Goal: Transaction & Acquisition: Purchase product/service

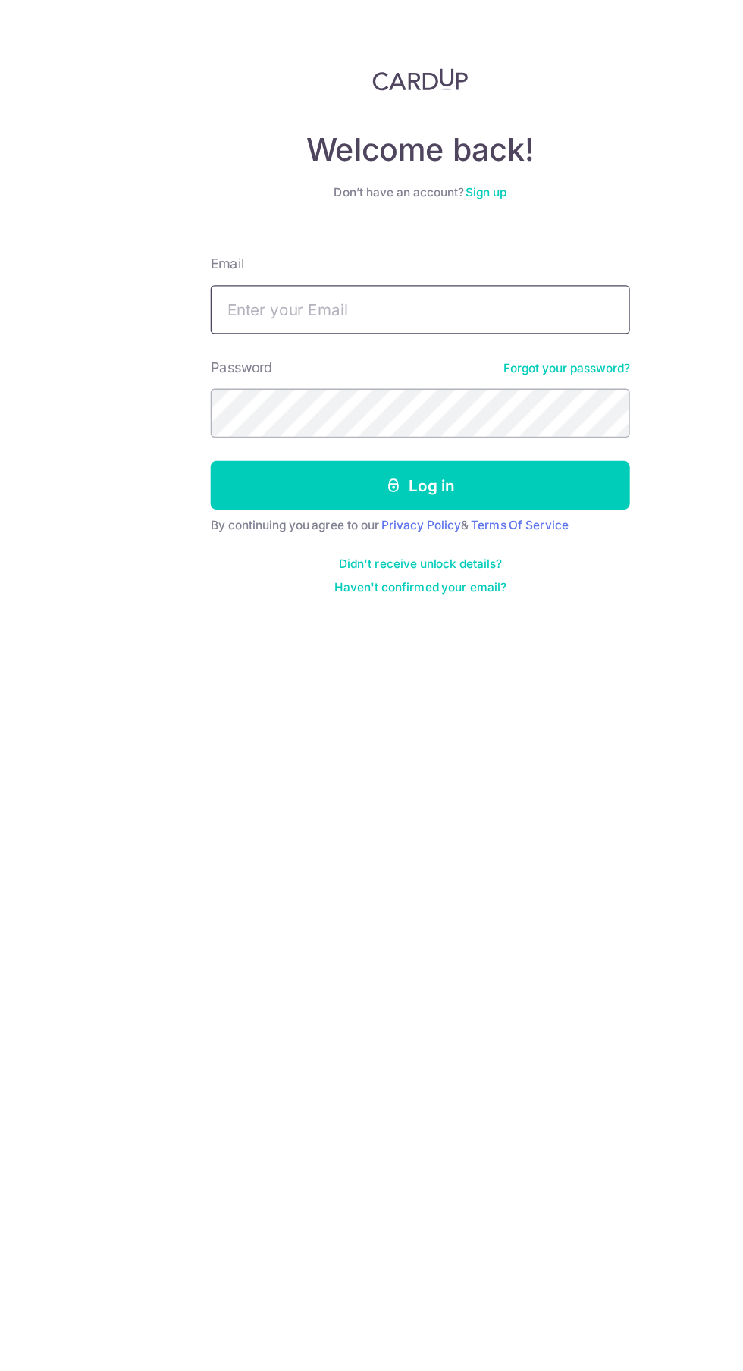
click at [249, 239] on input "Email" at bounding box center [371, 241] width 326 height 38
type input "[EMAIL_ADDRESS][DOMAIN_NAME]"
click at [208, 359] on button "Log in" at bounding box center [371, 378] width 326 height 38
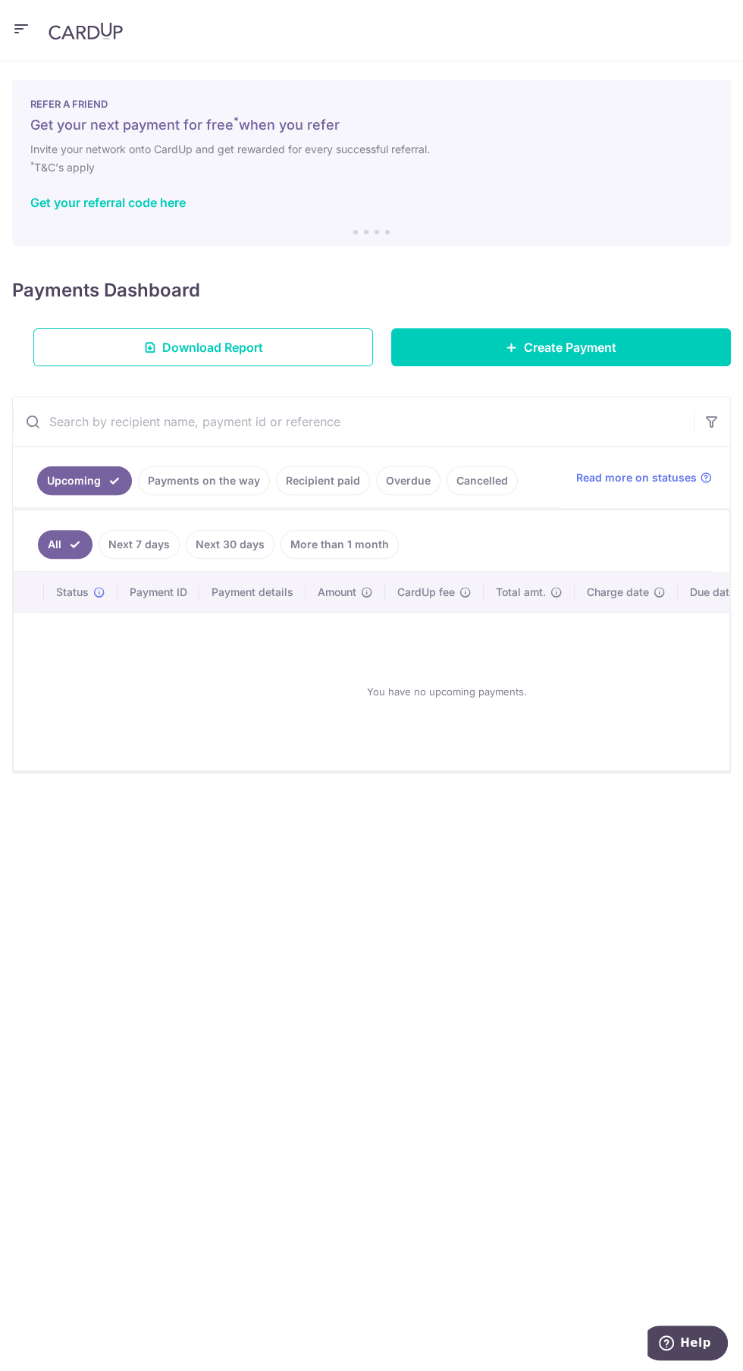
click at [12, 29] on icon "button" at bounding box center [21, 29] width 18 height 19
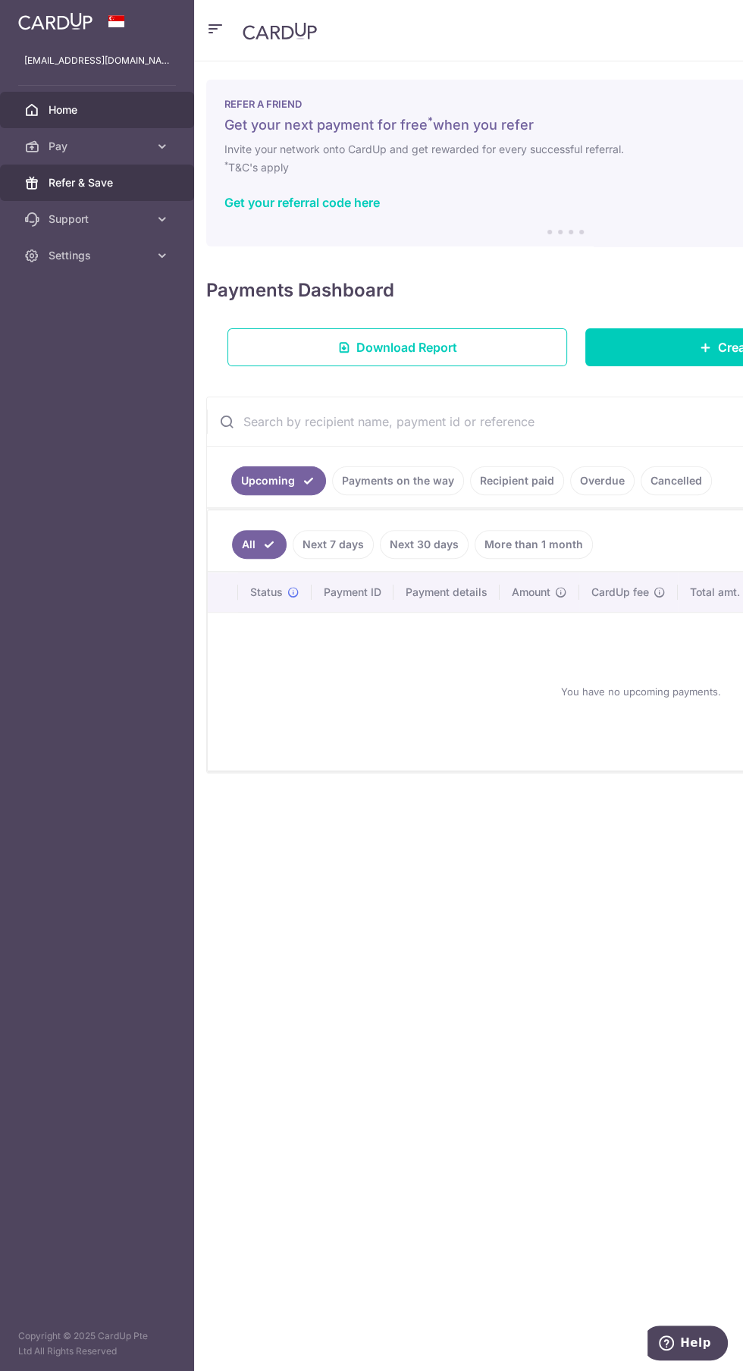
click at [32, 182] on icon at bounding box center [31, 182] width 15 height 15
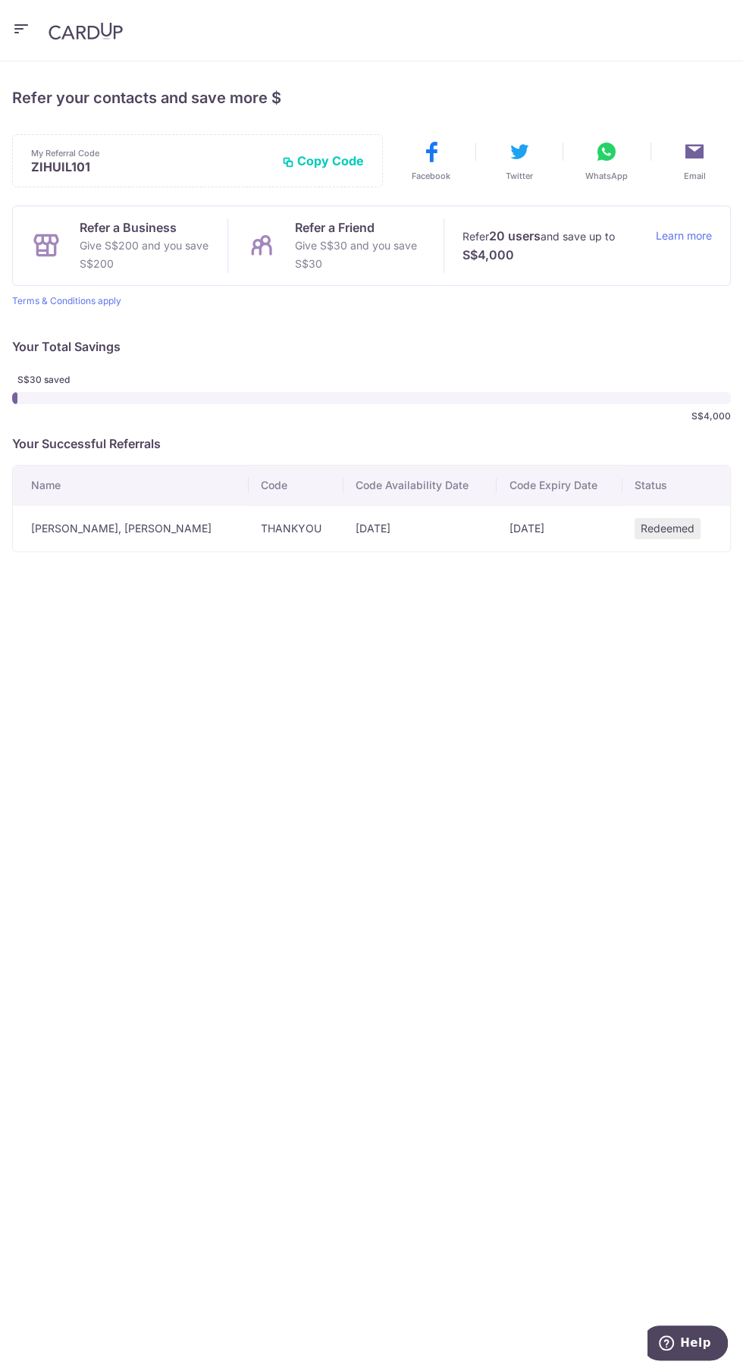
click at [331, 160] on button "Copy Code" at bounding box center [323, 160] width 82 height 15
click at [593, 156] on button "WhatsApp" at bounding box center [606, 160] width 89 height 42
click at [30, 24] on icon "button" at bounding box center [21, 29] width 18 height 19
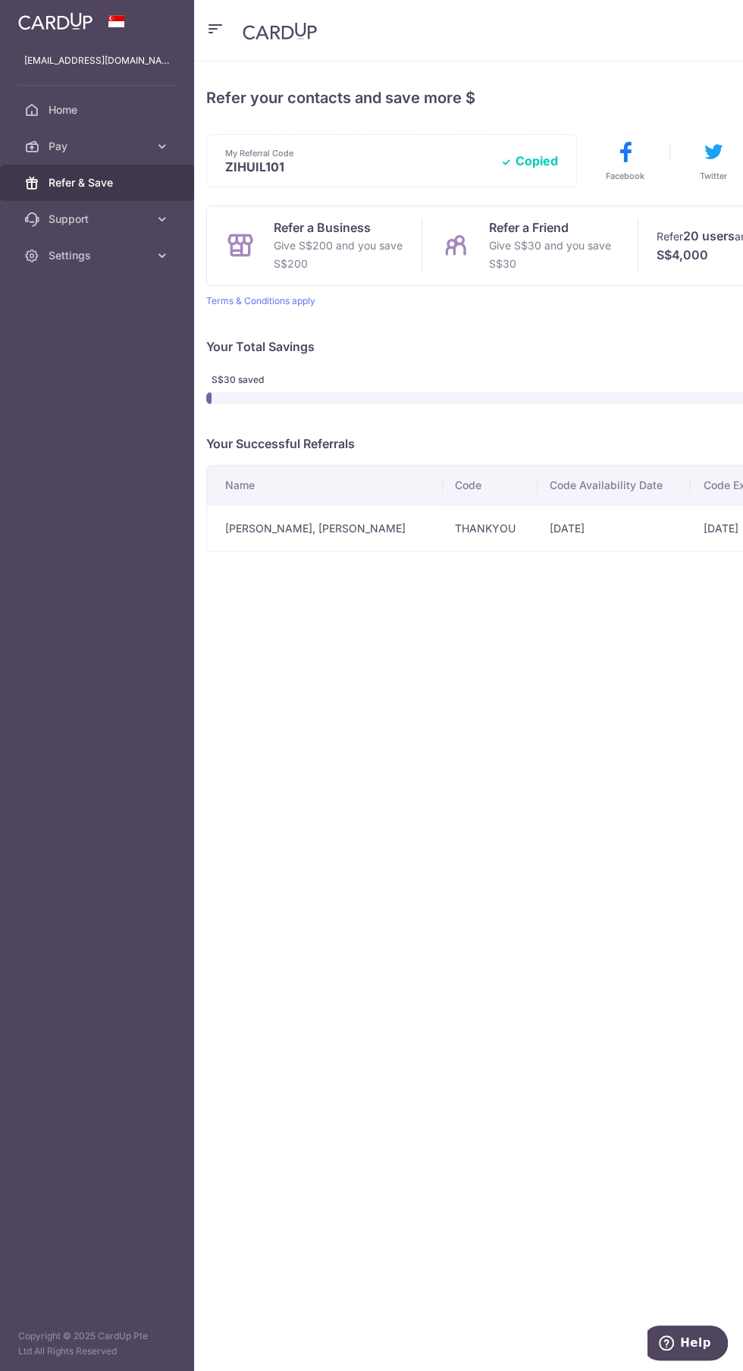
click at [139, 165] on link "Refer & Save" at bounding box center [97, 182] width 194 height 36
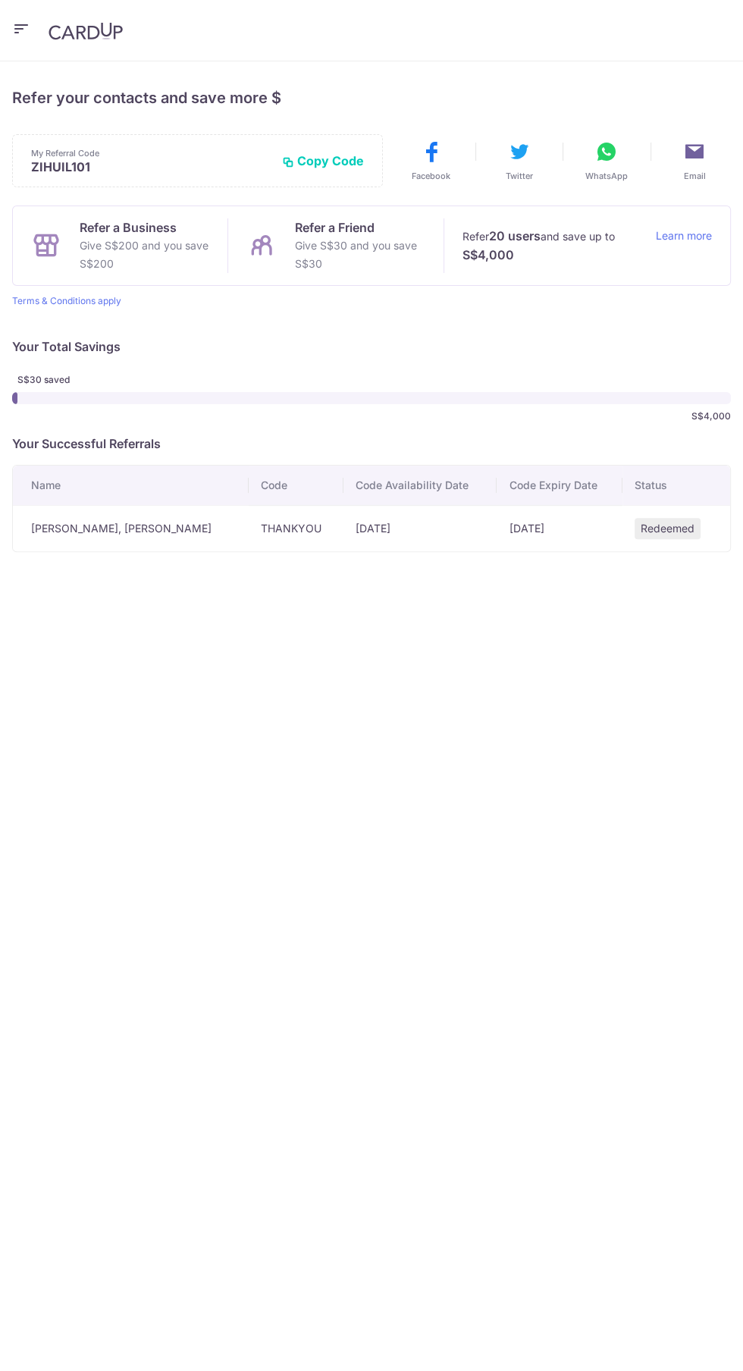
click at [129, 137] on div "My Referral Code ZIHUIL101 Copy Code Copied" at bounding box center [197, 160] width 371 height 53
click at [20, 27] on icon "button" at bounding box center [21, 29] width 18 height 19
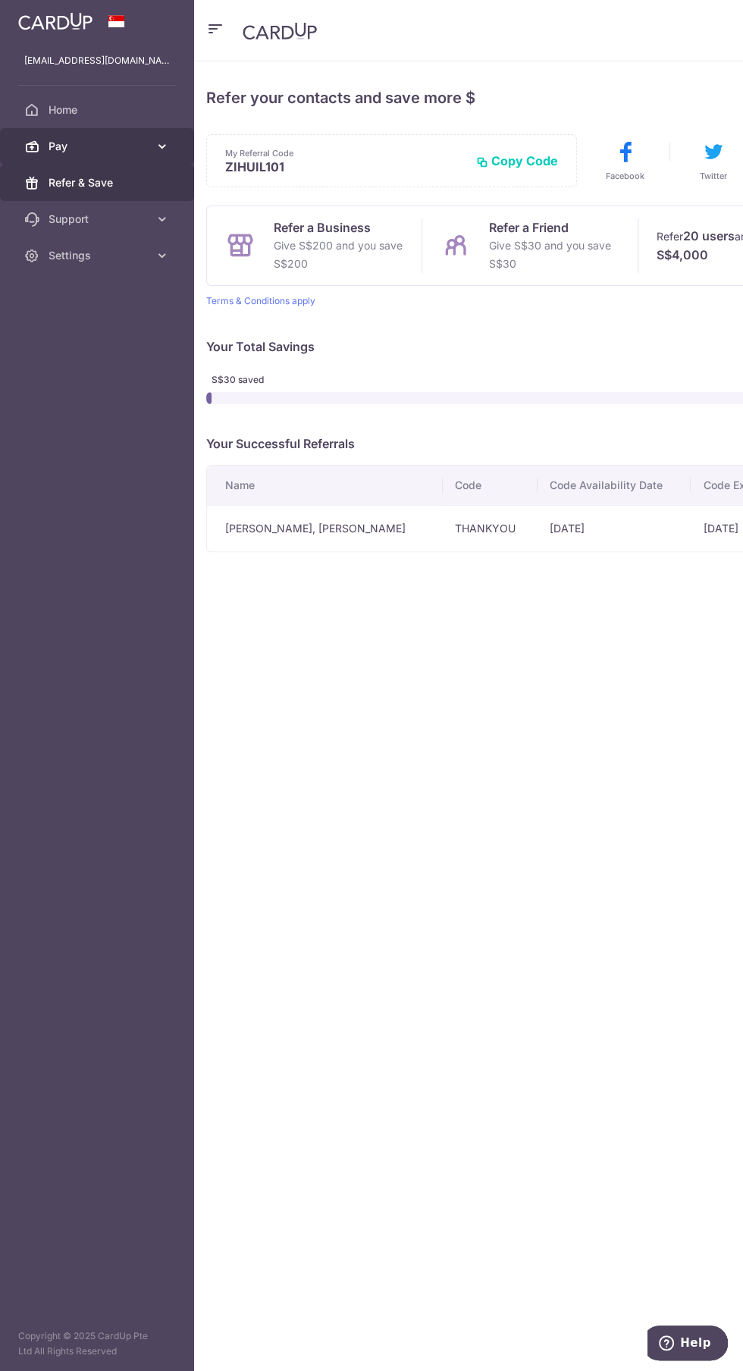
click at [146, 144] on span "Pay" at bounding box center [99, 146] width 100 height 15
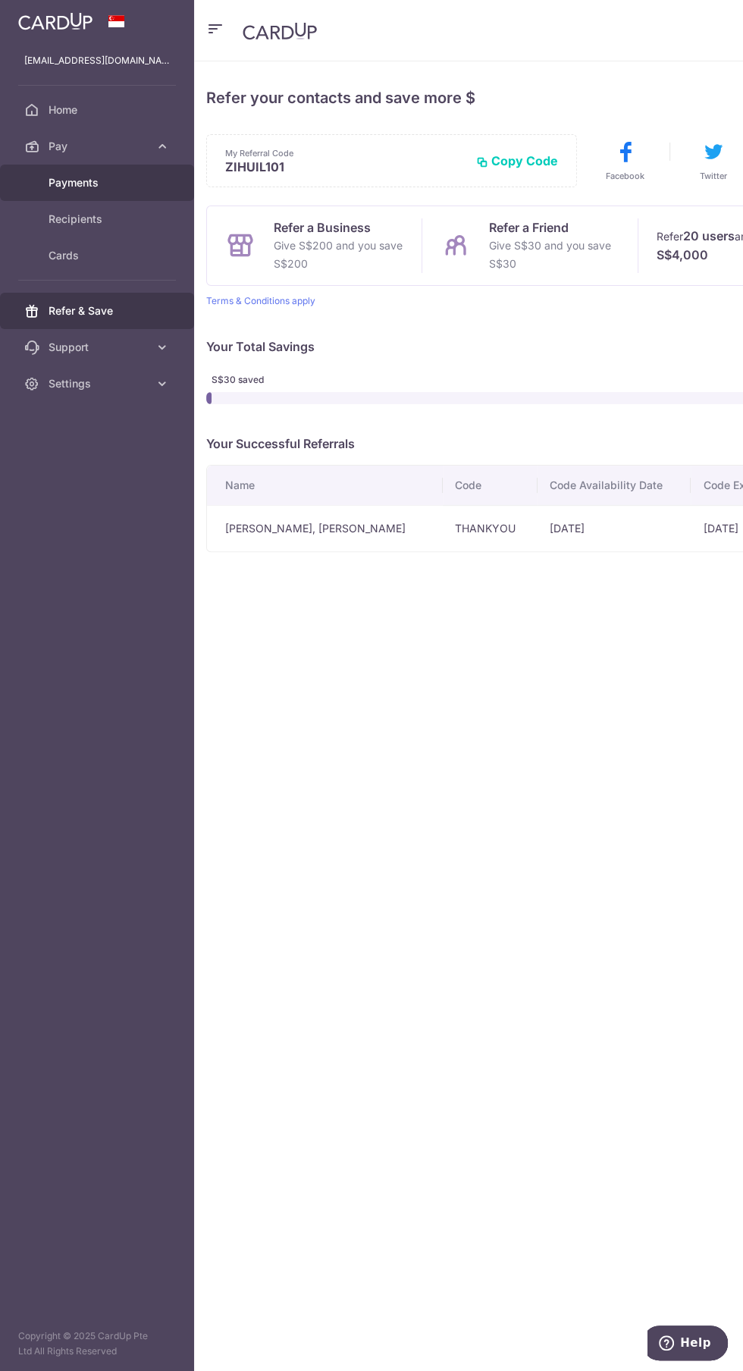
click at [59, 182] on span "Payments" at bounding box center [99, 182] width 100 height 15
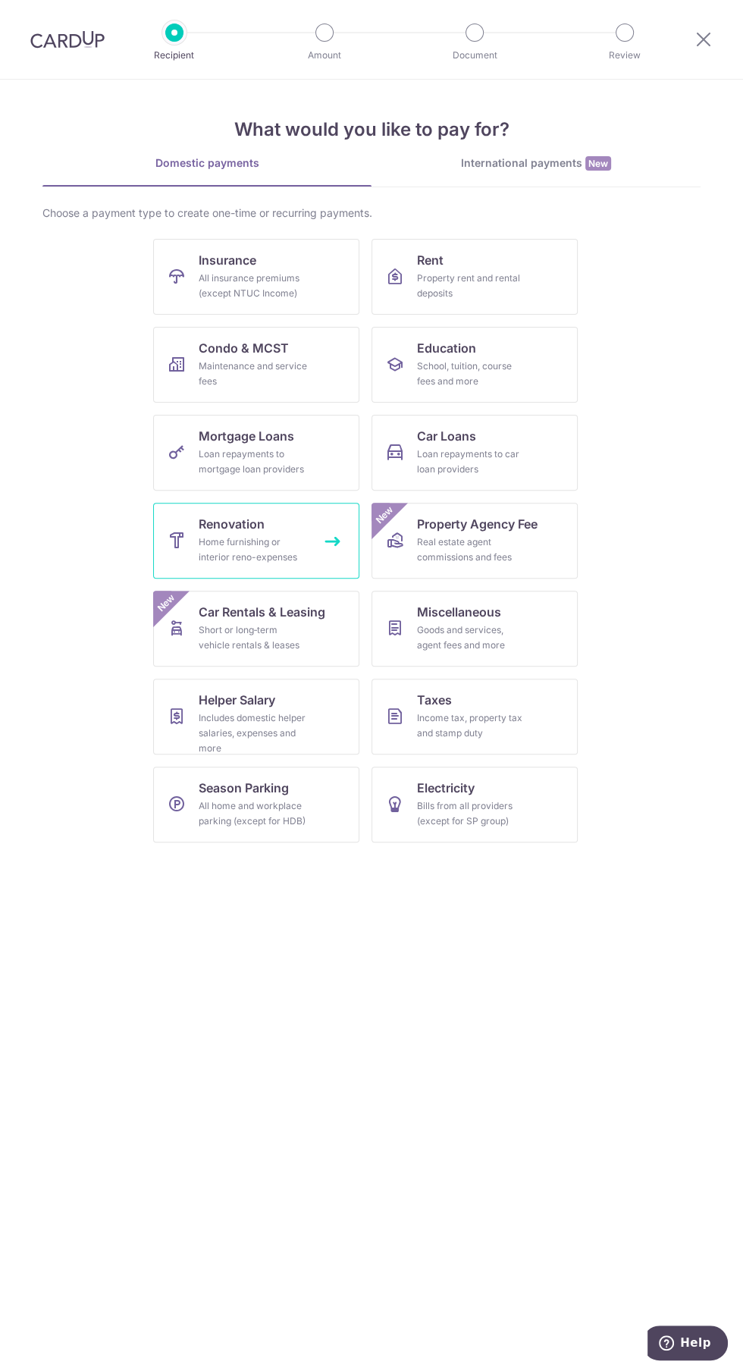
click at [193, 536] on link "Renovation Home furnishing or interior reno-expenses" at bounding box center [256, 541] width 206 height 76
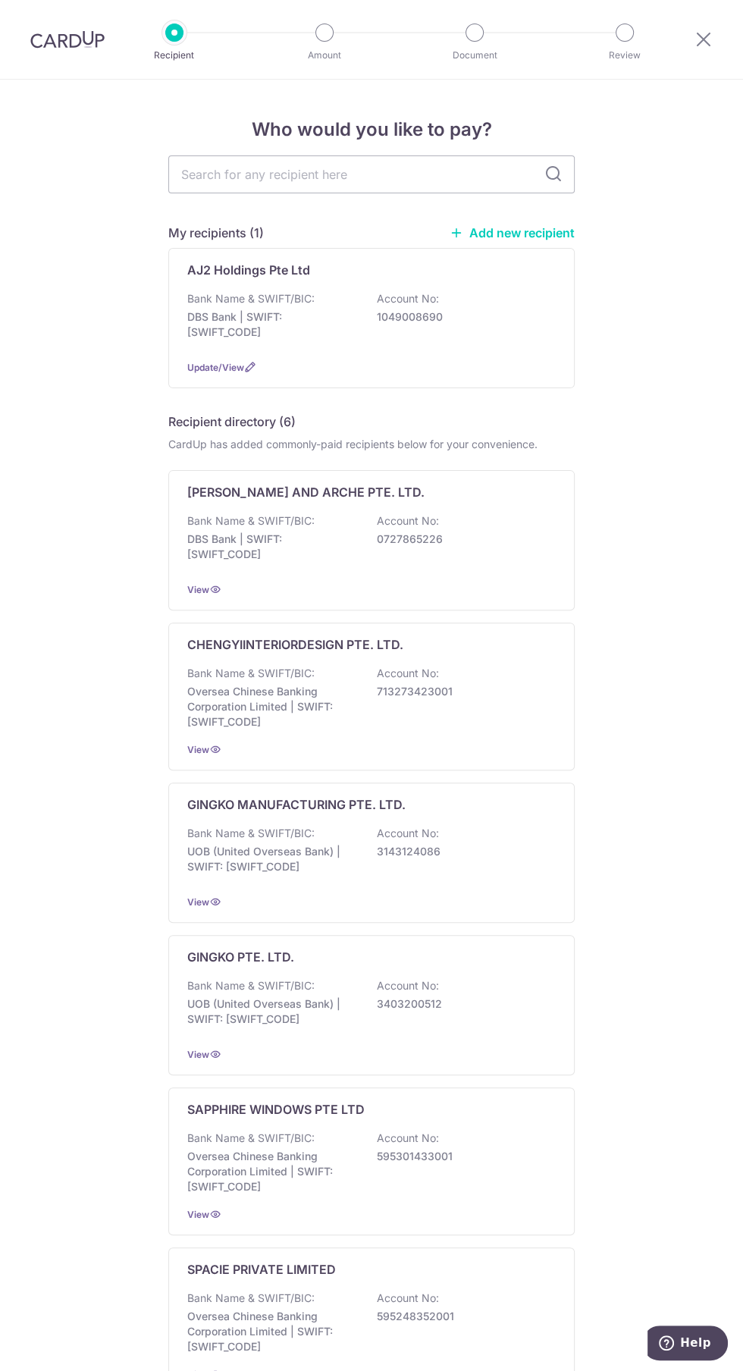
click at [484, 232] on link "Add new recipient" at bounding box center [512, 232] width 125 height 15
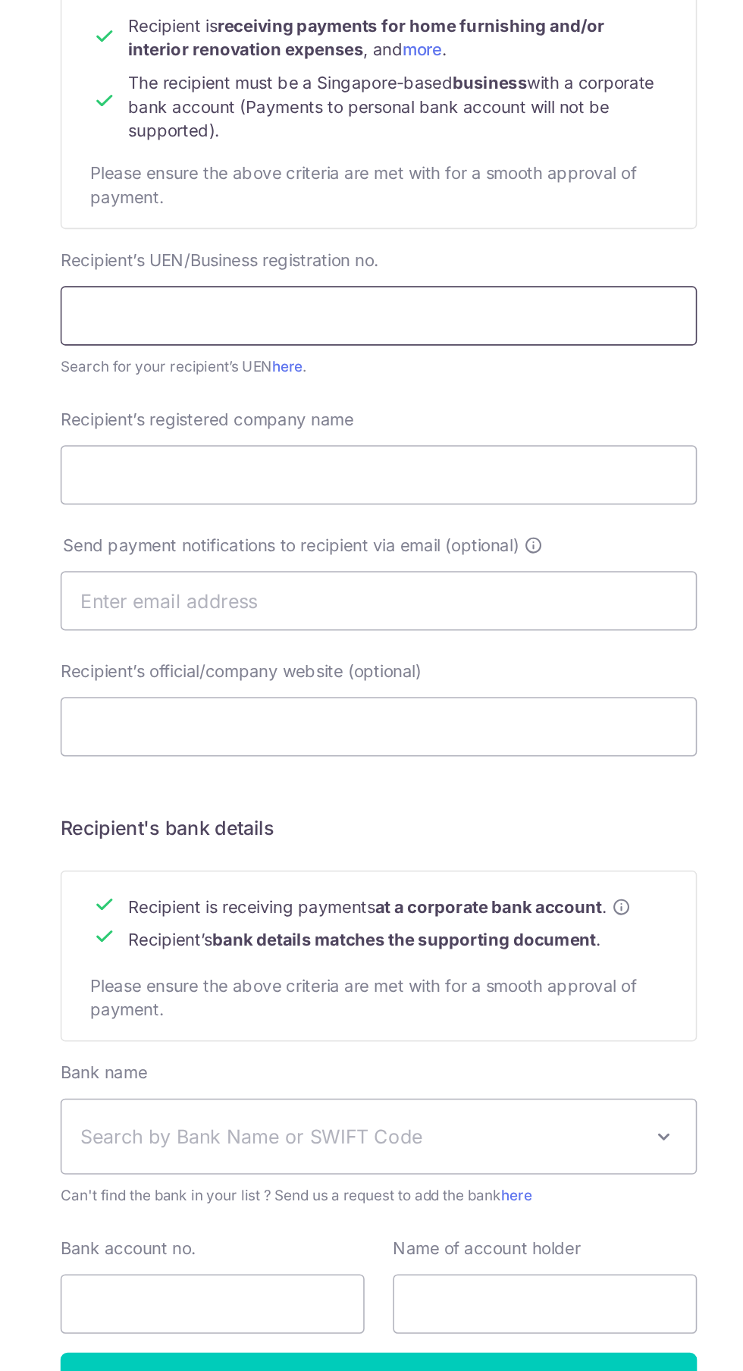
click at [204, 458] on input "text" at bounding box center [371, 455] width 406 height 38
type input "202133618D"
click at [202, 550] on input "Recipient’s registered company name" at bounding box center [371, 556] width 406 height 38
click at [206, 552] on input "Recipient’s registered company name" at bounding box center [371, 556] width 406 height 38
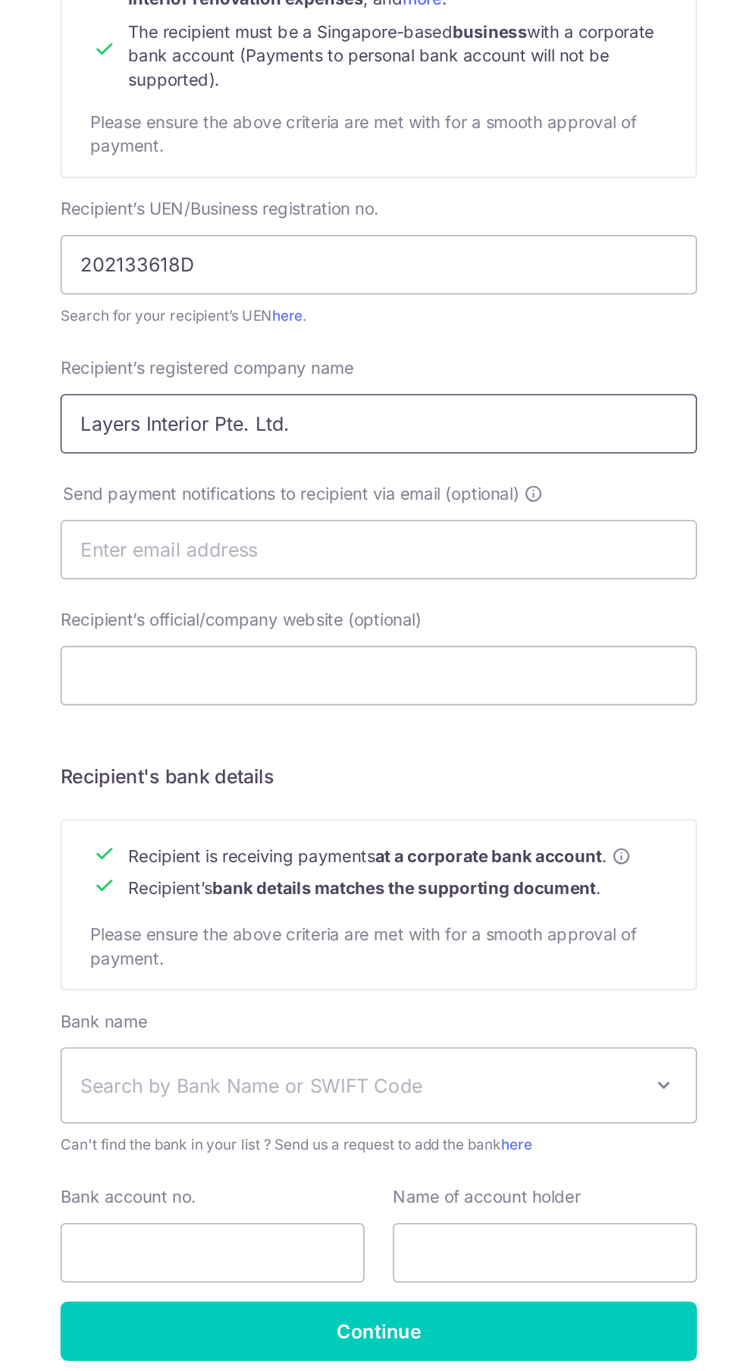
type input "Layers Interior Pte. Ltd."
click at [207, 638] on input "text" at bounding box center [371, 637] width 406 height 38
click at [209, 641] on input "text" at bounding box center [371, 637] width 406 height 38
click at [195, 634] on input "text" at bounding box center [371, 637] width 406 height 38
type input "[EMAIL_ADDRESS][DOMAIN_NAME]"
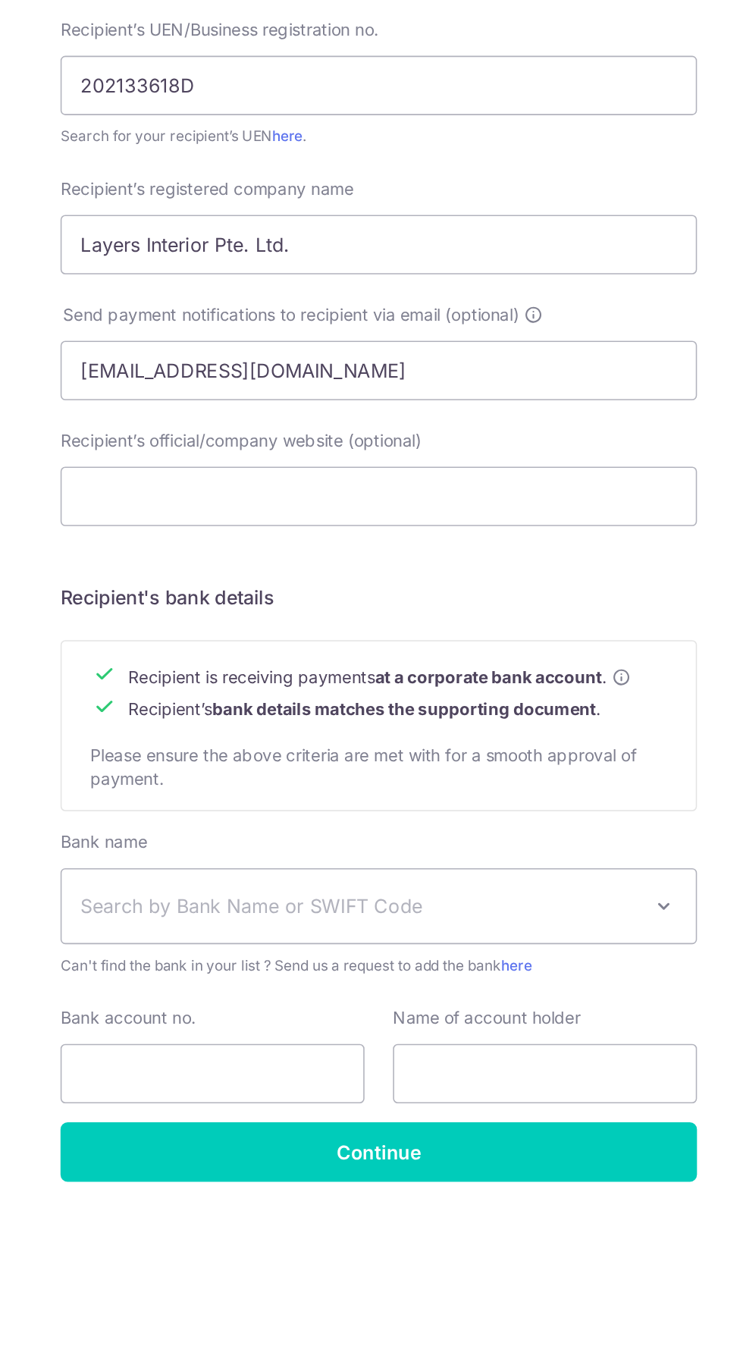
click at [211, 976] on span "Search by Bank Name or SWIFT Code" at bounding box center [359, 979] width 356 height 18
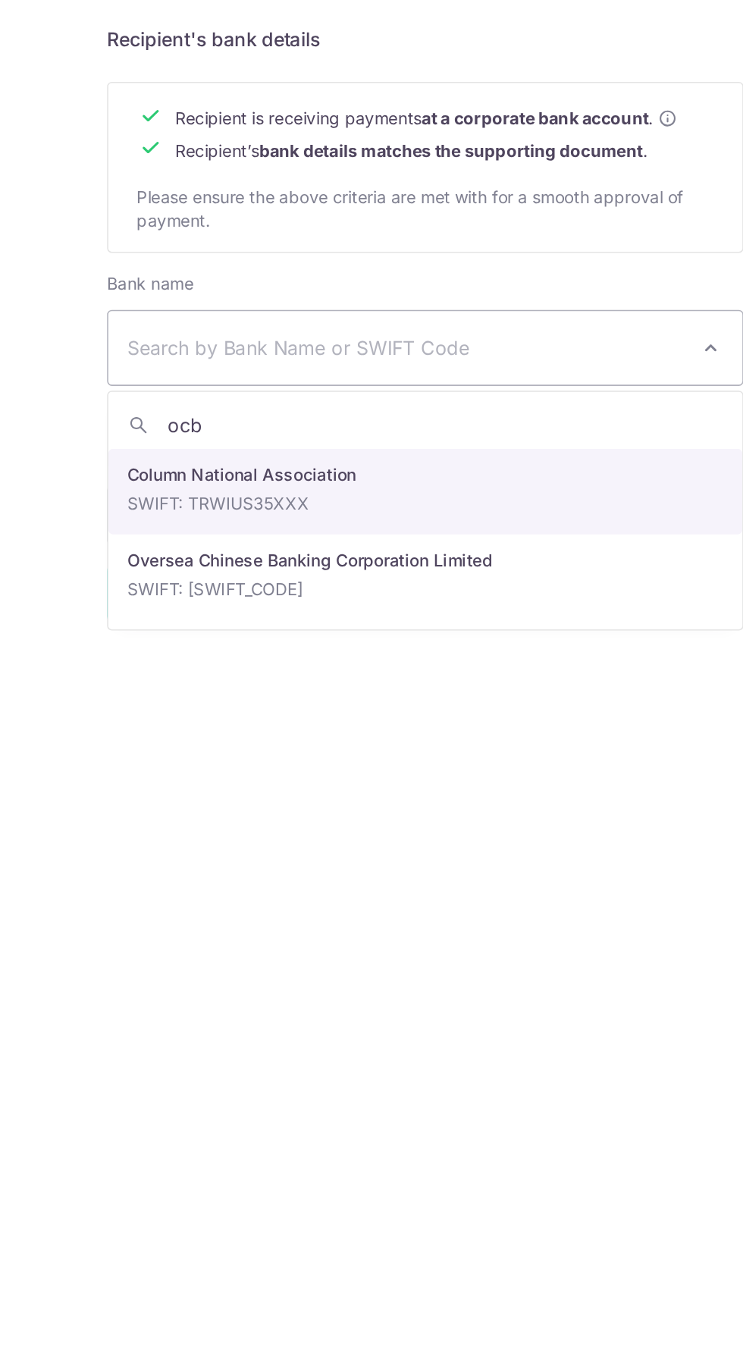
type input "ocbc"
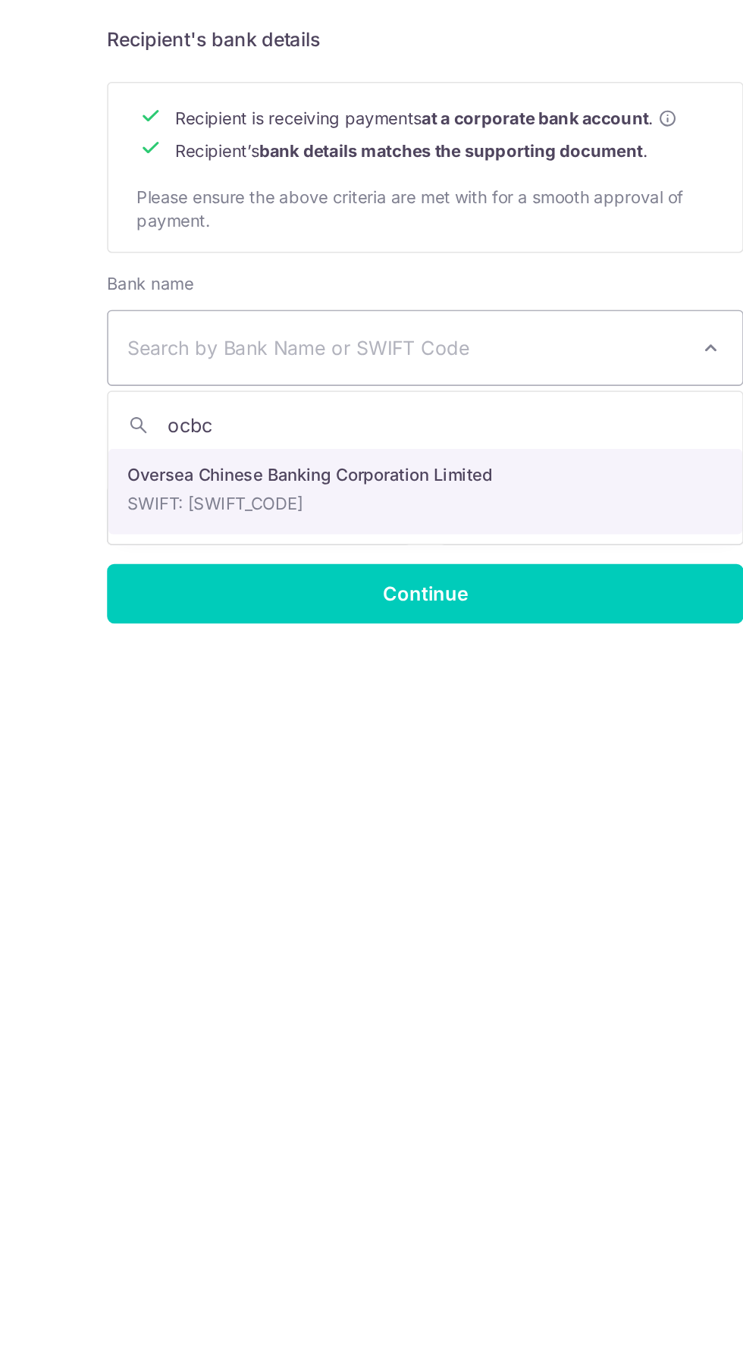
select select "12"
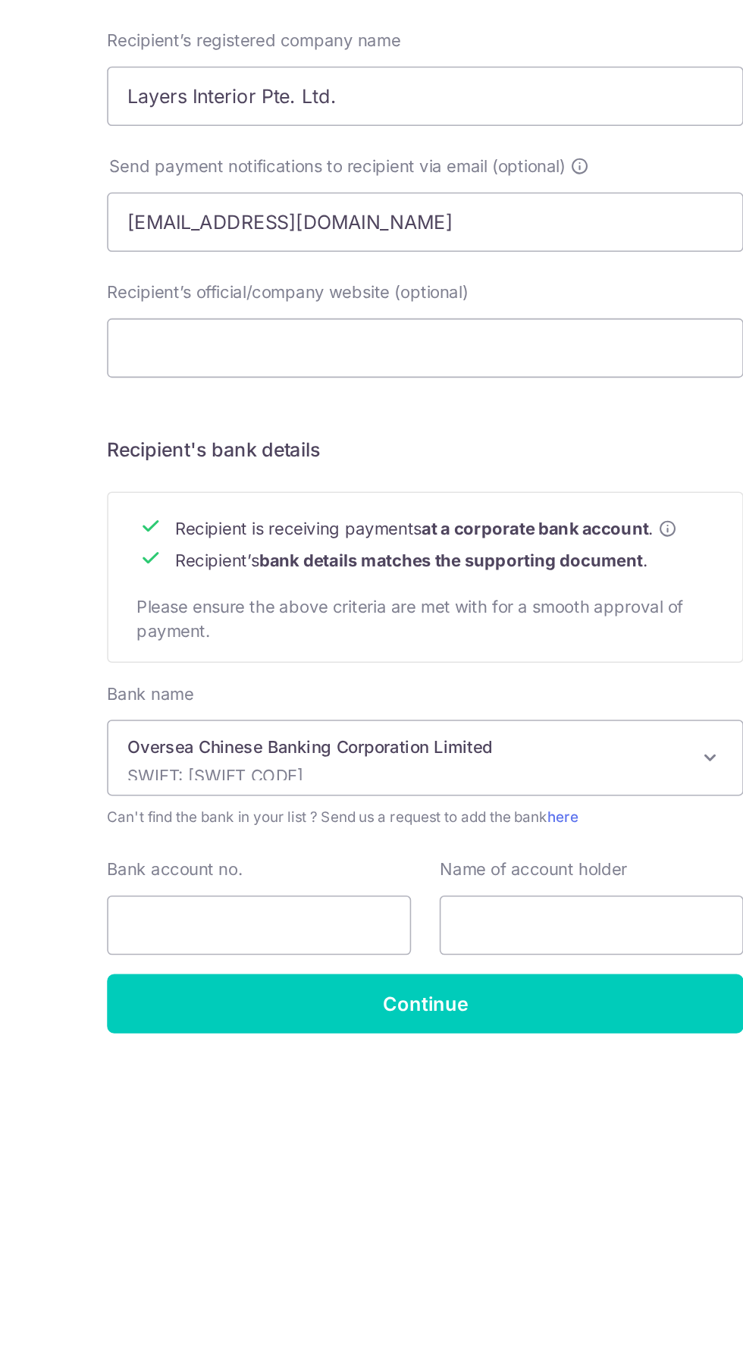
click at [215, 806] on form "Recipient’s company details Recipient is receiving payments for home furnishing…" at bounding box center [371, 683] width 406 height 941
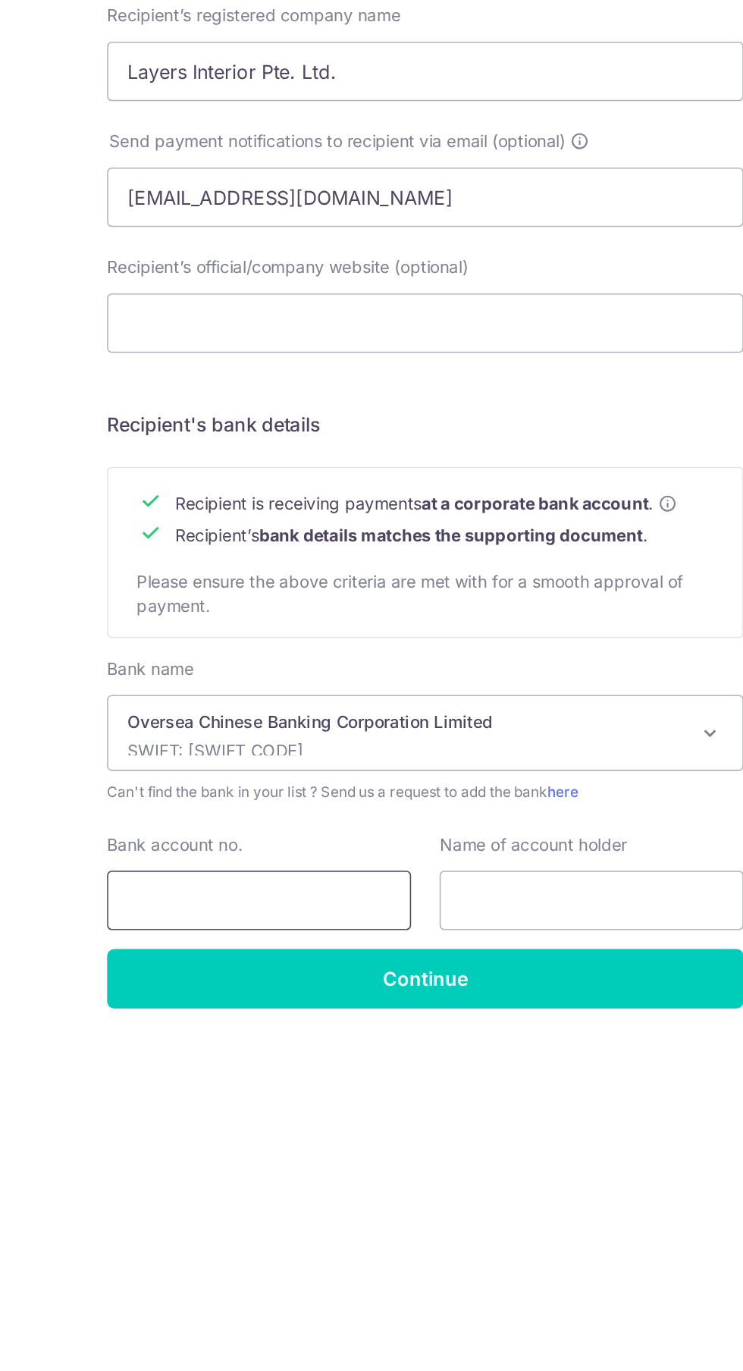
click at [206, 1081] on input "Bank account no." at bounding box center [265, 1086] width 194 height 38
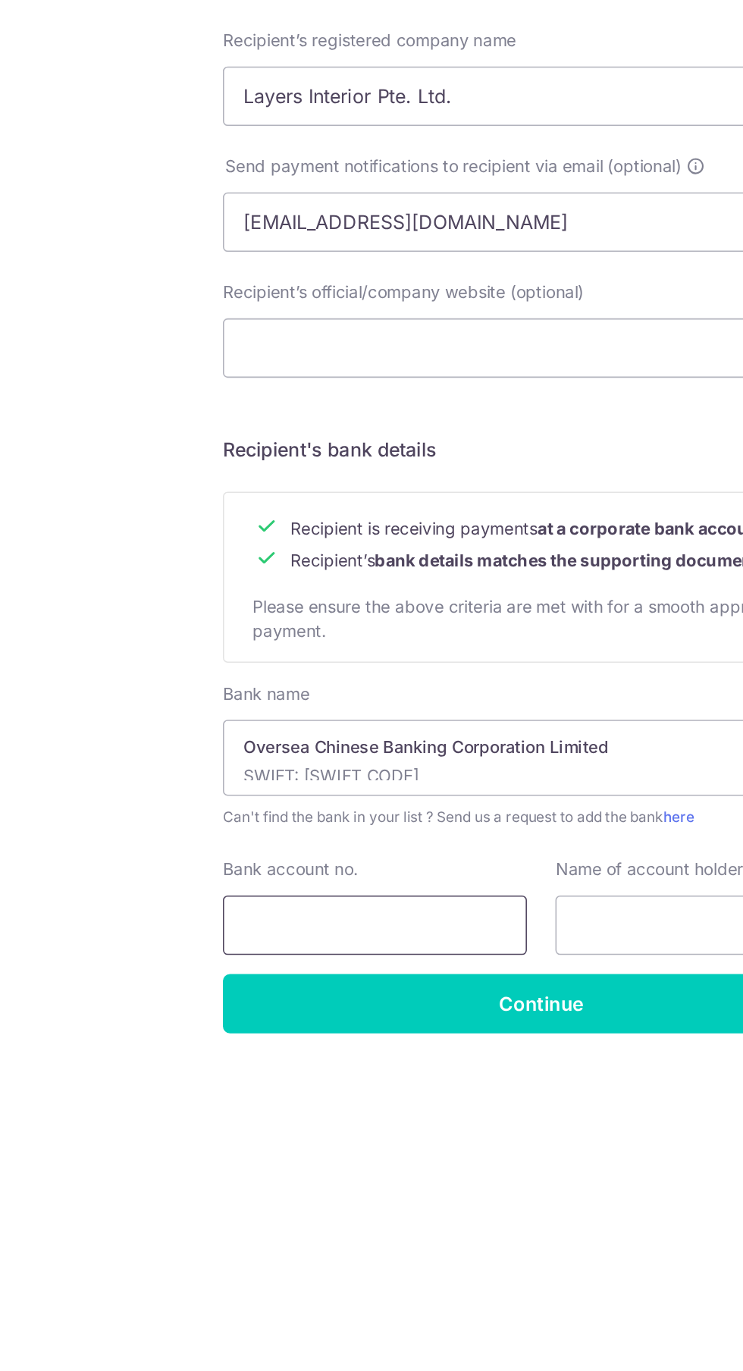
click at [203, 1079] on input "Bank account no." at bounding box center [265, 1086] width 194 height 38
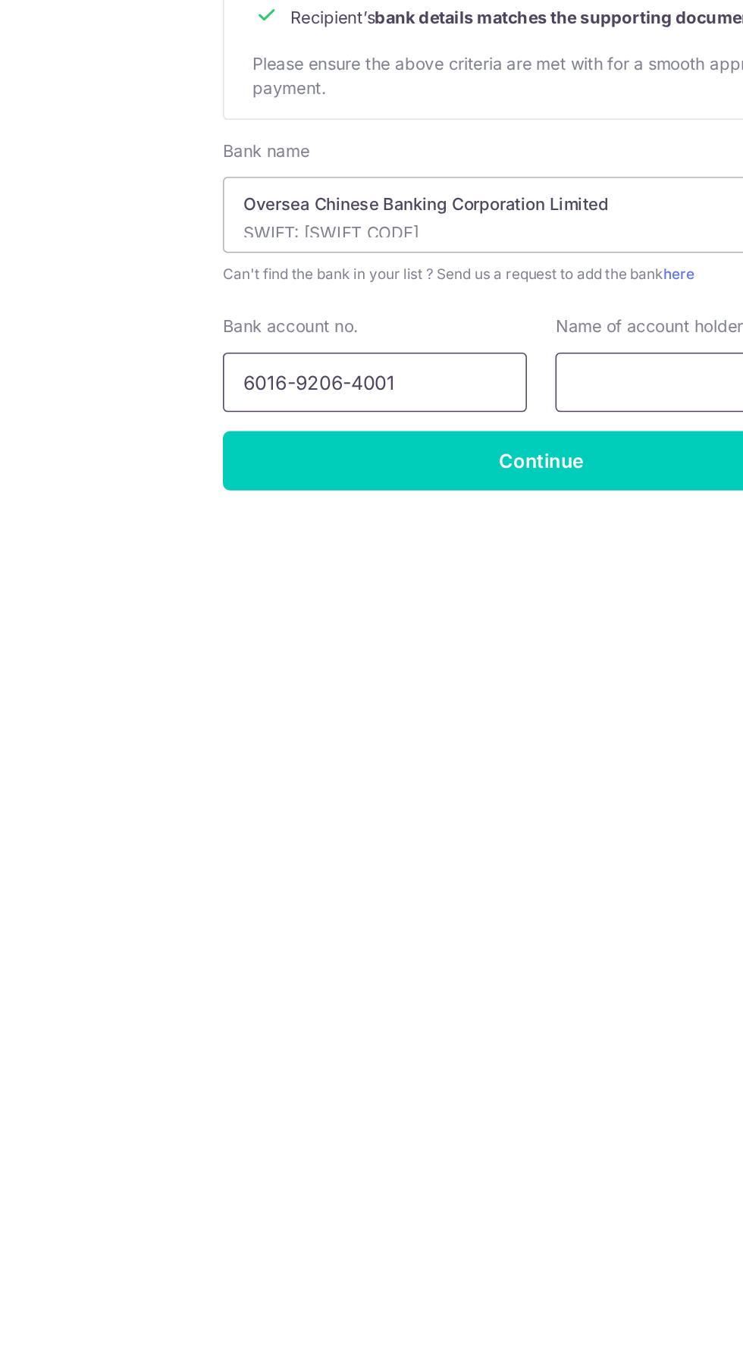
type input "6016-9206-4001"
click at [400, 1086] on input "text" at bounding box center [478, 1086] width 194 height 38
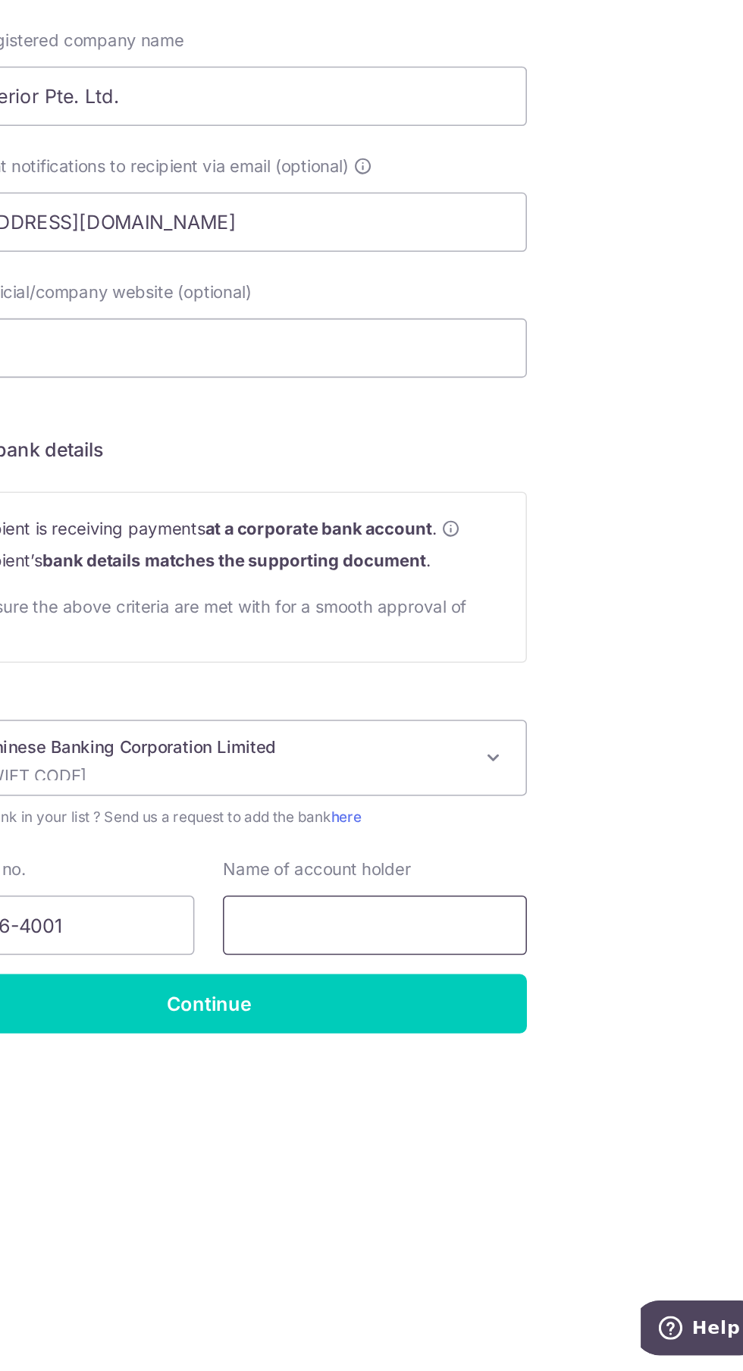
click at [527, 1082] on input "text" at bounding box center [478, 1086] width 194 height 38
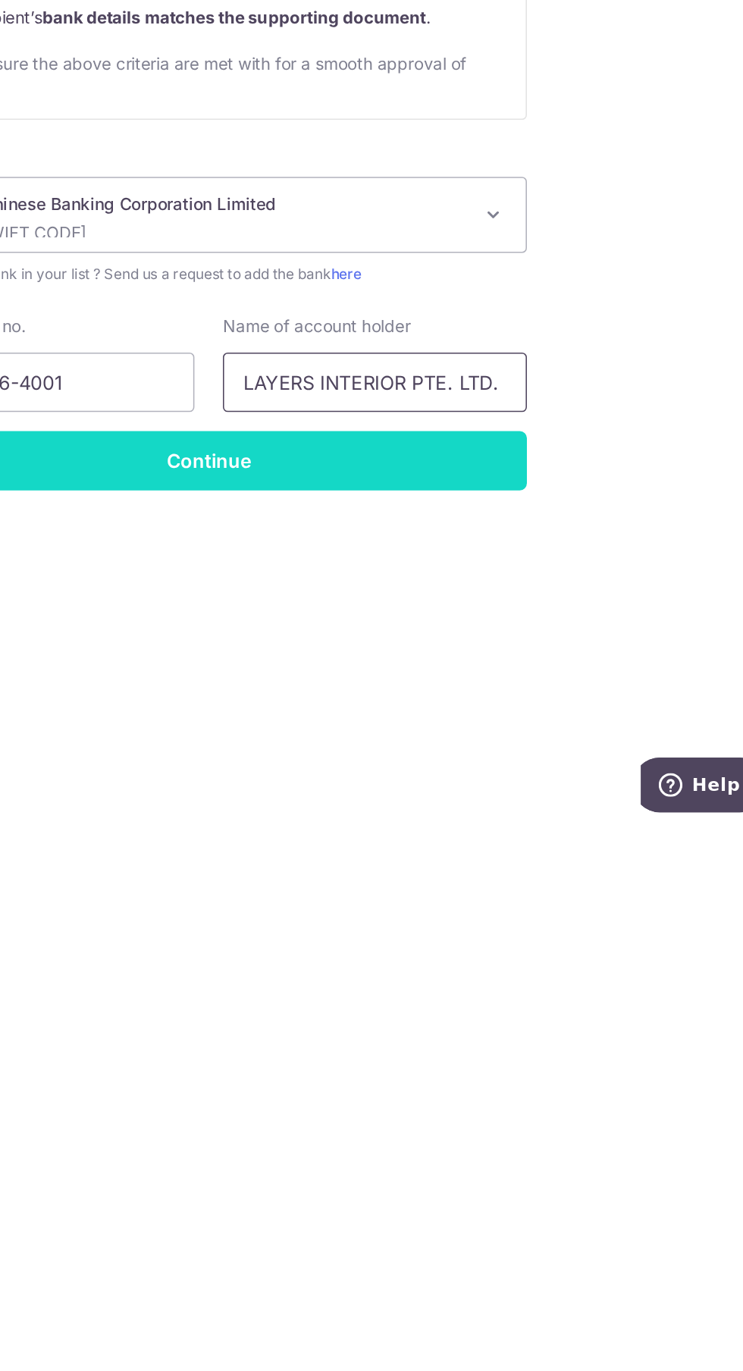
type input "LAYERS INTERIOR PTE. LTD."
click at [309, 1125] on input "Continue" at bounding box center [371, 1136] width 406 height 38
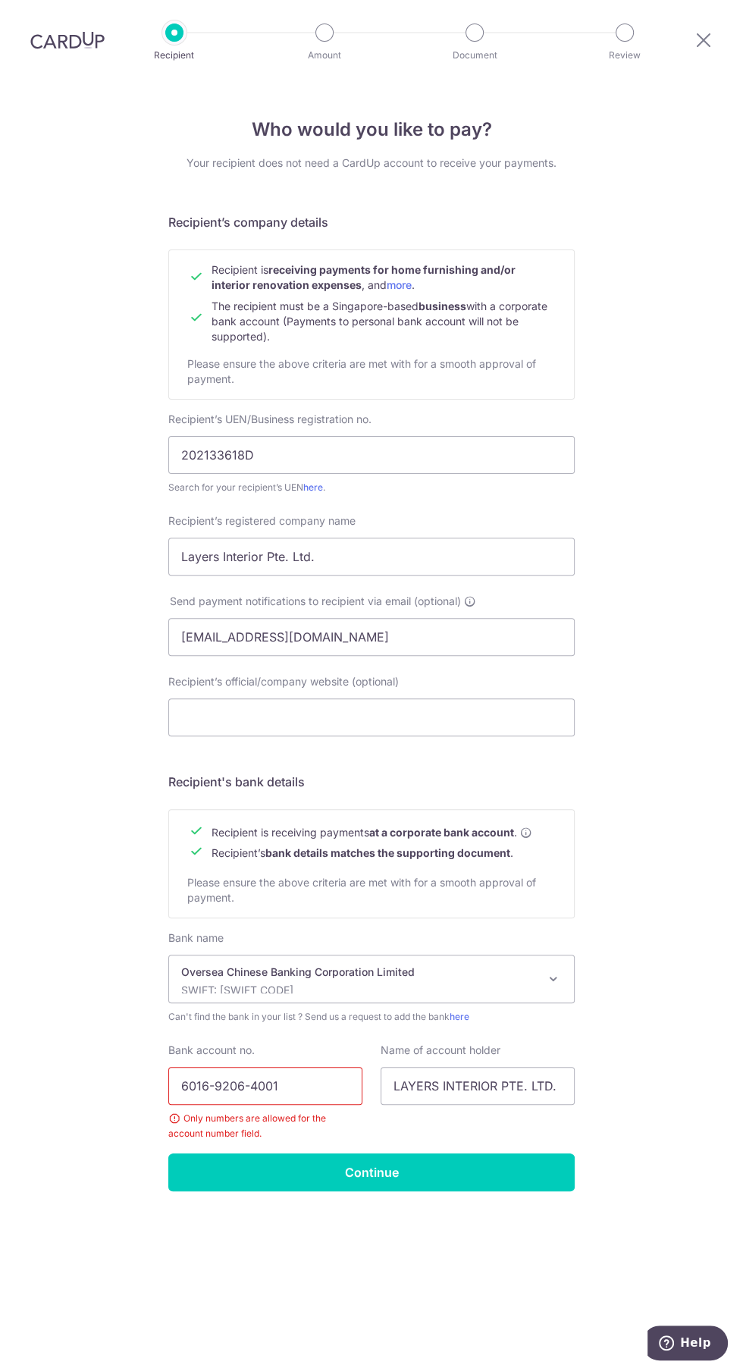
scroll to position [101, 0]
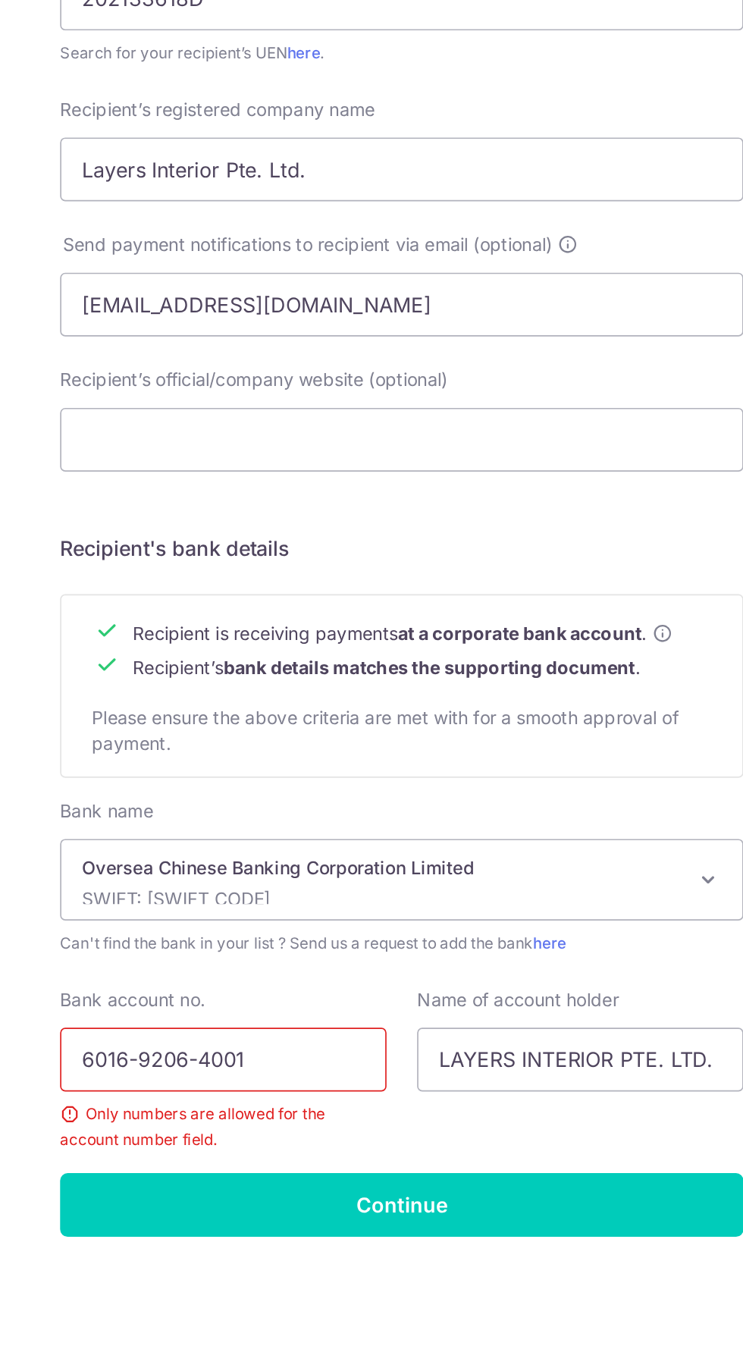
click at [211, 1067] on input "6016-9206-4001" at bounding box center [265, 1086] width 194 height 38
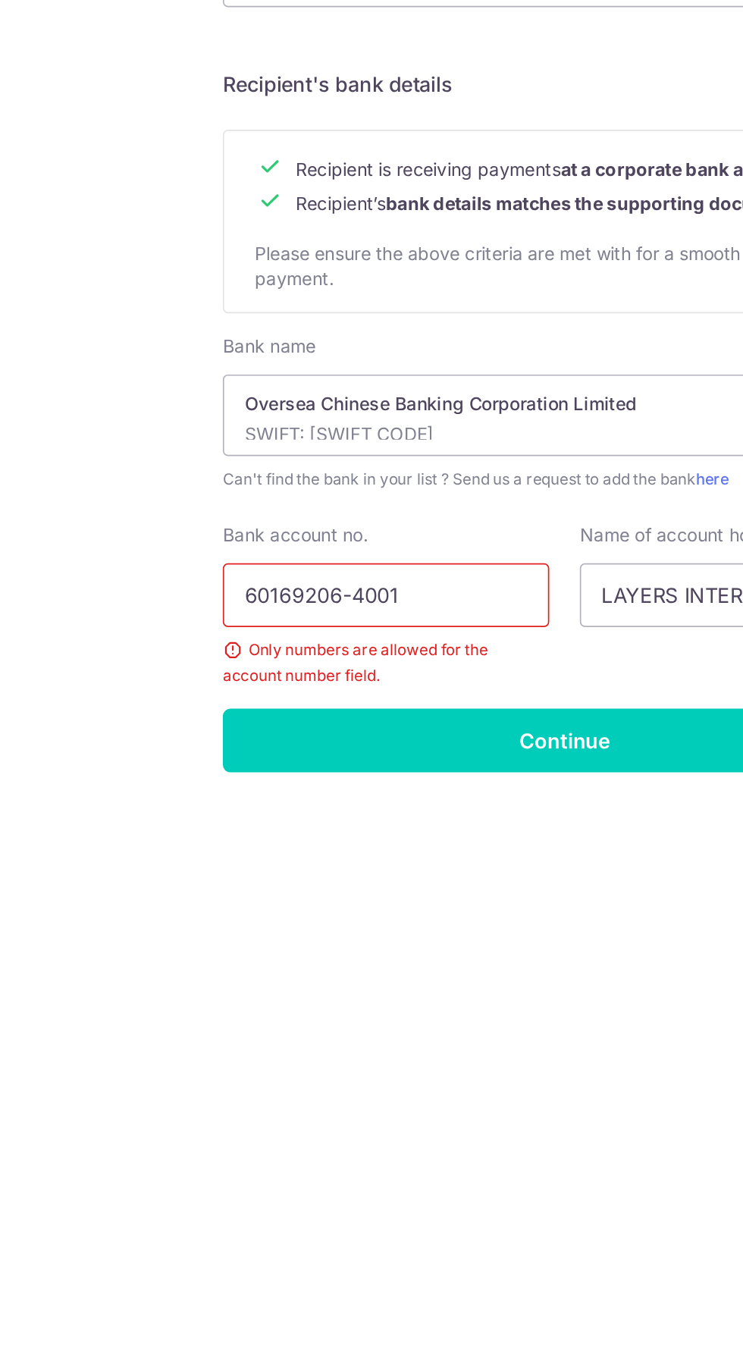
click at [238, 1067] on input "60169206-4001" at bounding box center [265, 1086] width 194 height 38
click at [244, 1067] on input "60169206-4001" at bounding box center [265, 1086] width 194 height 38
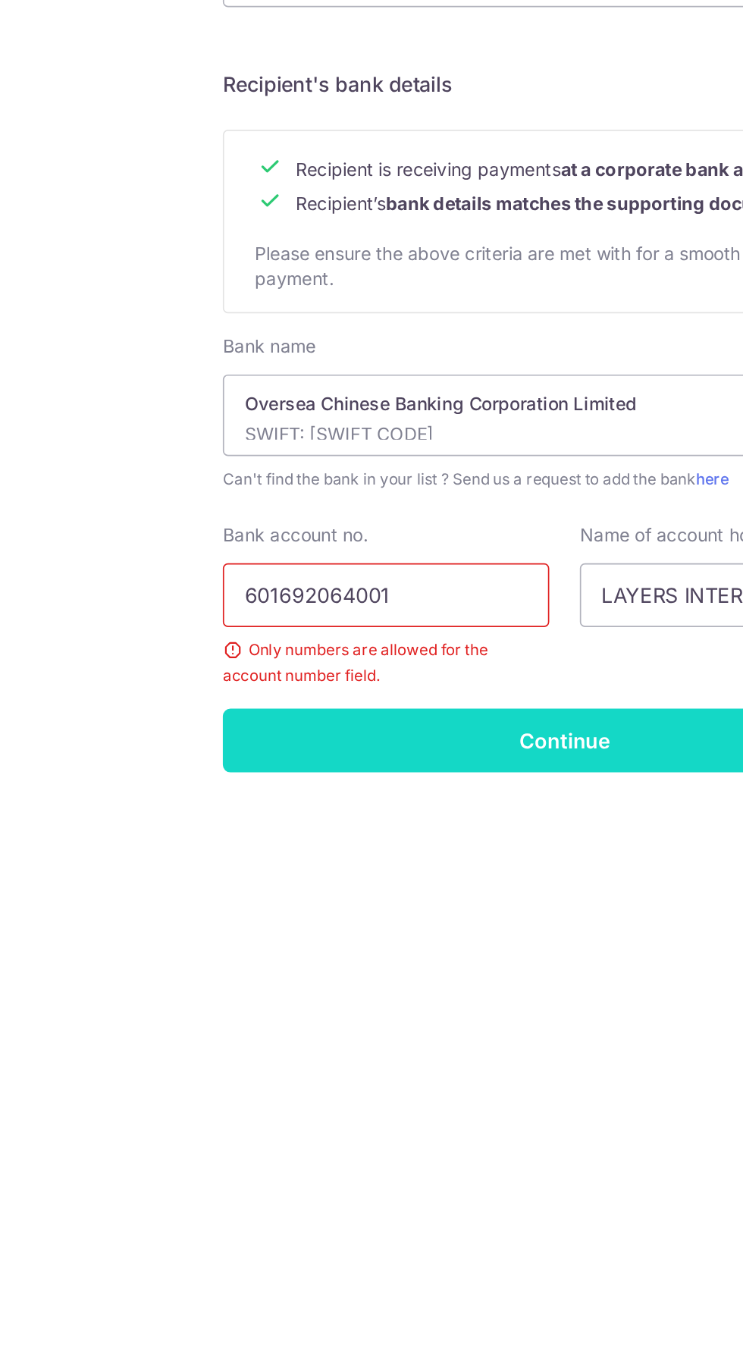
type input "601692064001"
click at [208, 1153] on input "Continue" at bounding box center [371, 1172] width 406 height 38
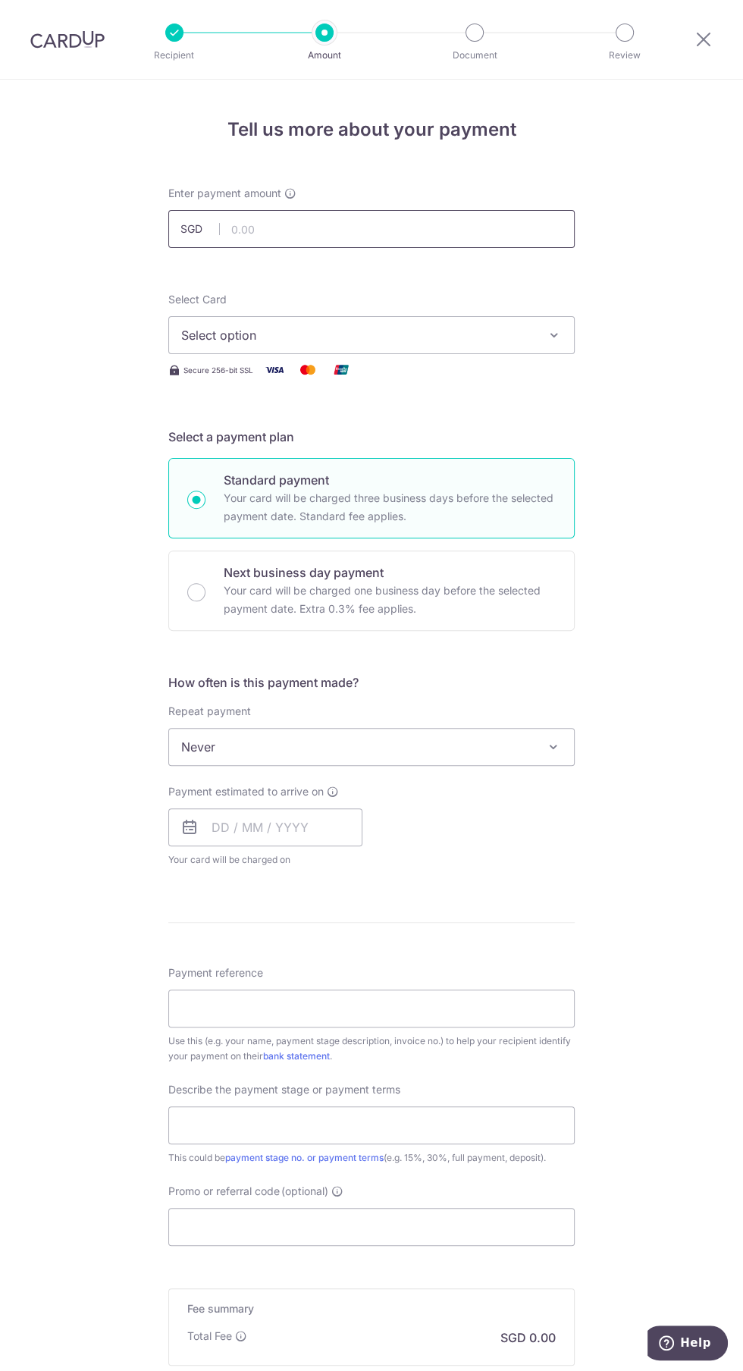
click at [256, 229] on input "text" at bounding box center [371, 229] width 406 height 38
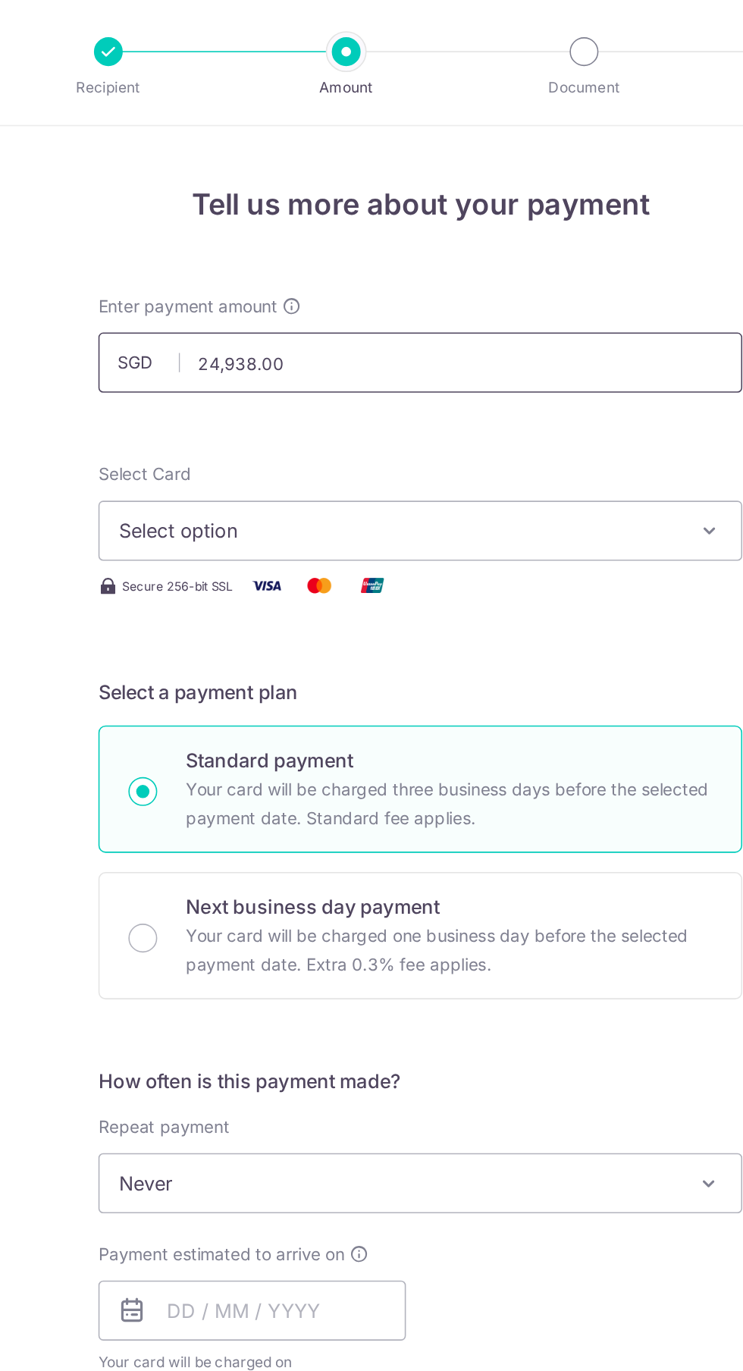
click at [318, 227] on input "24,938.00" at bounding box center [371, 229] width 406 height 38
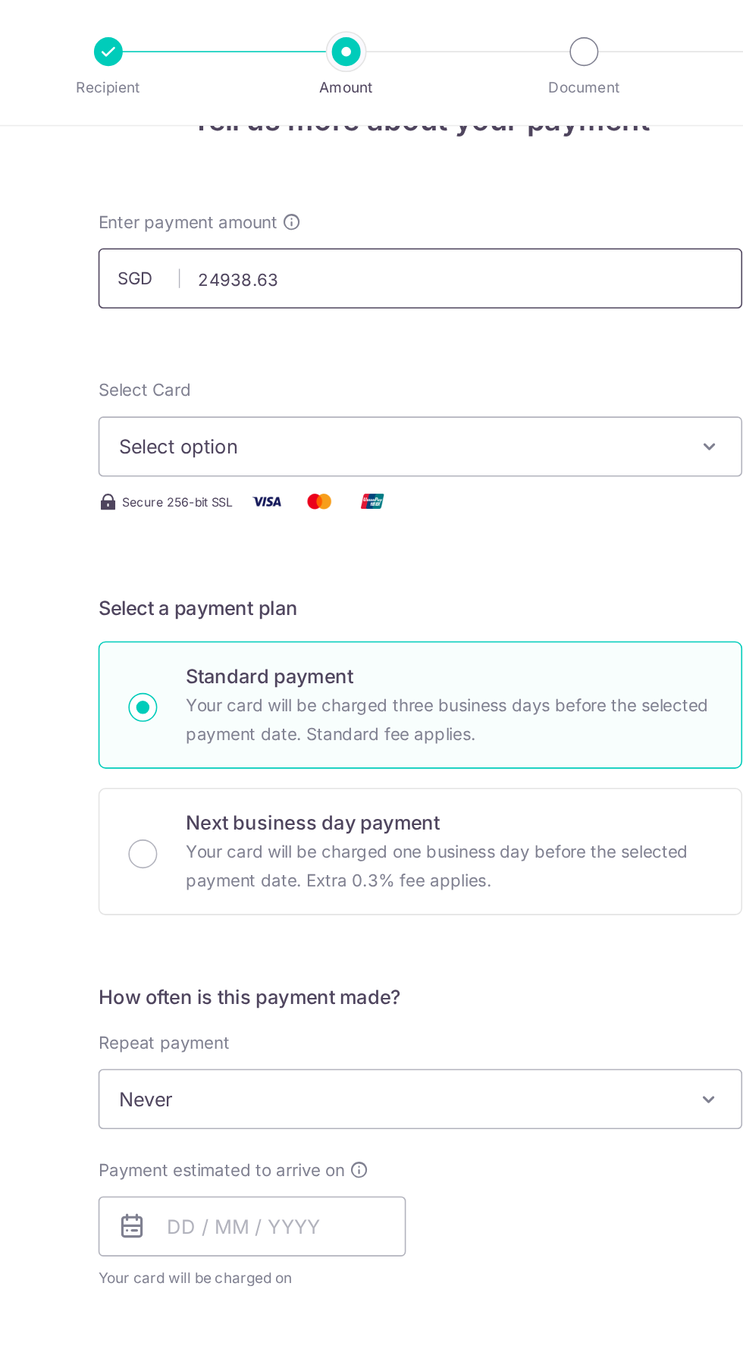
scroll to position [58, 0]
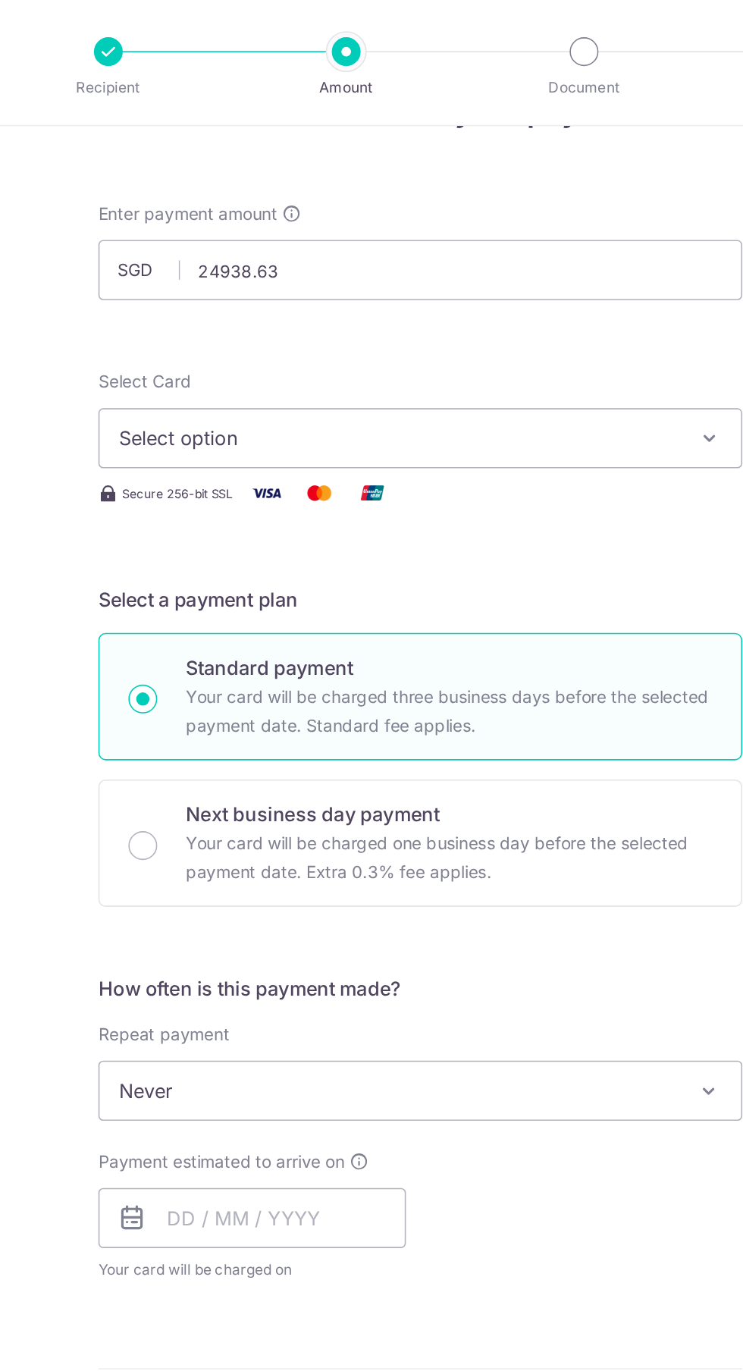
click at [209, 287] on button "Select option" at bounding box center [371, 277] width 406 height 38
type input "24,938.63"
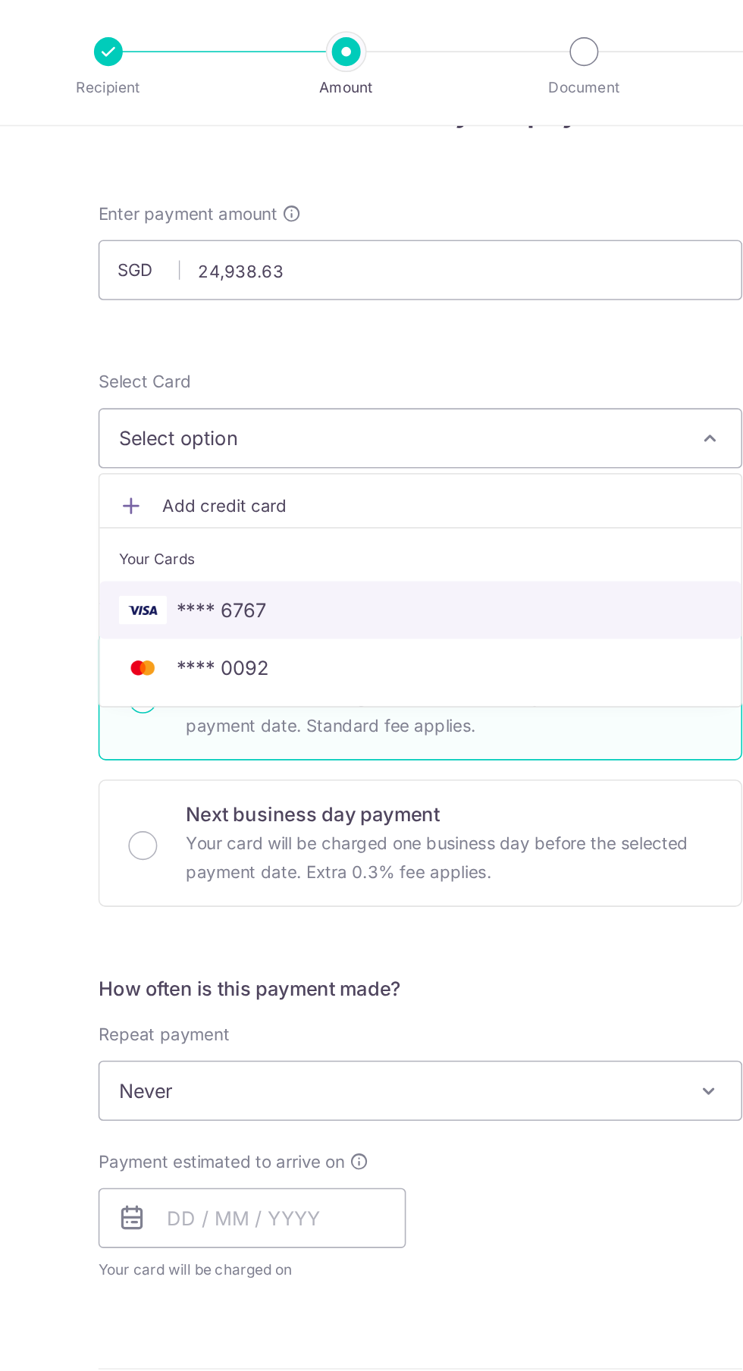
click at [225, 395] on link "**** 6767" at bounding box center [371, 385] width 405 height 36
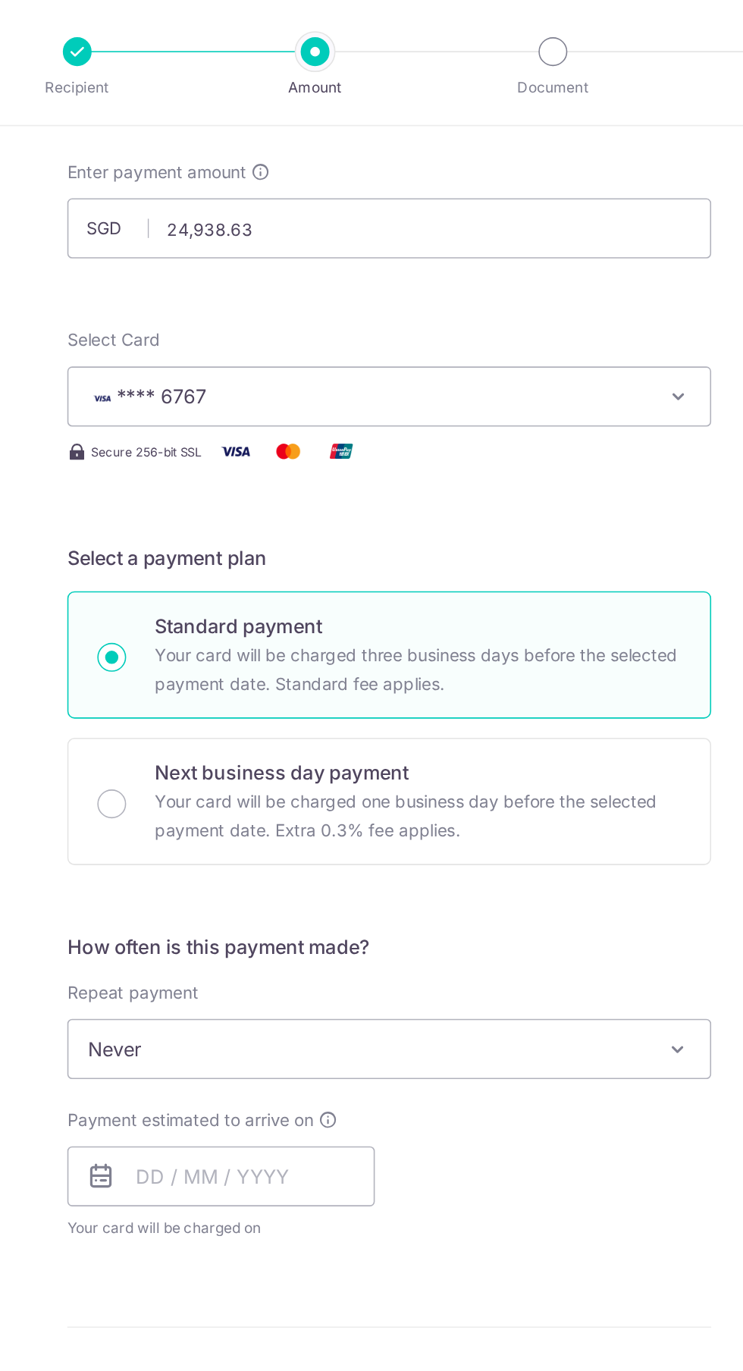
scroll to position [85, 0]
click at [466, 655] on span "Never" at bounding box center [371, 662] width 405 height 36
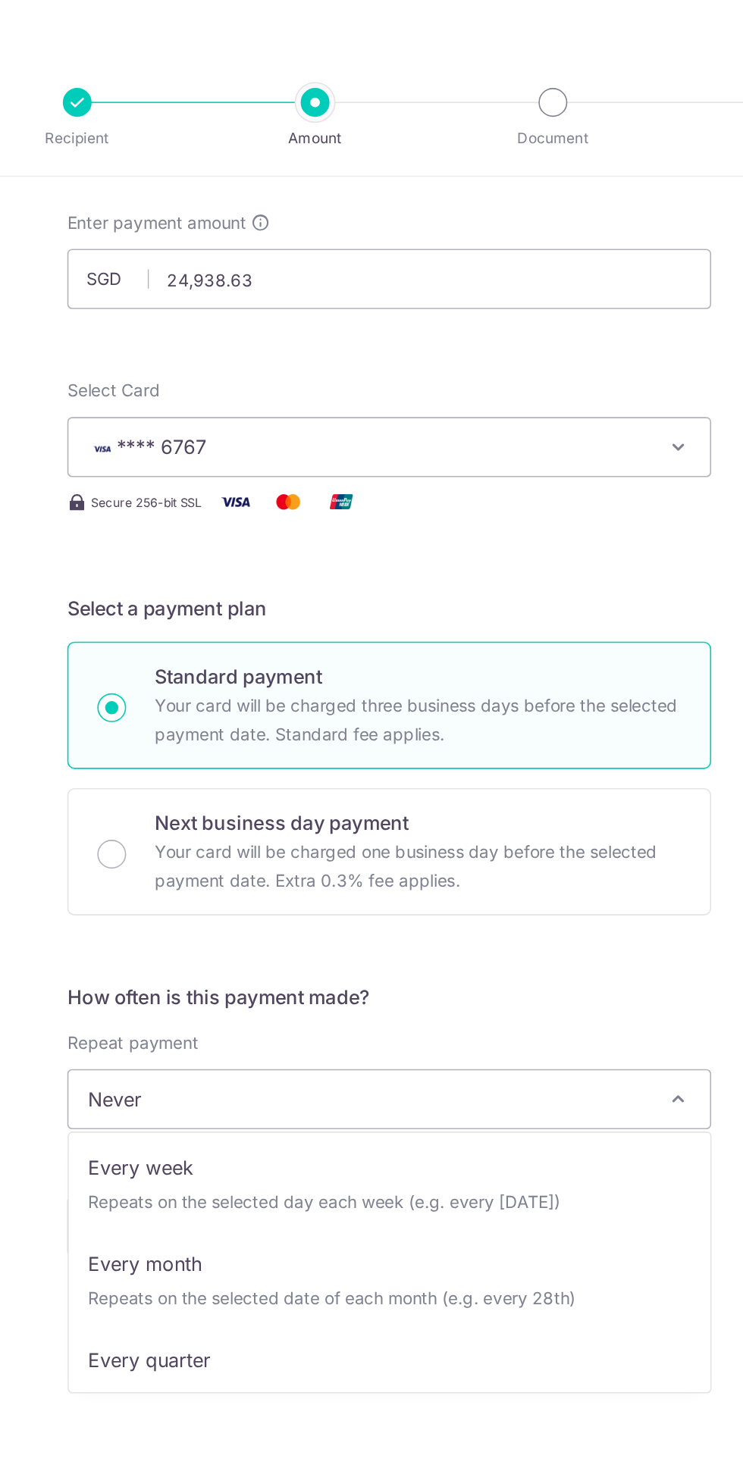
scroll to position [5, 0]
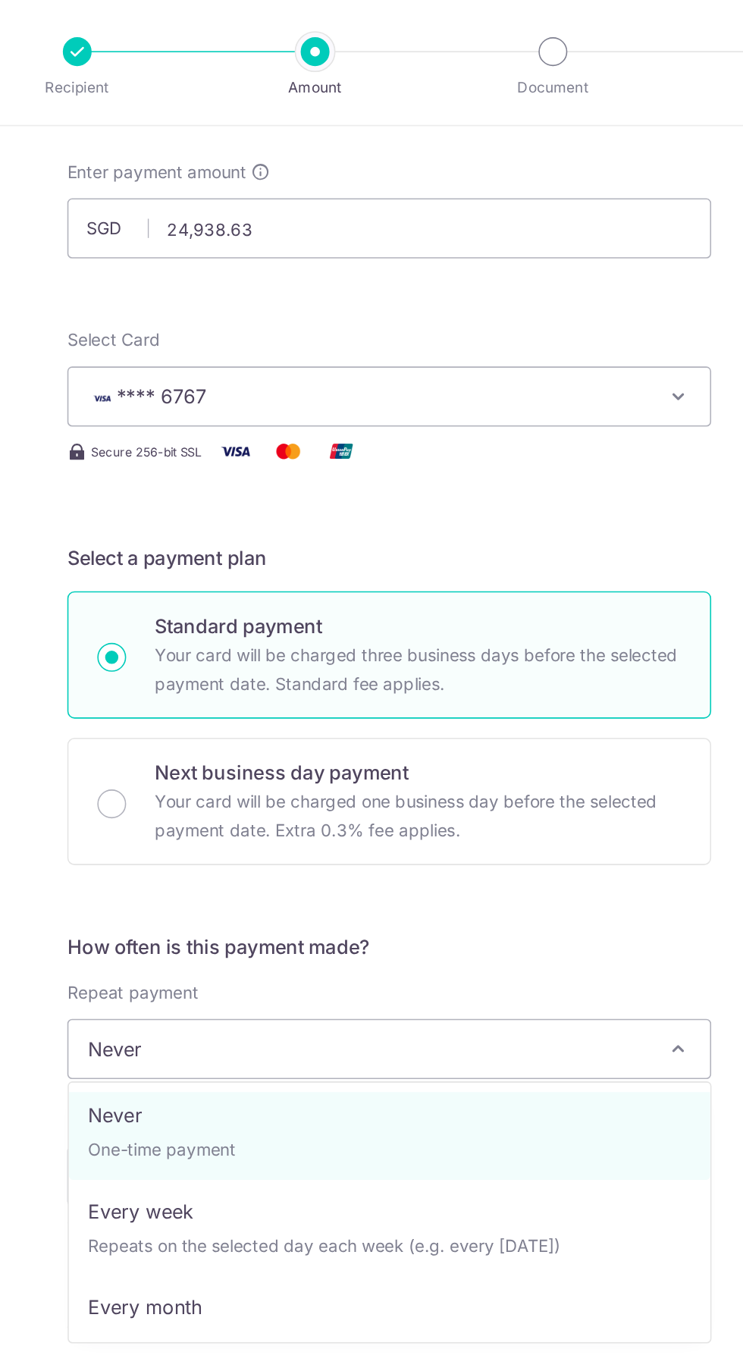
click at [490, 609] on div "How often is this payment made? Repeat payment Never Every week Every month Eve…" at bounding box center [371, 691] width 406 height 206
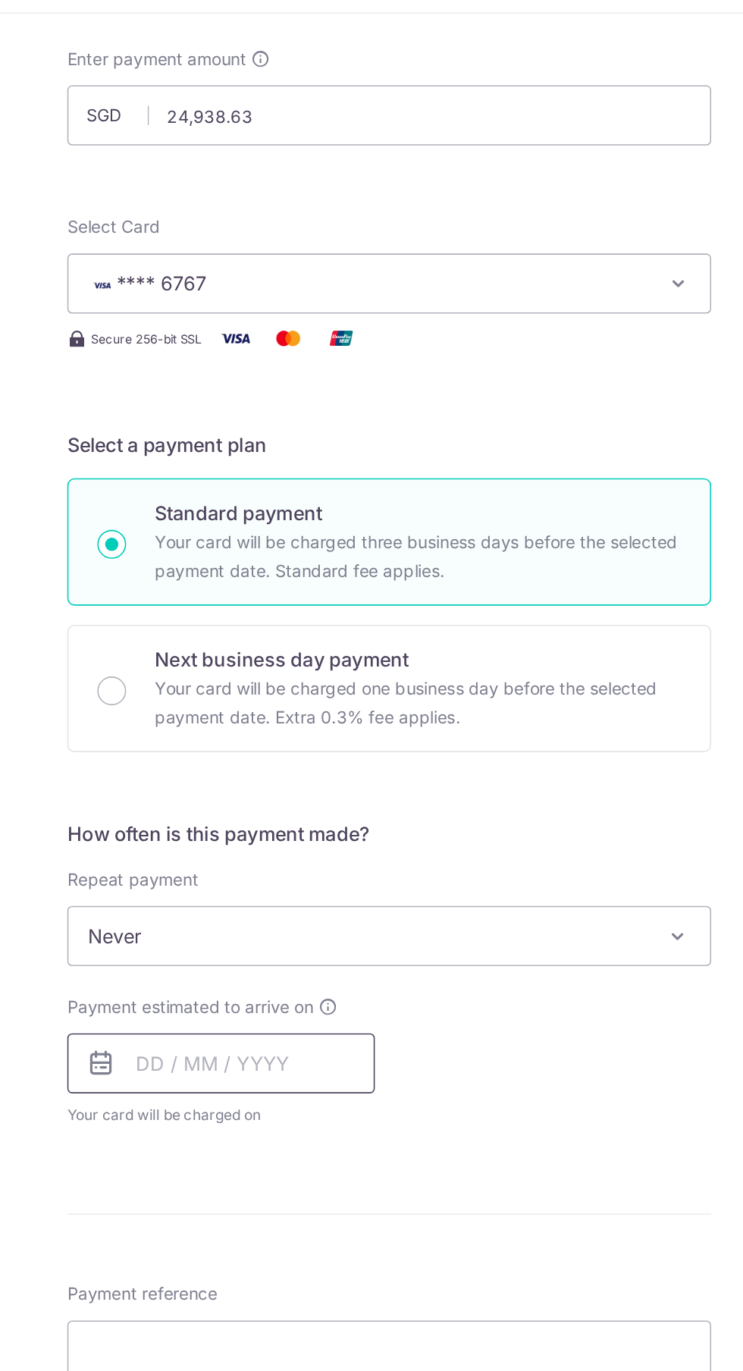
click at [212, 740] on input "text" at bounding box center [265, 742] width 194 height 38
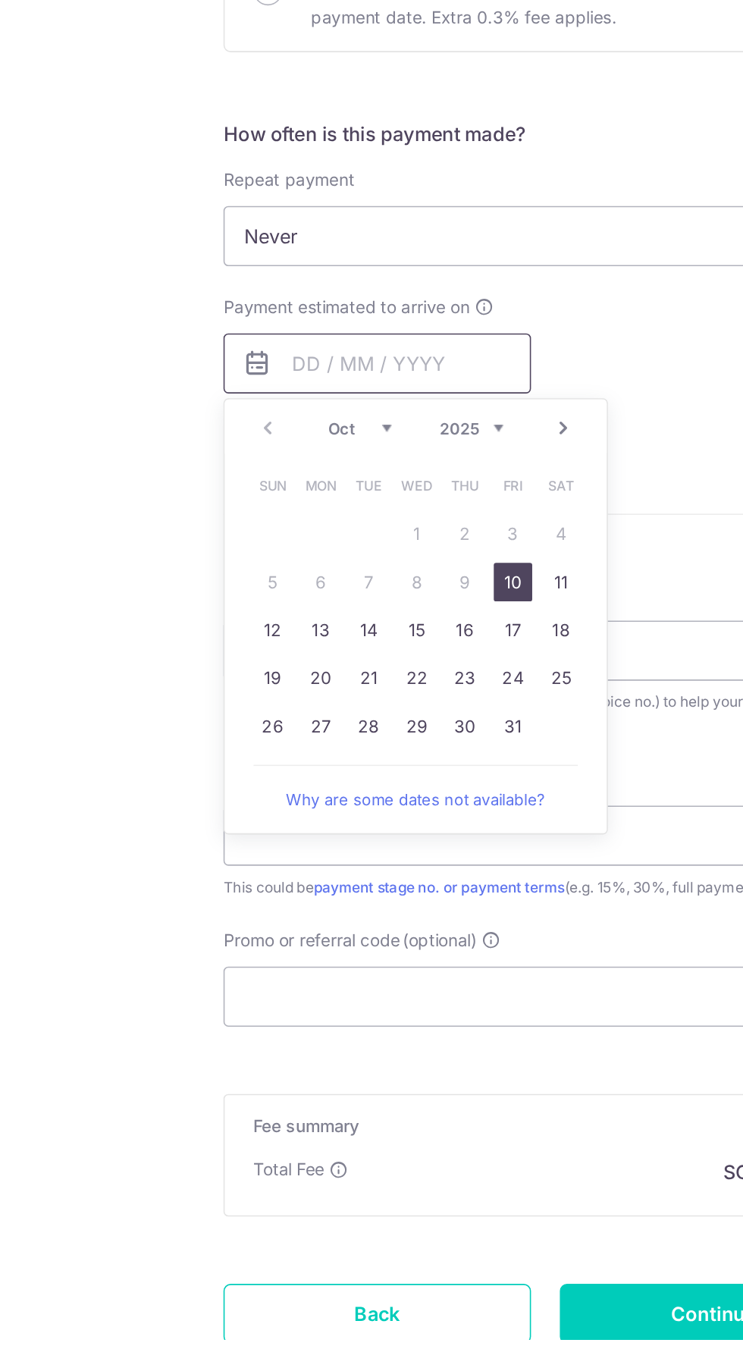
scroll to position [71, 0]
click at [262, 928] on link "14" at bounding box center [260, 924] width 24 height 24
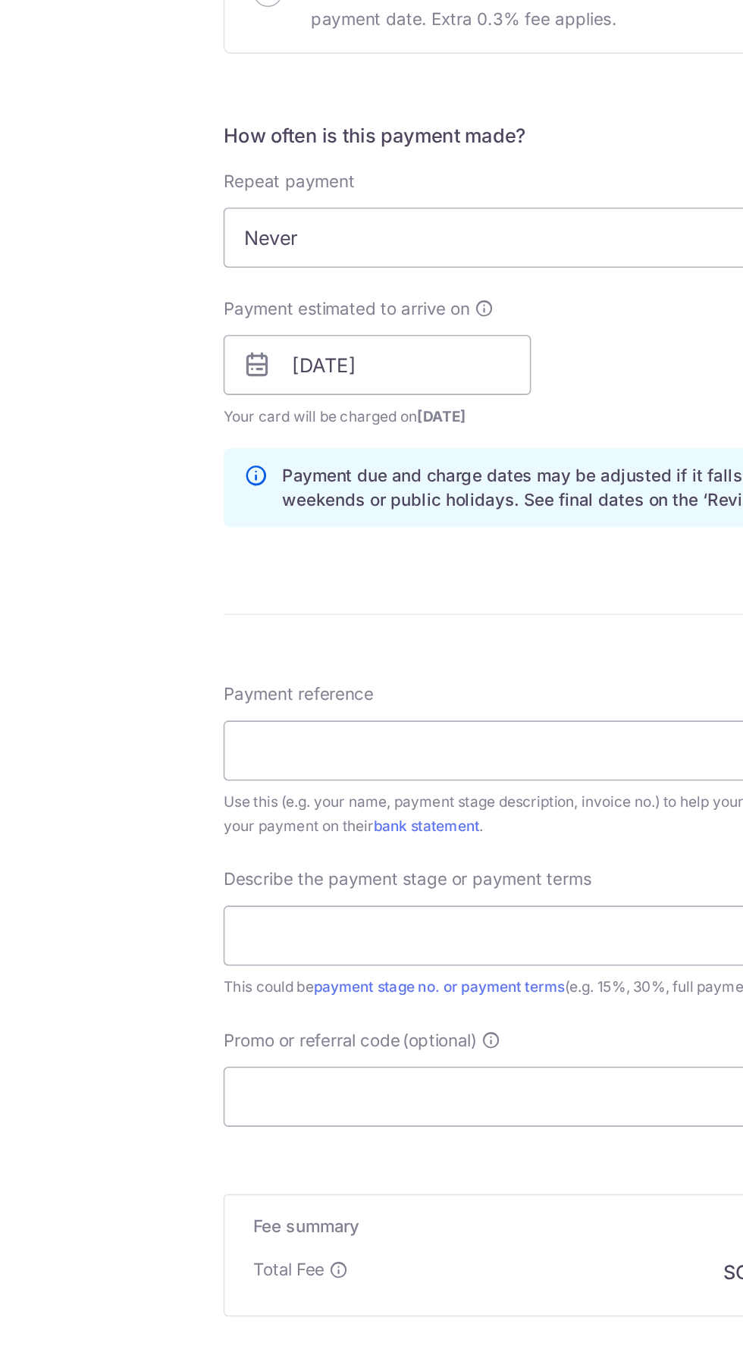
scroll to position [0, 0]
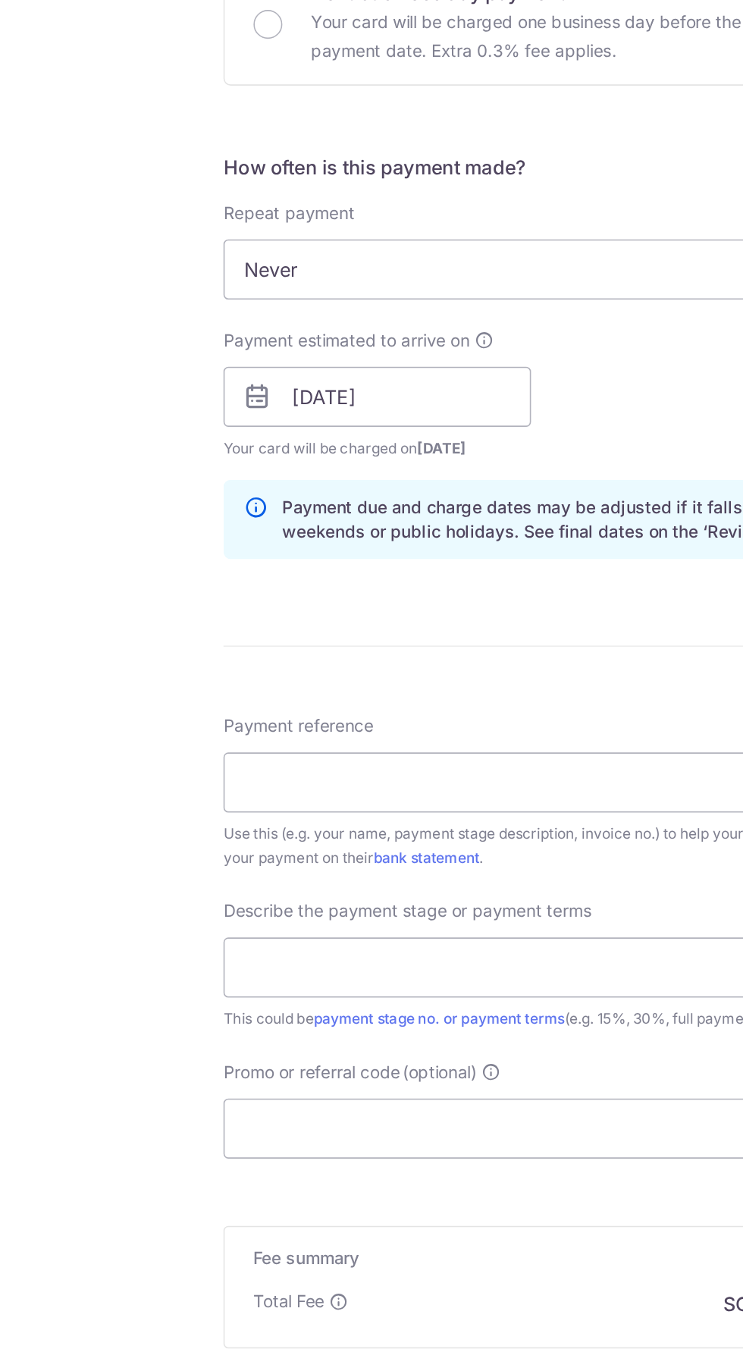
click at [219, 905] on form "Enter payment amount SGD 24,938.63 24938.63 Recipient added successfully! Selec…" at bounding box center [371, 796] width 406 height 1364
click at [324, 759] on input "14/10/2025" at bounding box center [265, 756] width 194 height 38
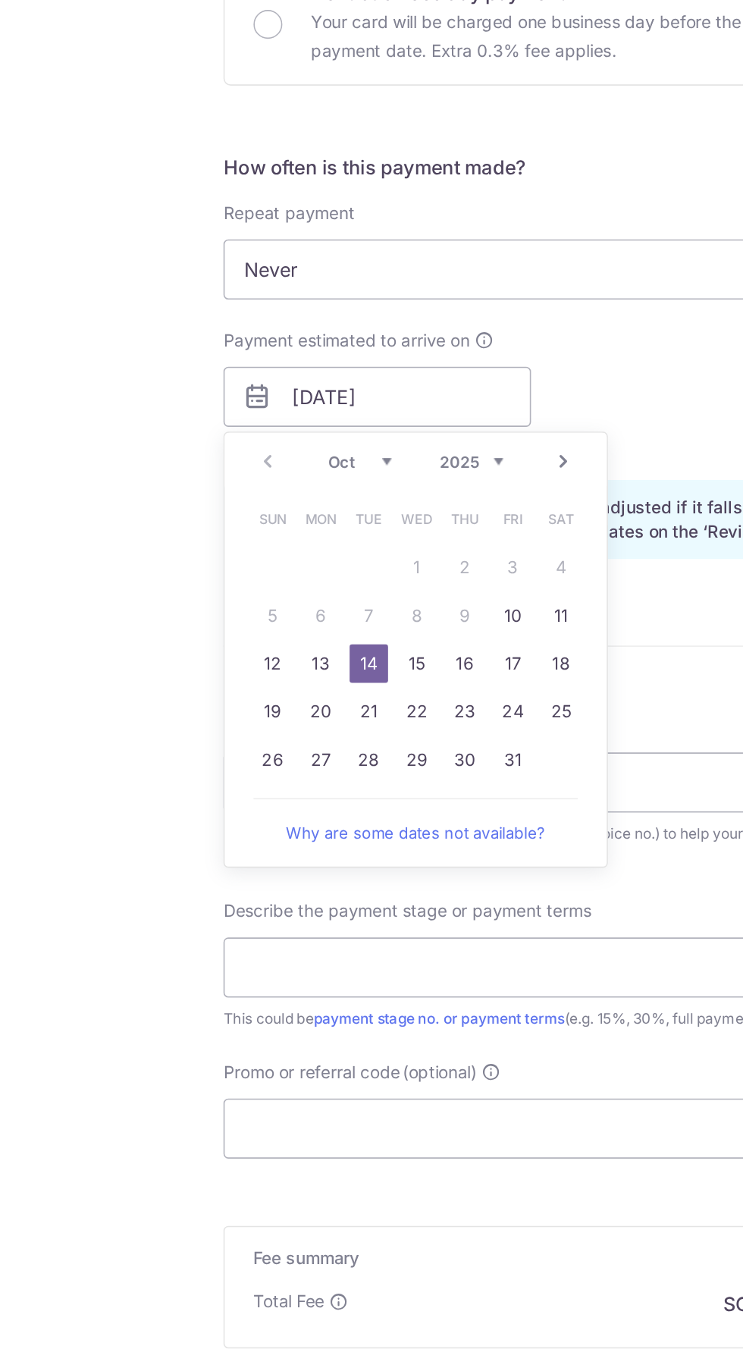
click at [221, 925] on link "13" at bounding box center [230, 924] width 24 height 24
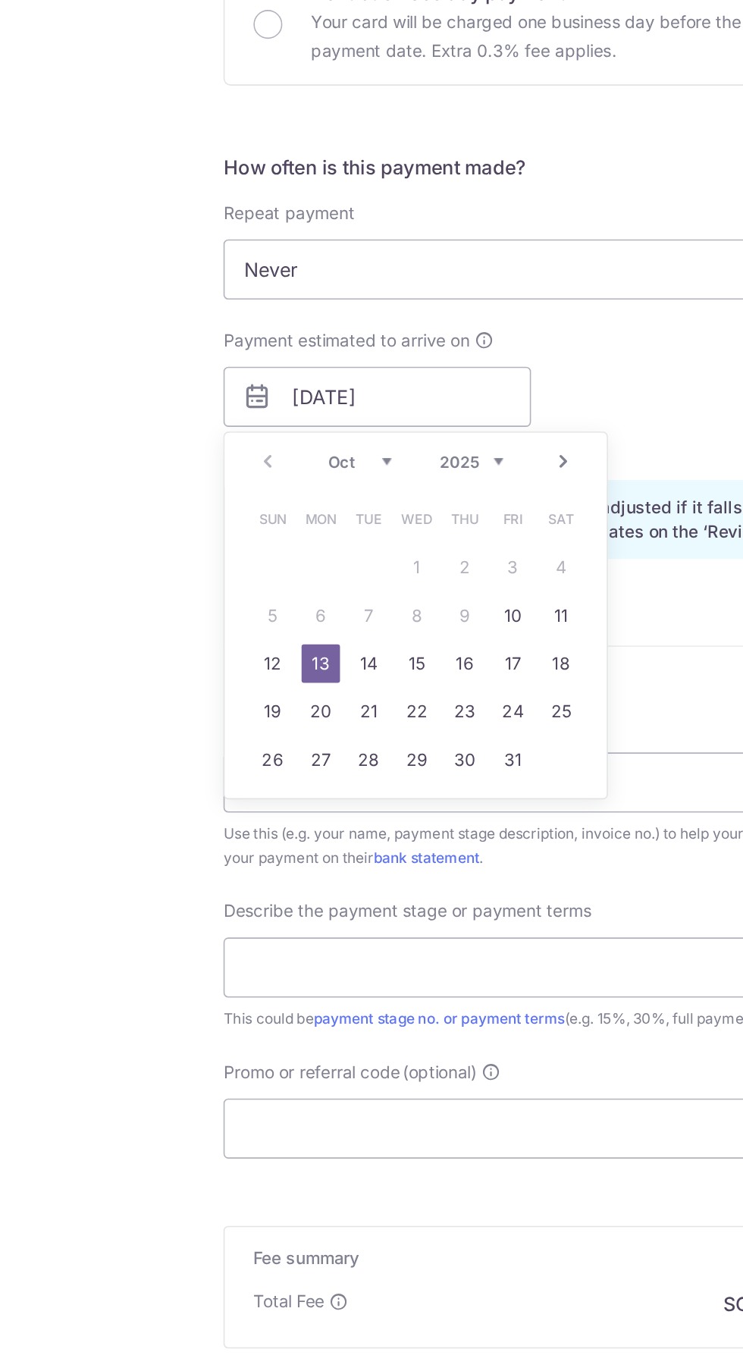
click at [454, 956] on div "Payment reference Use this (e.g. your name, payment stage description, invoice …" at bounding box center [371, 1005] width 406 height 99
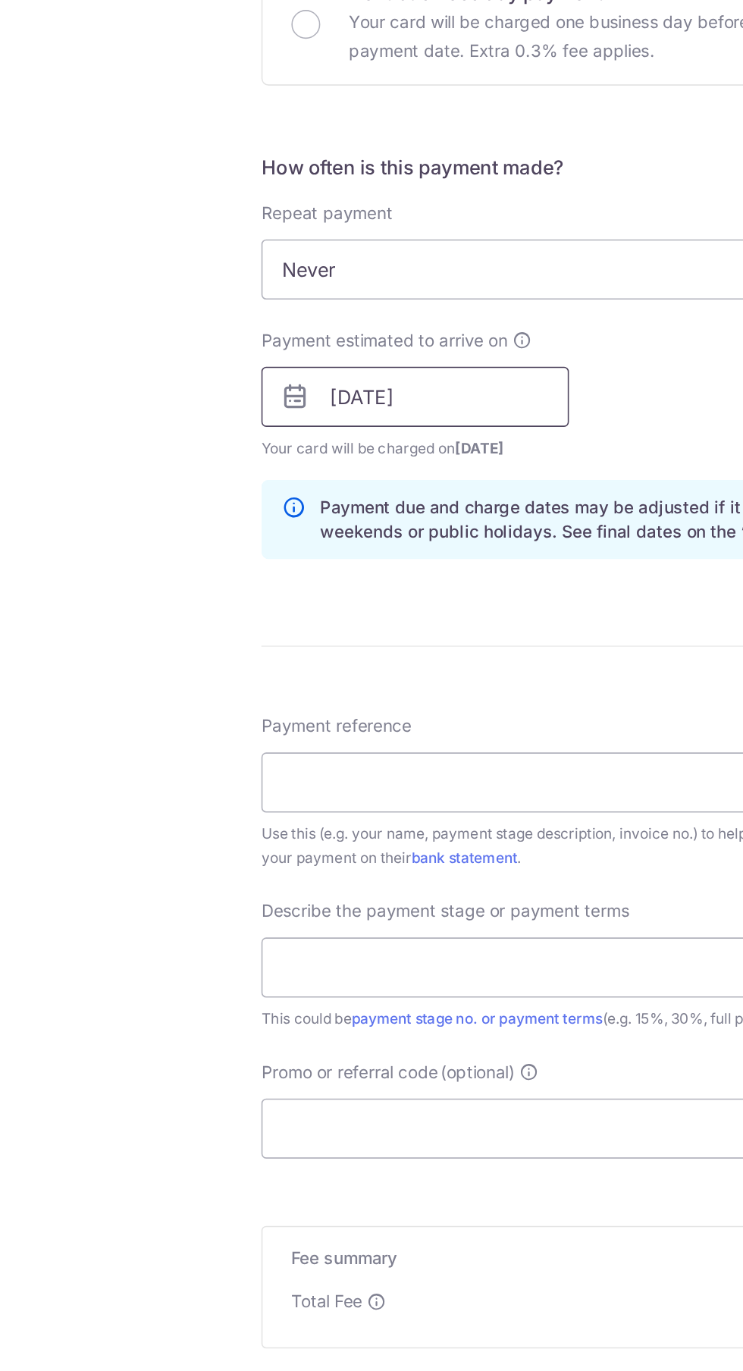
click at [290, 752] on input "13/10/2025" at bounding box center [265, 756] width 194 height 38
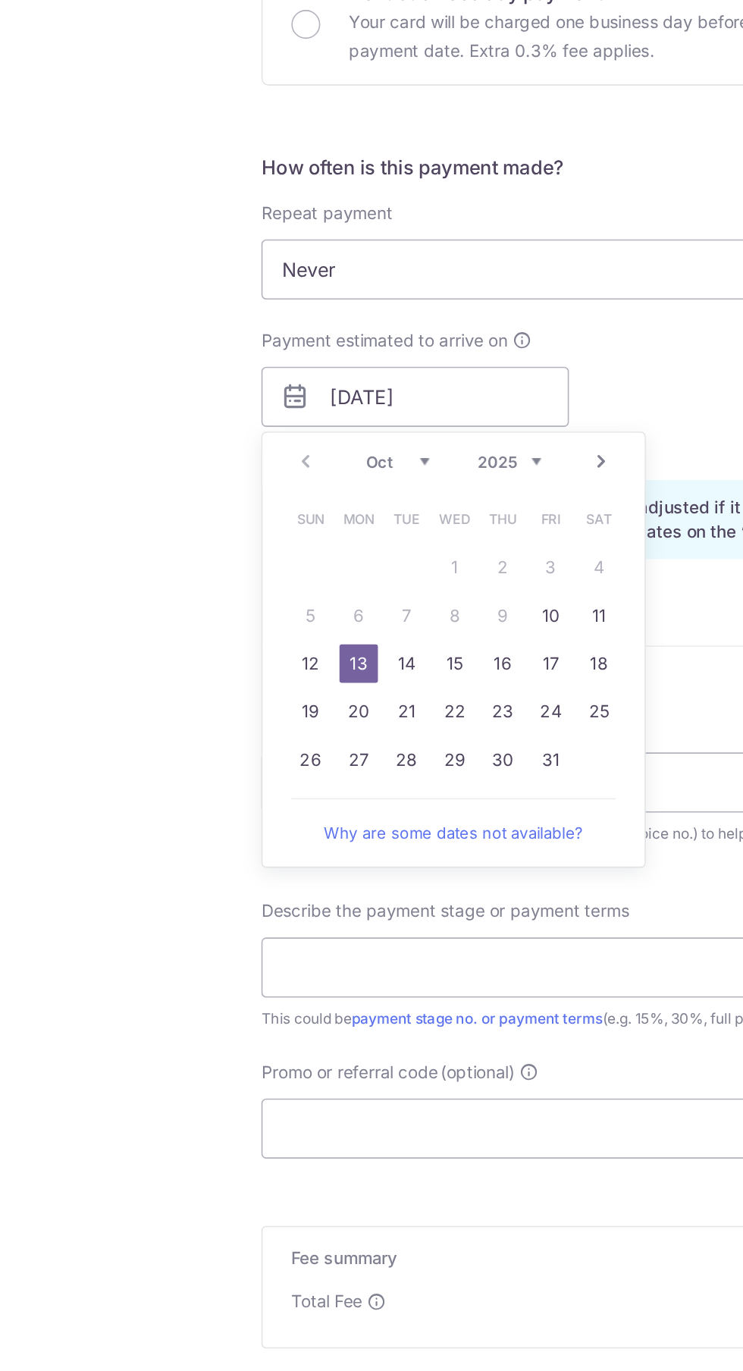
click at [350, 894] on link "10" at bounding box center [351, 894] width 24 height 24
type input "[DATE]"
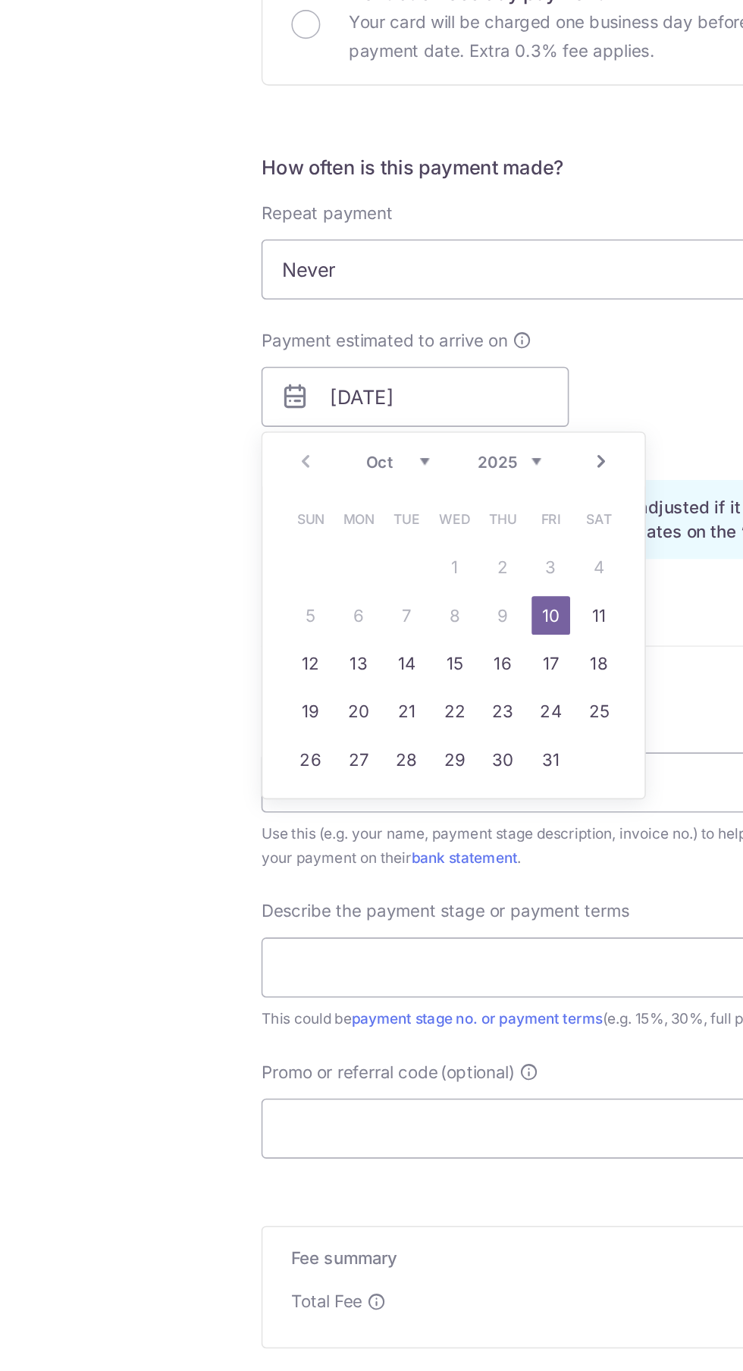
click at [400, 1068] on div "Payment reference Use this (e.g. your name, payment stage description, invoice …" at bounding box center [371, 1096] width 406 height 280
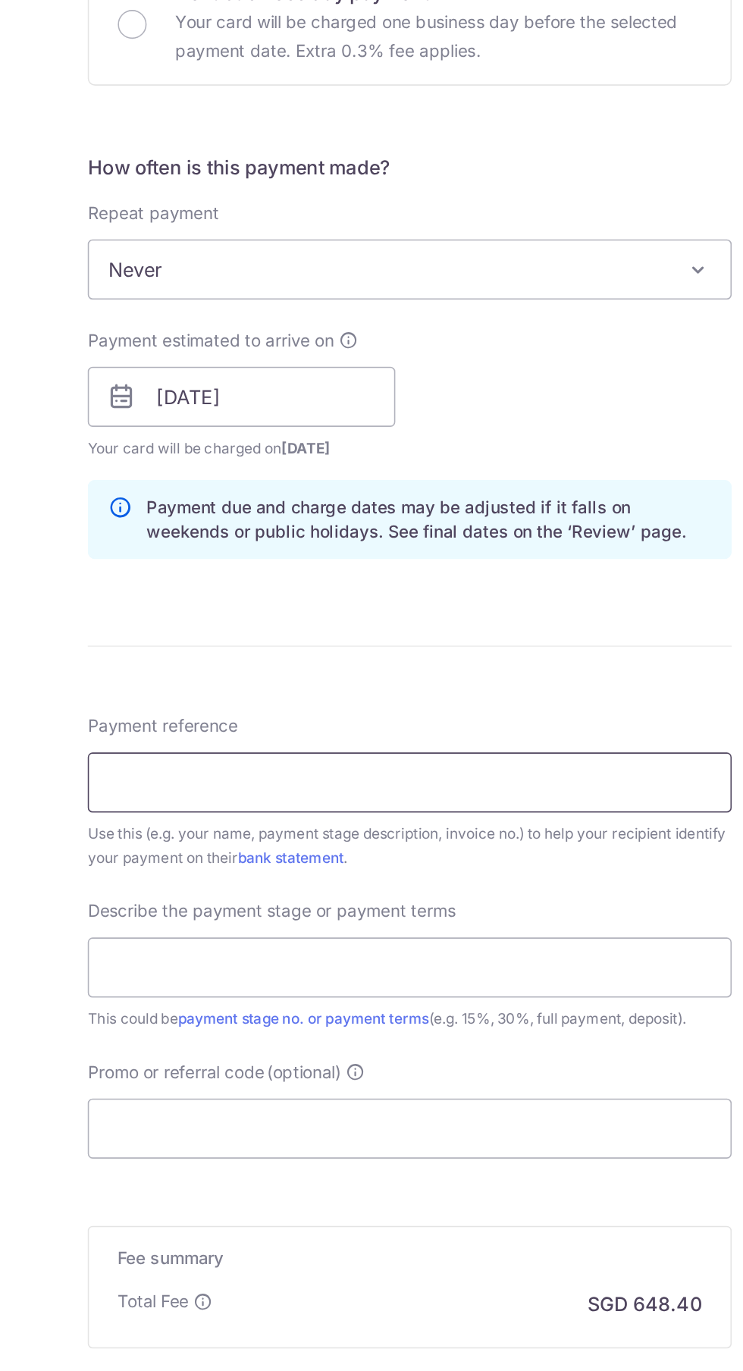
click at [512, 999] on input "Payment reference" at bounding box center [371, 999] width 406 height 38
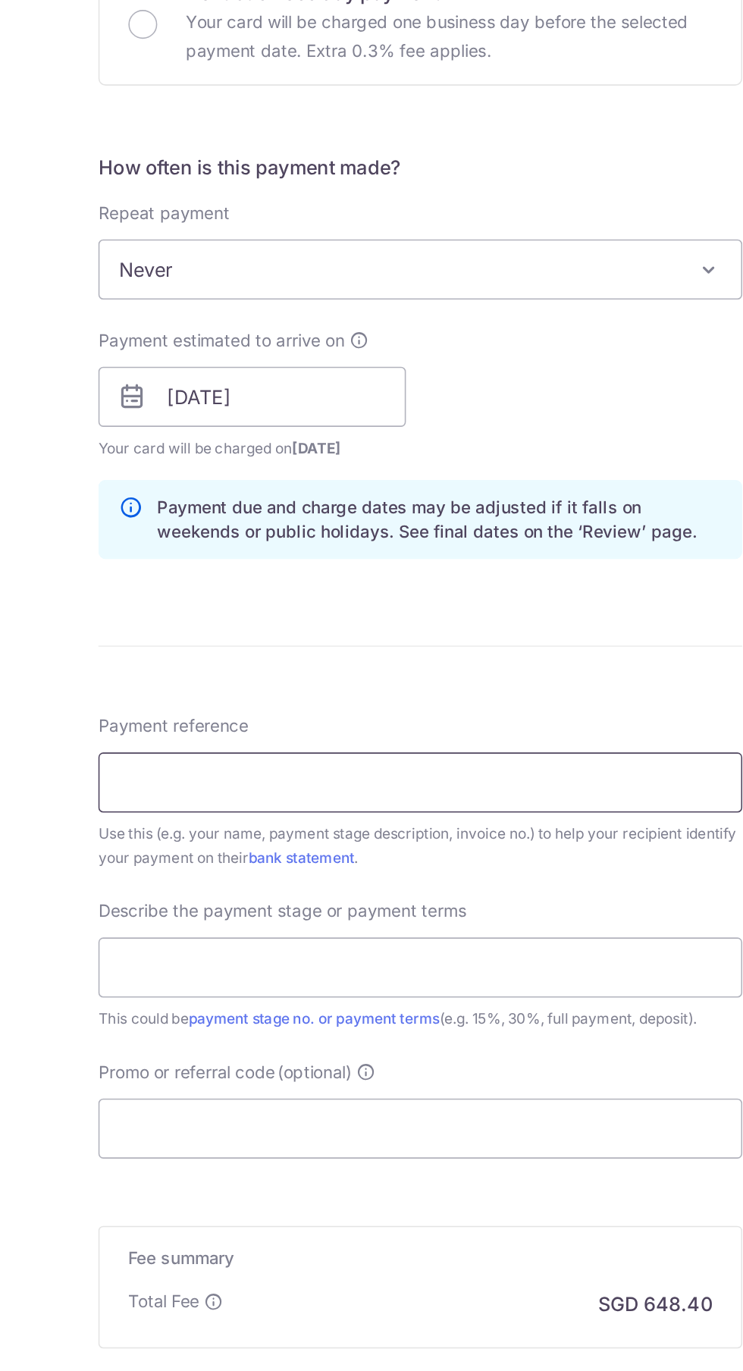
click at [191, 995] on input "Payment reference" at bounding box center [371, 999] width 406 height 38
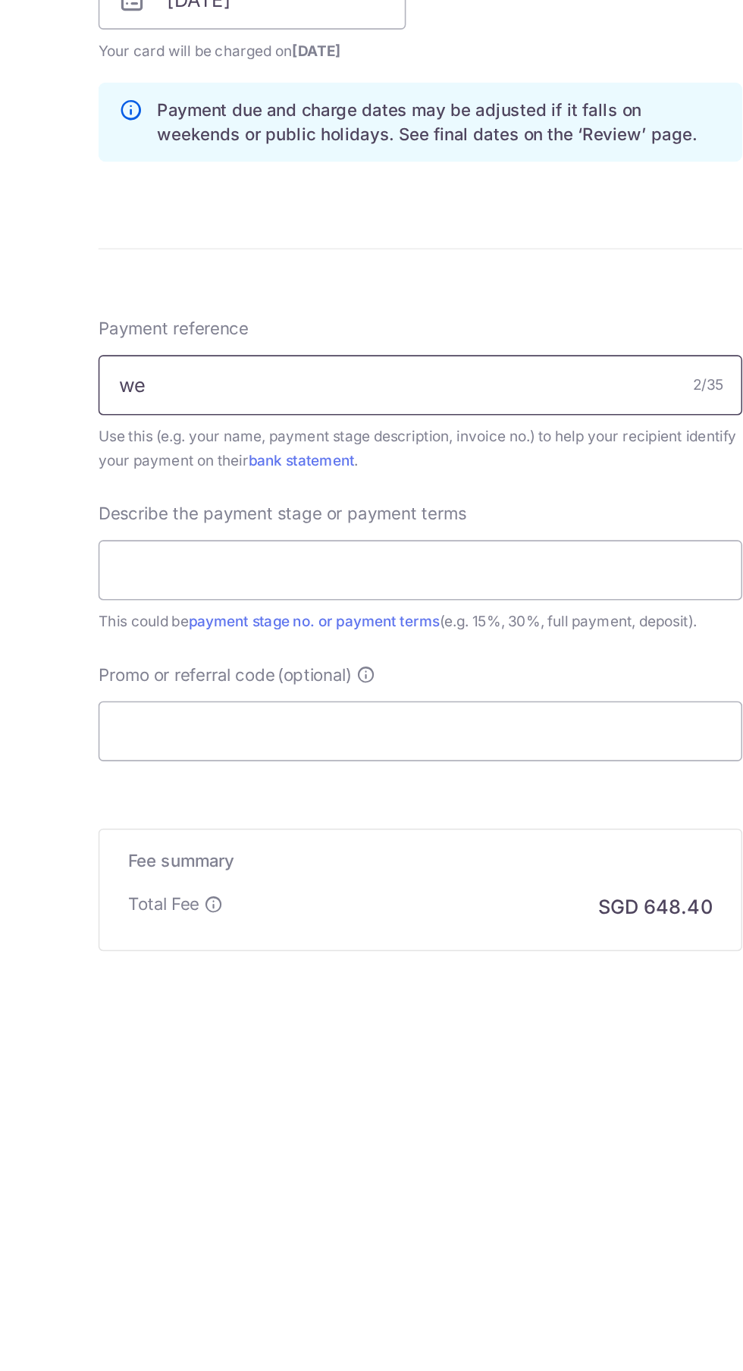
type input "w"
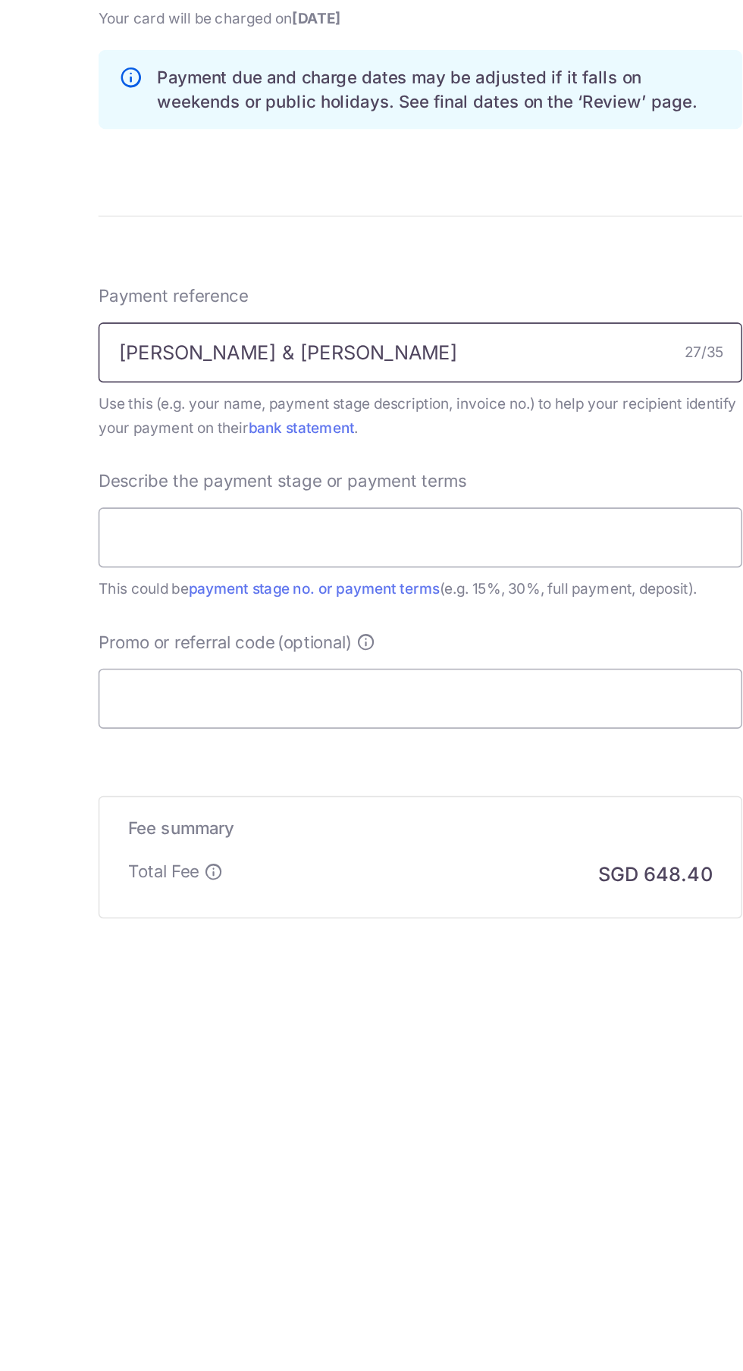
scroll to position [92, 0]
type input "Zee Lai Zihui & Jarret Goh"
click at [211, 1086] on input "text" at bounding box center [371, 1095] width 406 height 38
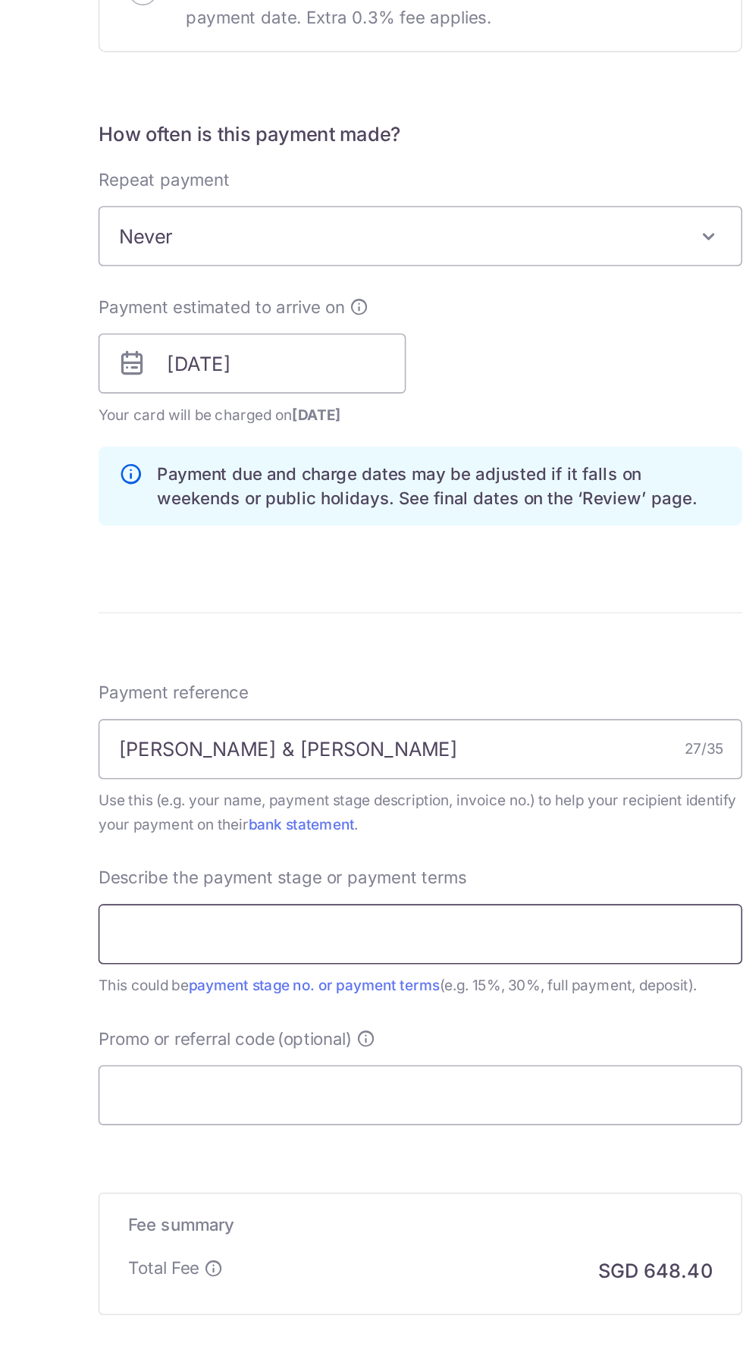
click at [418, 1090] on input "text" at bounding box center [371, 1095] width 406 height 38
click at [203, 1090] on input "text" at bounding box center [371, 1095] width 406 height 38
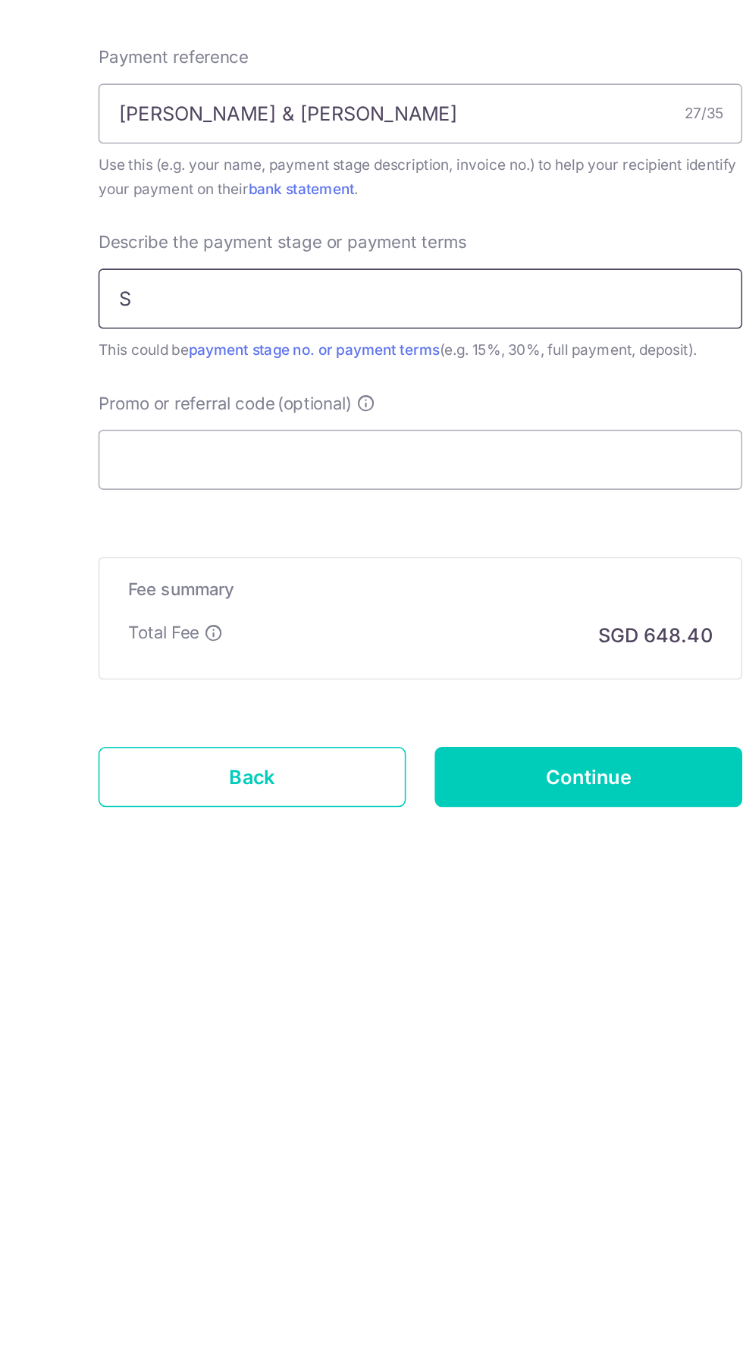
scroll to position [146, 0]
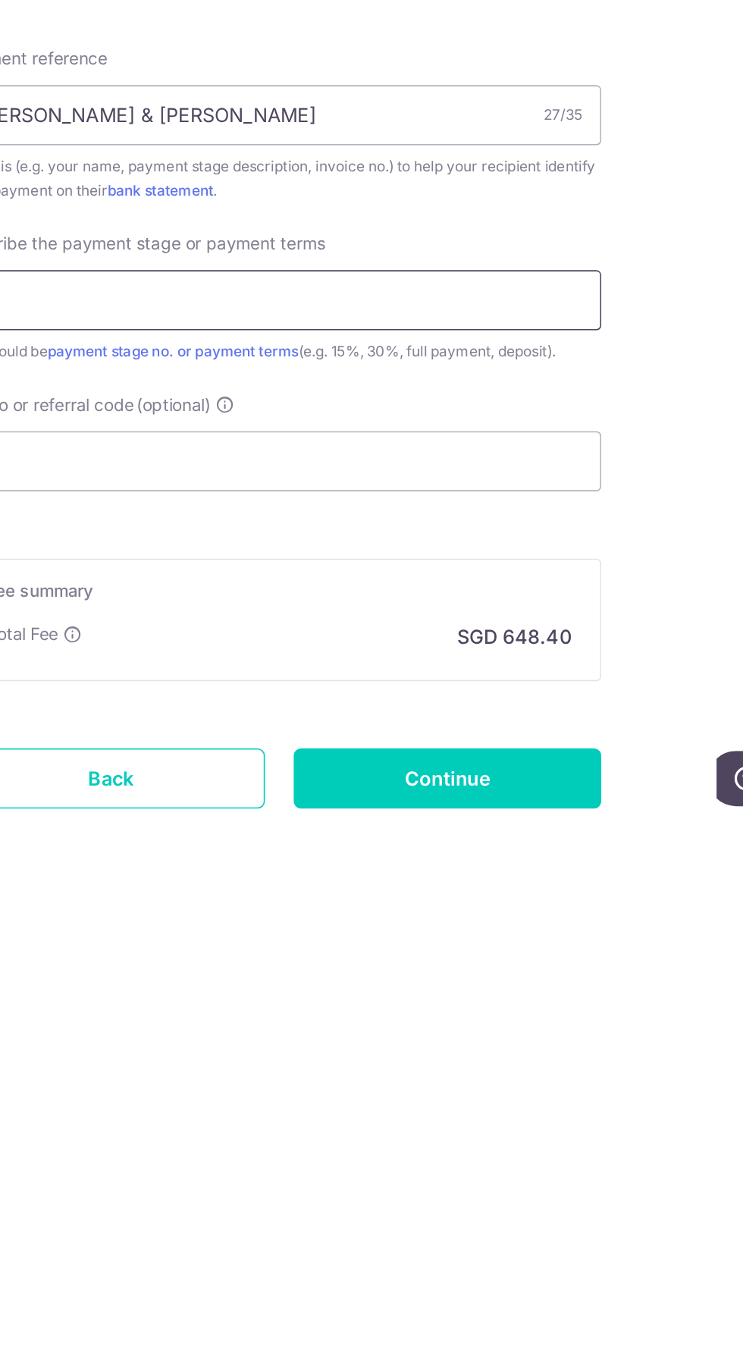
type input "S"
click at [240, 1248] on icon at bounding box center [241, 1251] width 12 height 12
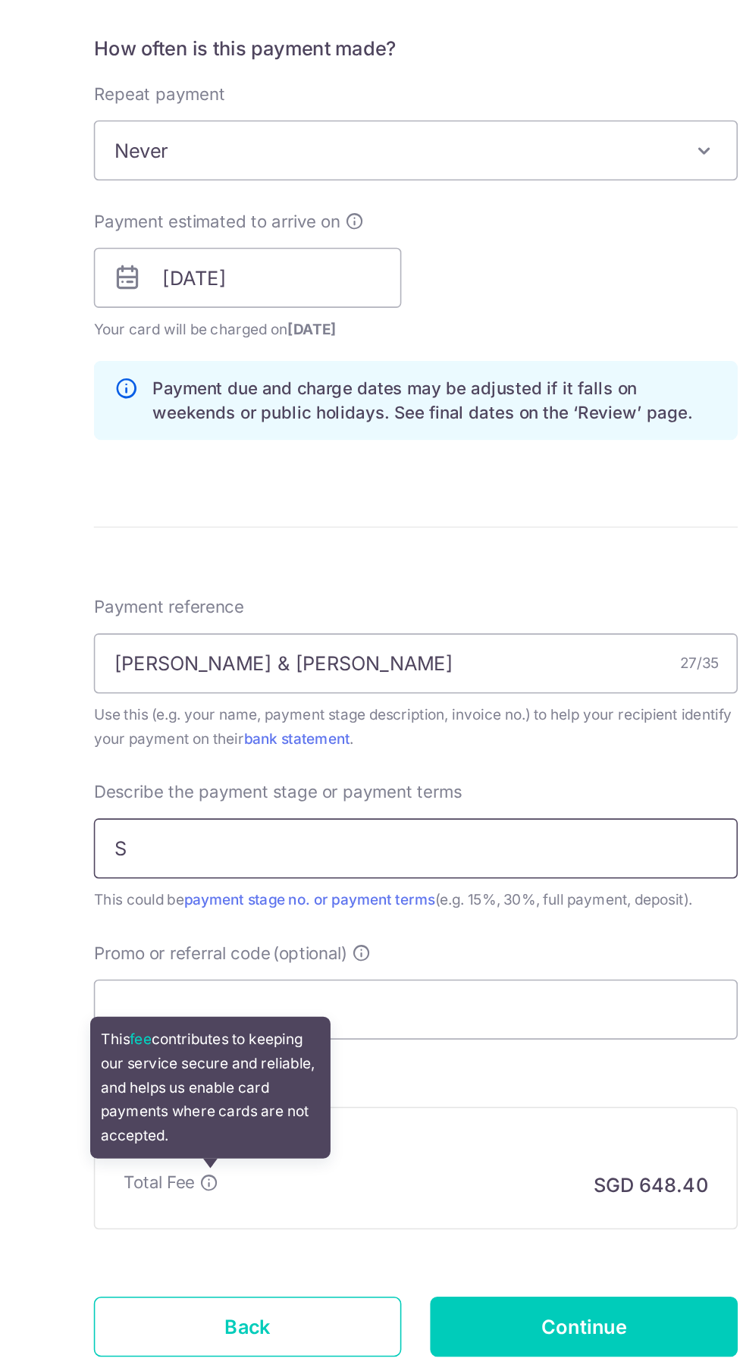
click at [450, 1042] on input "S" at bounding box center [371, 1041] width 406 height 38
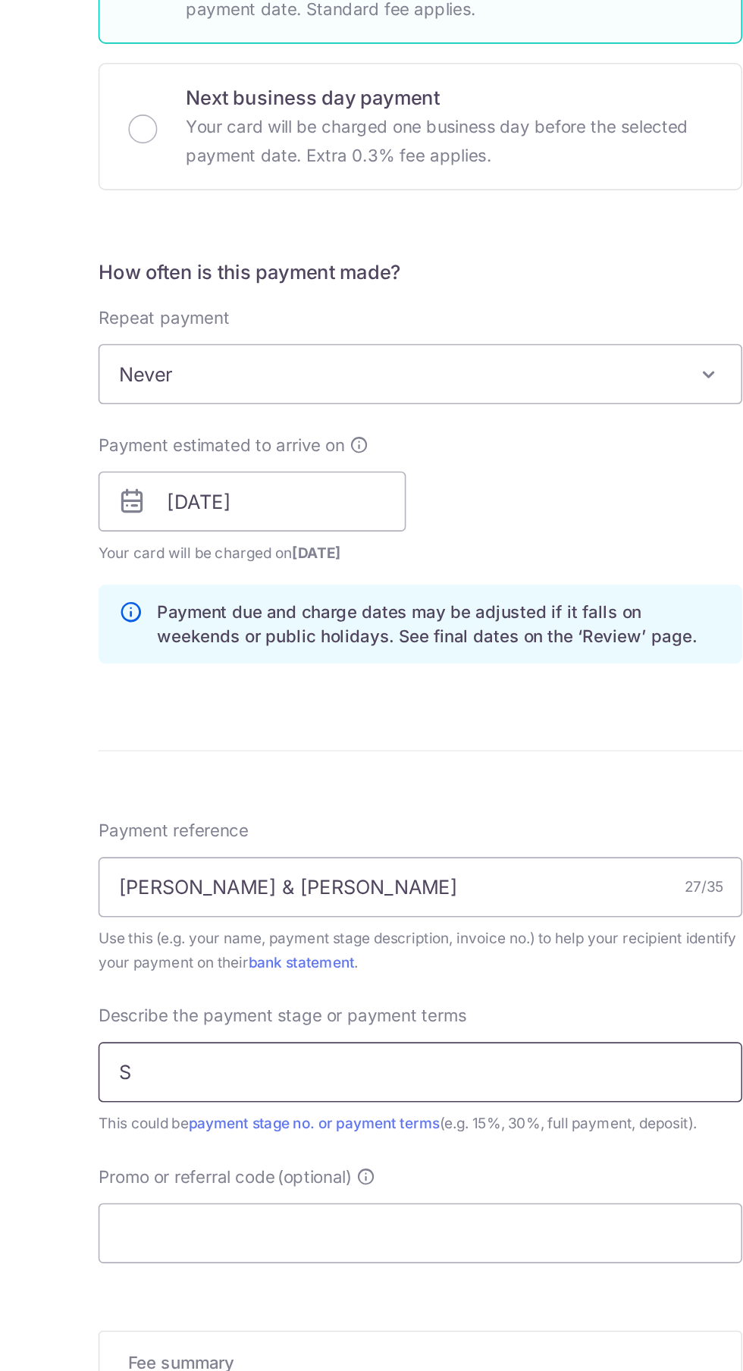
scroll to position [147, 0]
click at [365, 1140] on input "Promo or referral code (optional)" at bounding box center [371, 1142] width 406 height 38
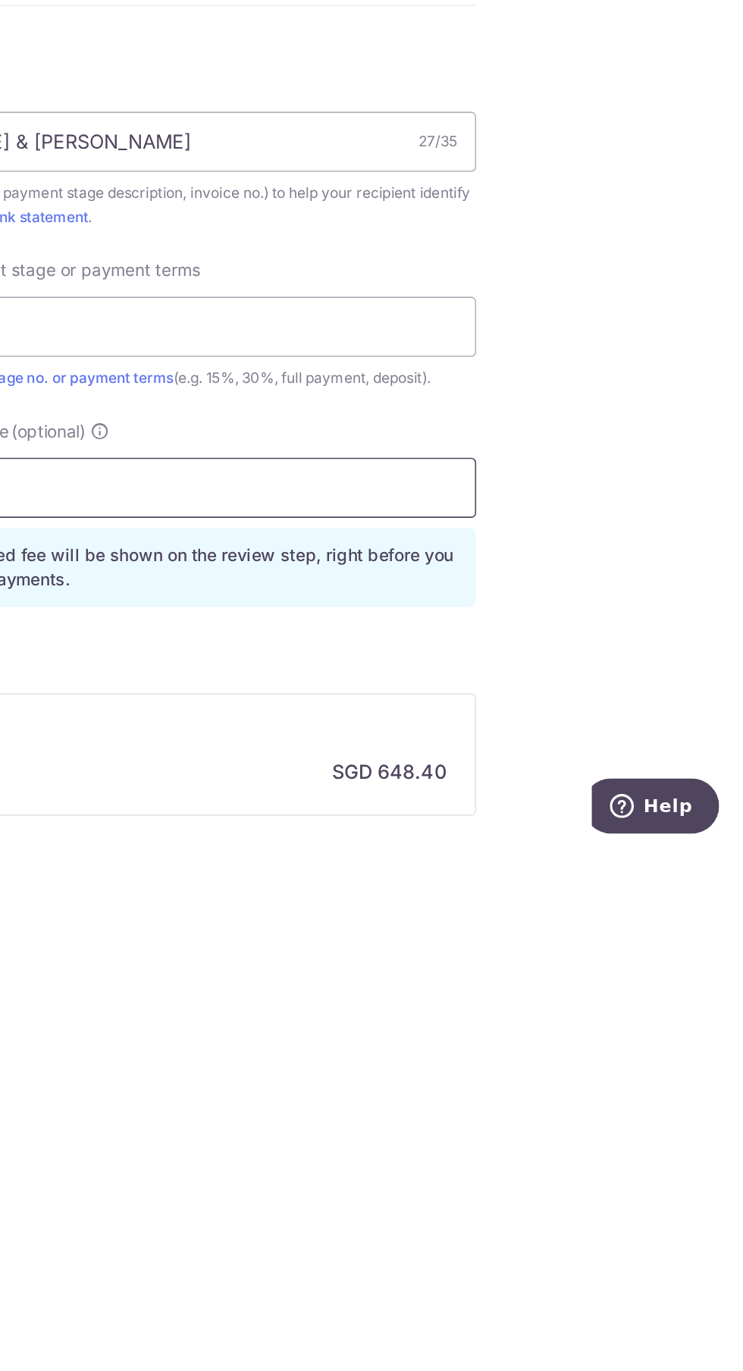
scroll to position [0, 0]
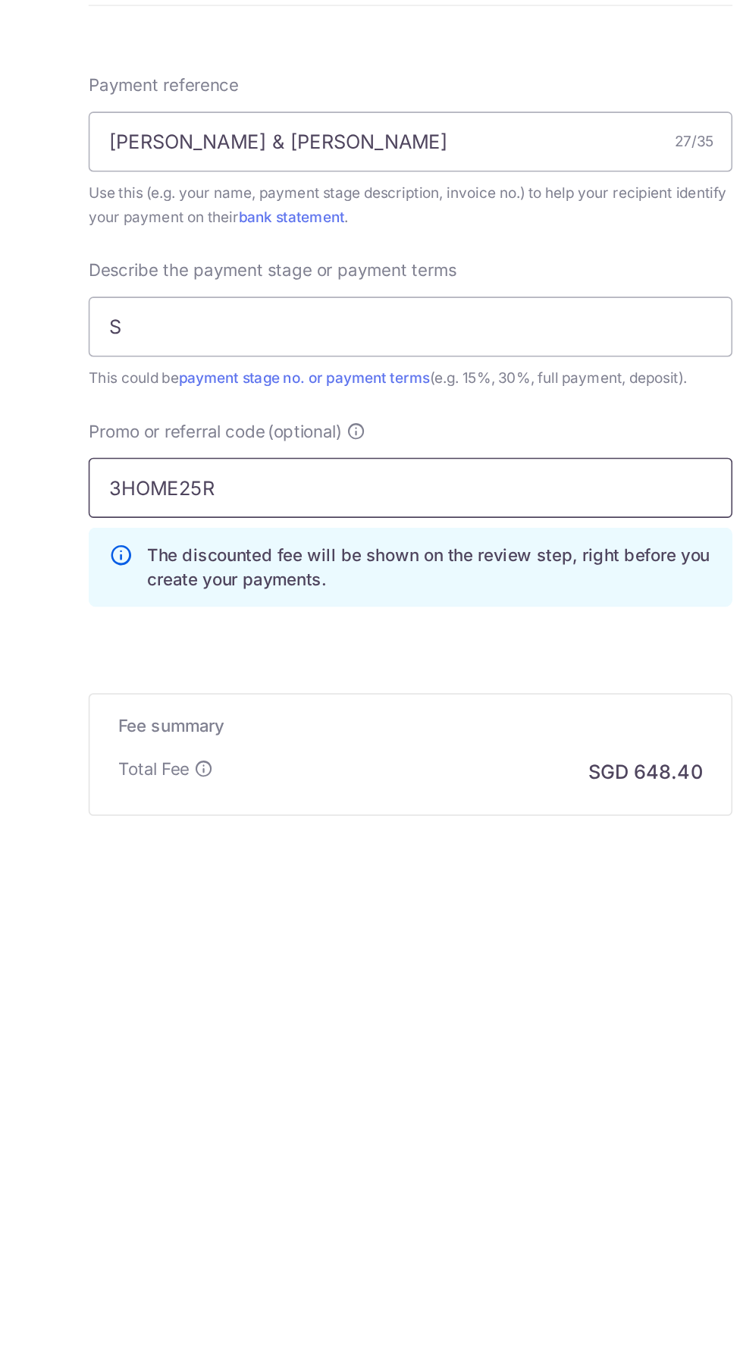
click at [481, 1136] on input "3HOME25R" at bounding box center [371, 1142] width 406 height 38
type input "3HOME25R"
click at [486, 1217] on div "Promo or referral code (optional) 3HOME25R The discounted fee will be shown on …" at bounding box center [371, 1163] width 425 height 130
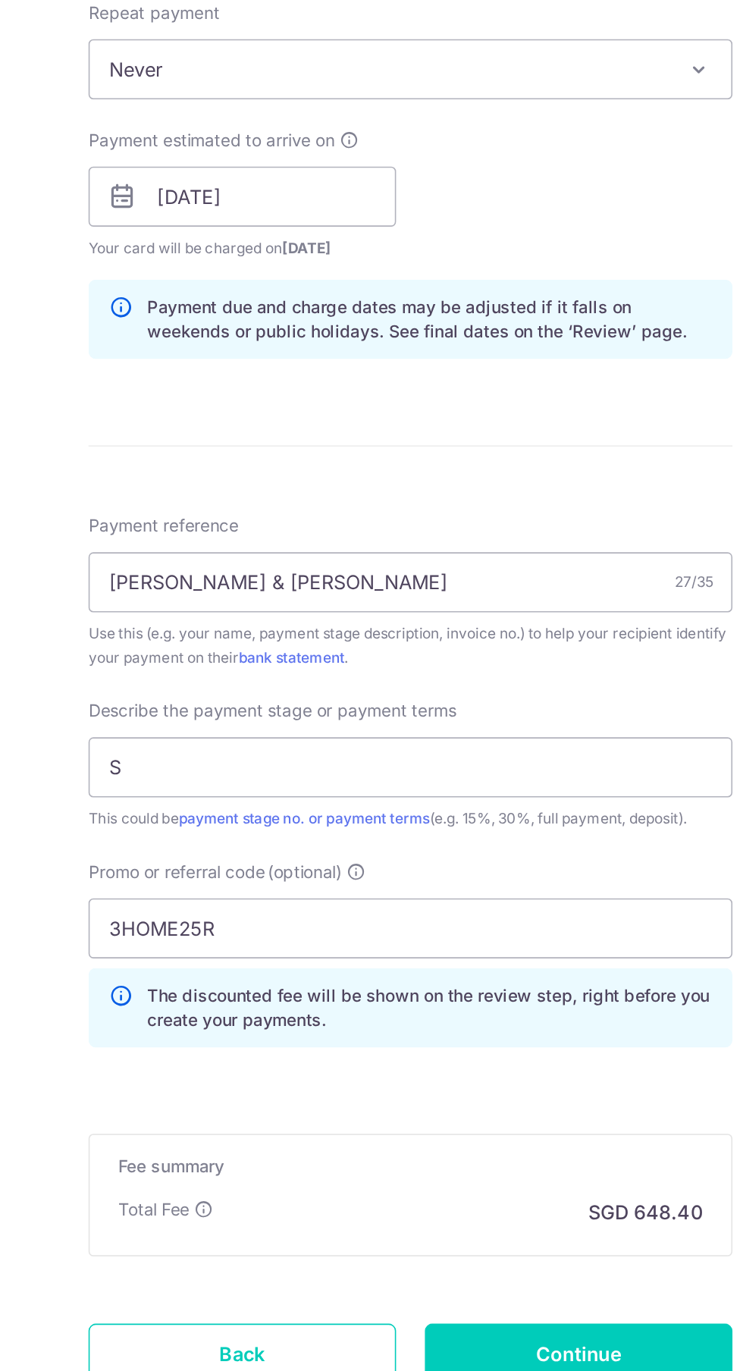
scroll to position [194, 0]
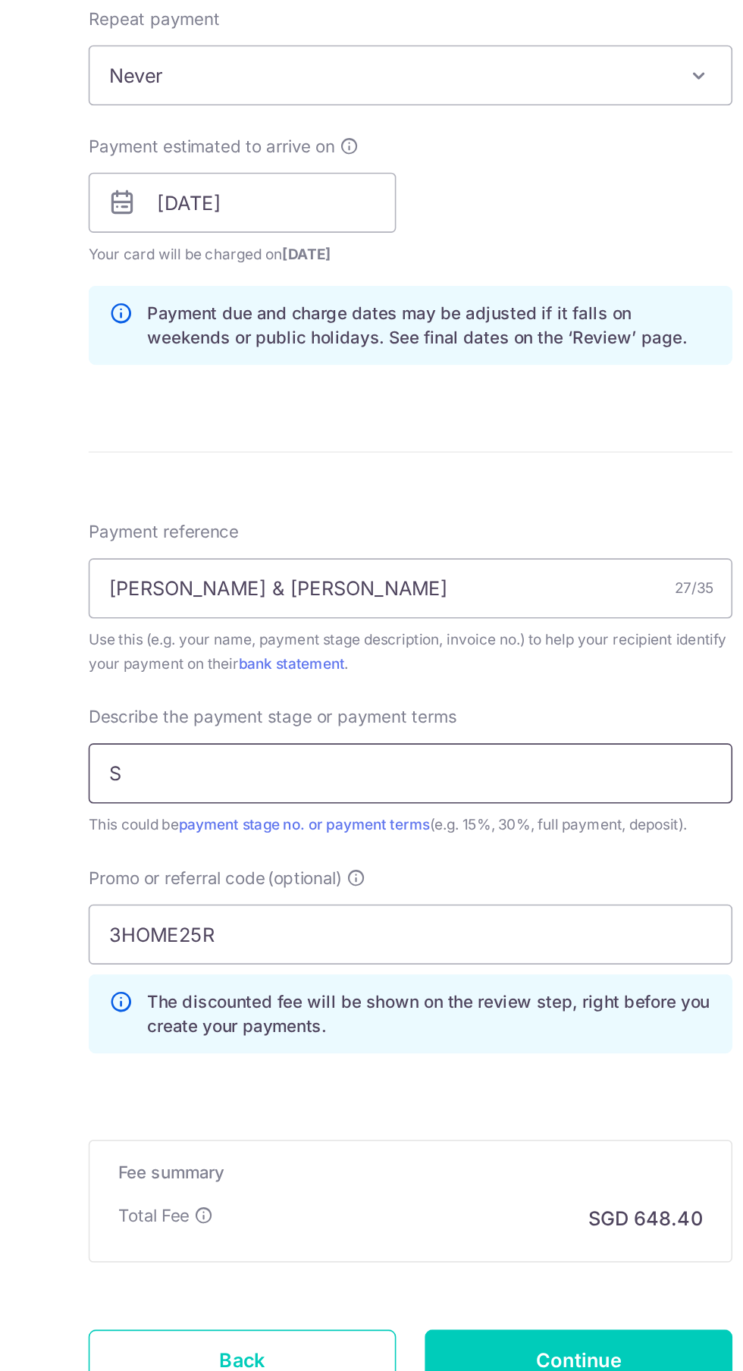
click at [450, 993] on input "S" at bounding box center [371, 993] width 406 height 38
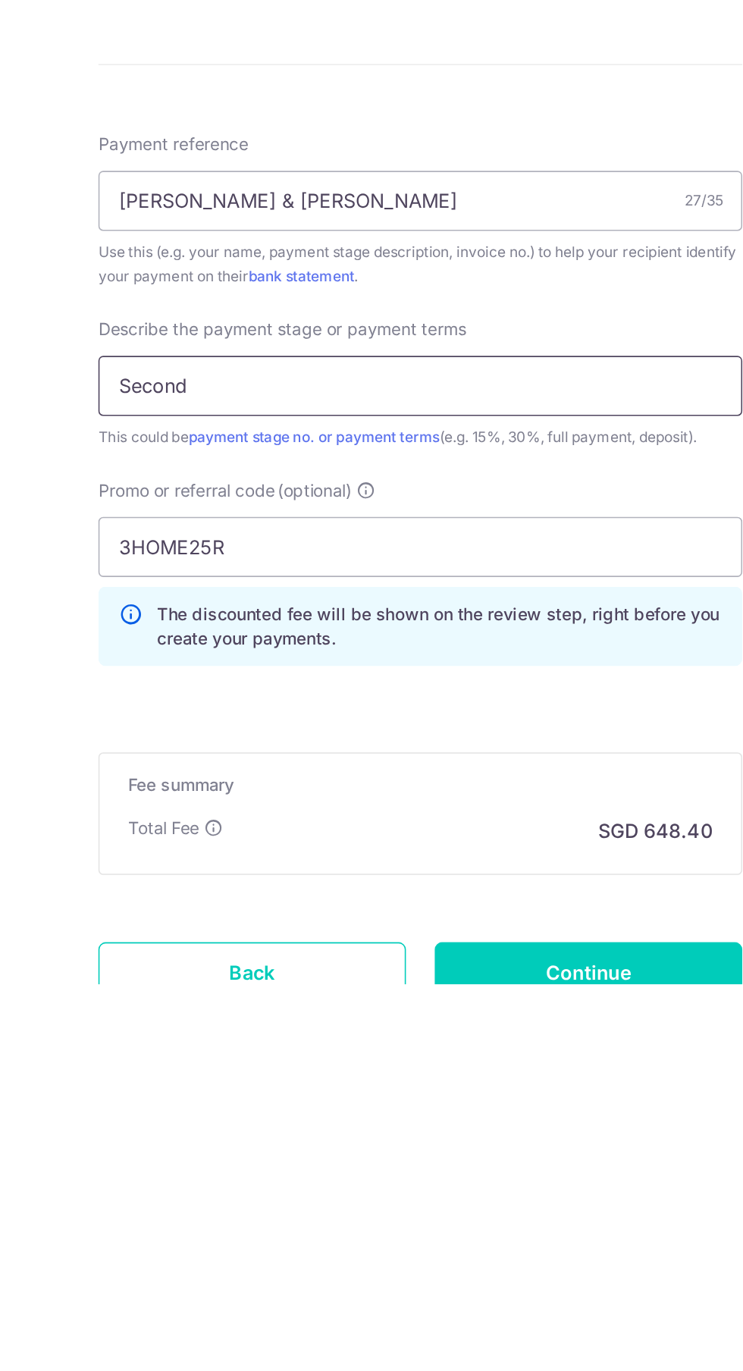
scroll to position [0, 0]
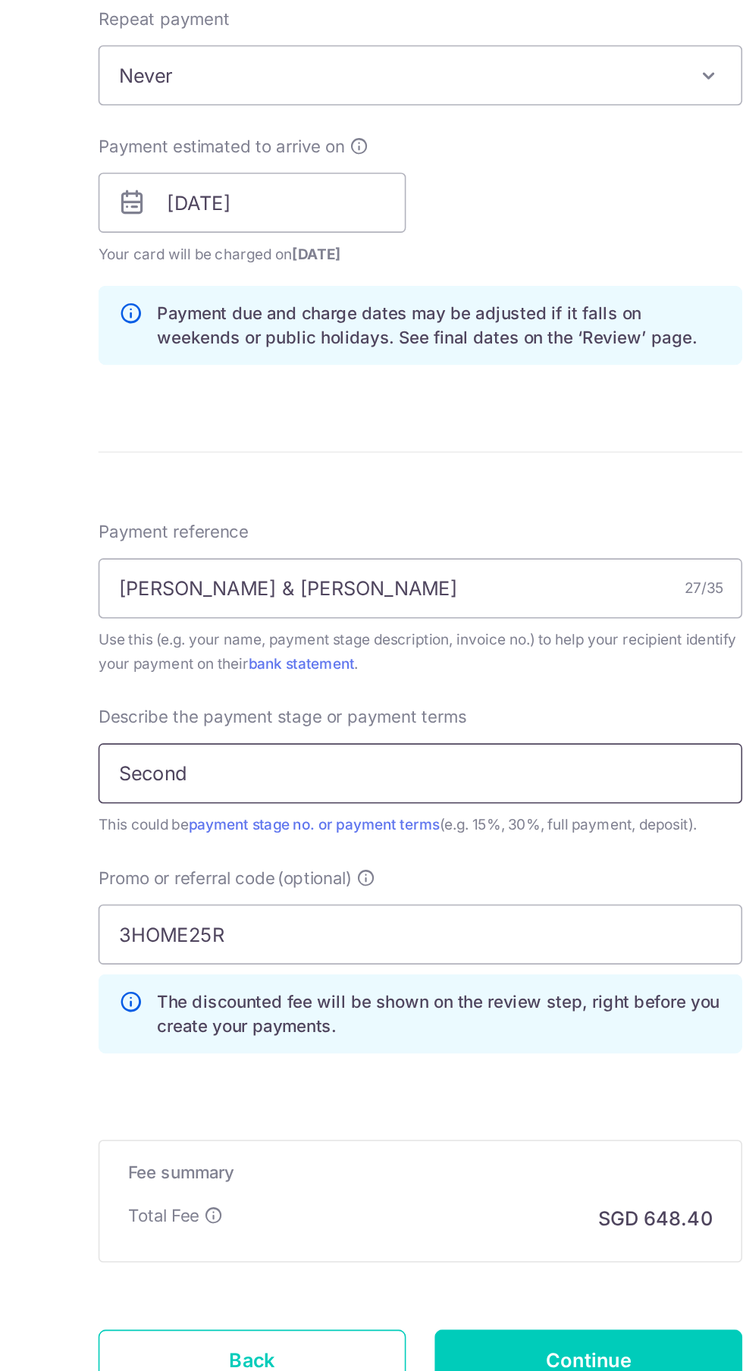
click at [434, 987] on input "Second" at bounding box center [371, 993] width 406 height 38
click at [459, 991] on input "Second payment (20%)," at bounding box center [371, 993] width 406 height 38
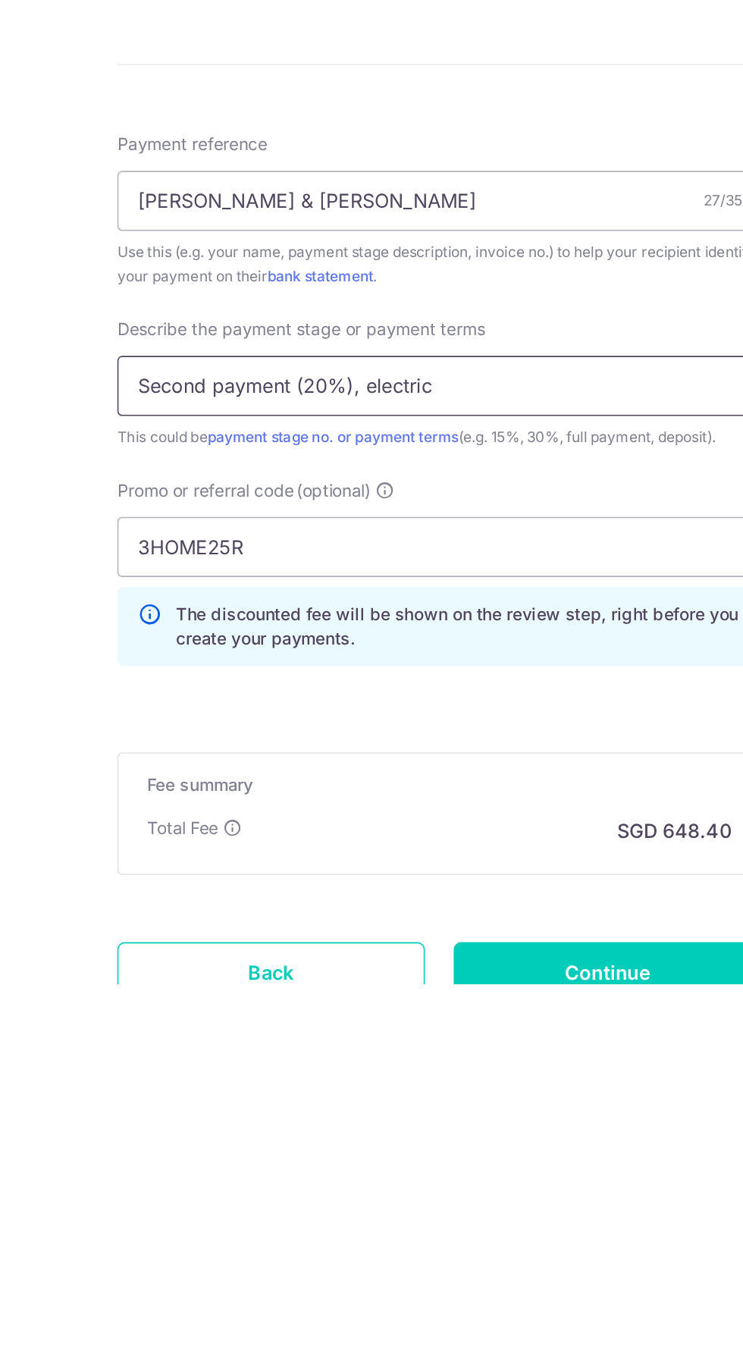
click at [384, 995] on input "Second payment (20%), electric" at bounding box center [371, 993] width 406 height 38
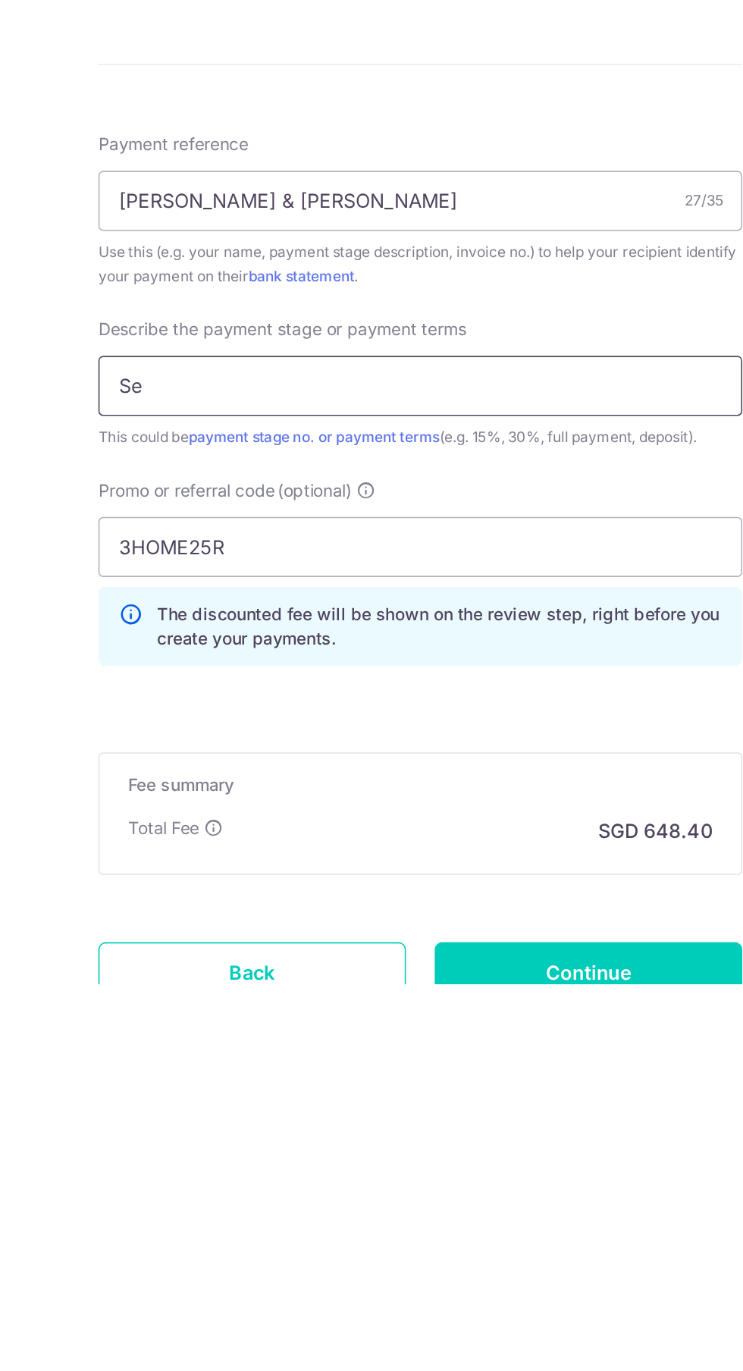
type input "S"
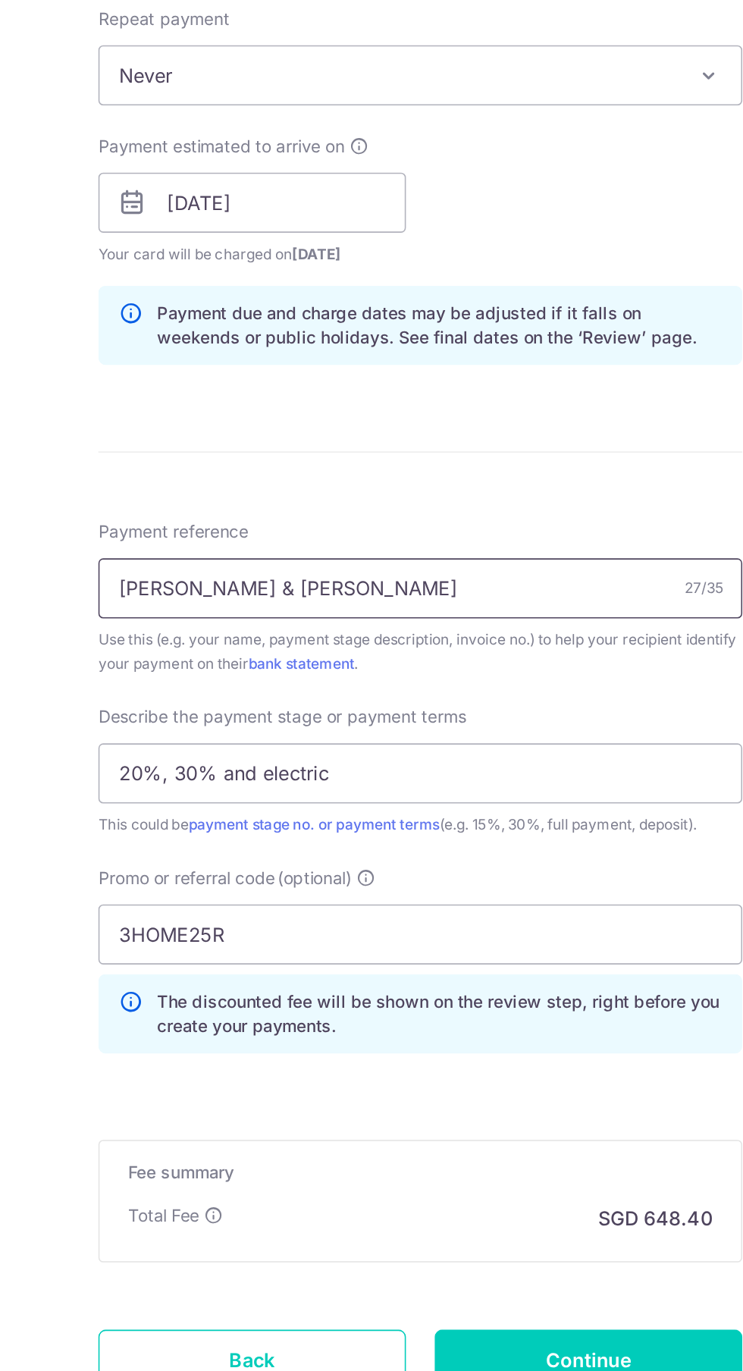
click at [254, 879] on input "Zee Lai Zihui & Jarret Goh" at bounding box center [371, 876] width 406 height 38
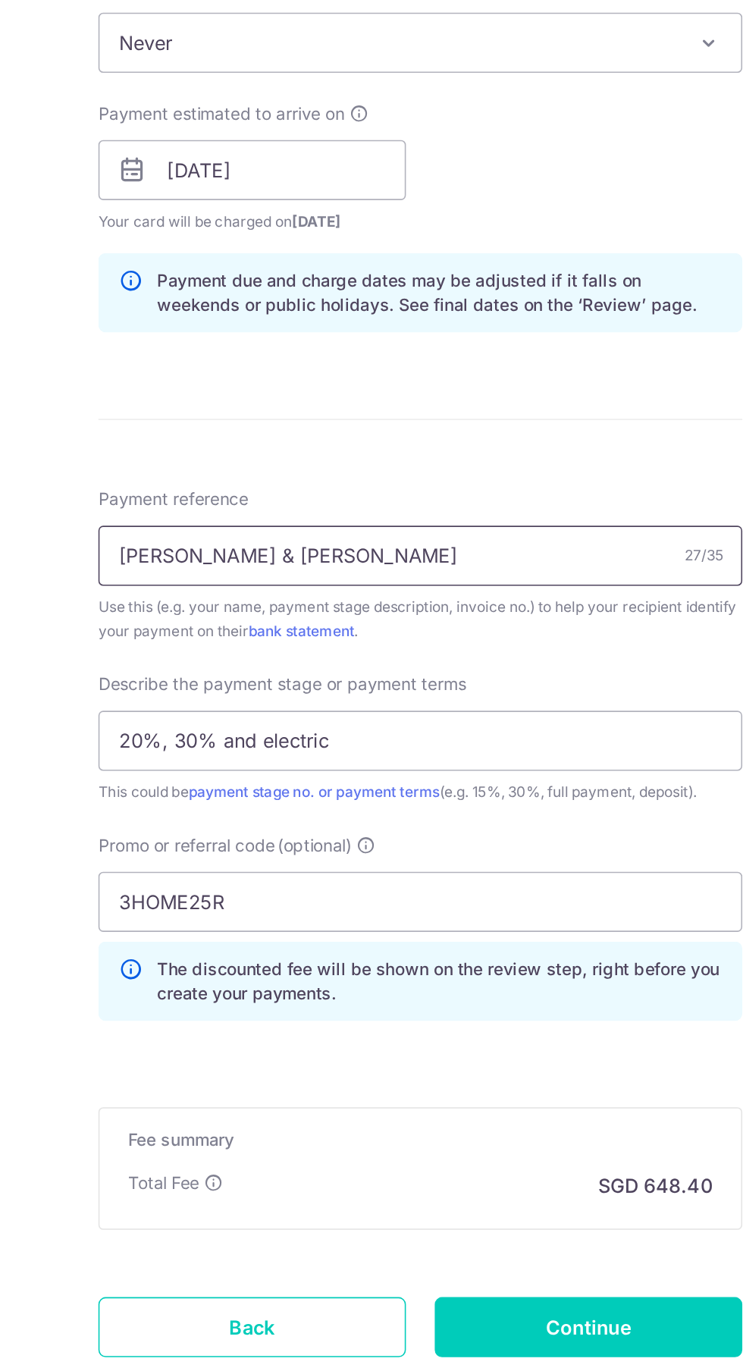
scroll to position [212, 0]
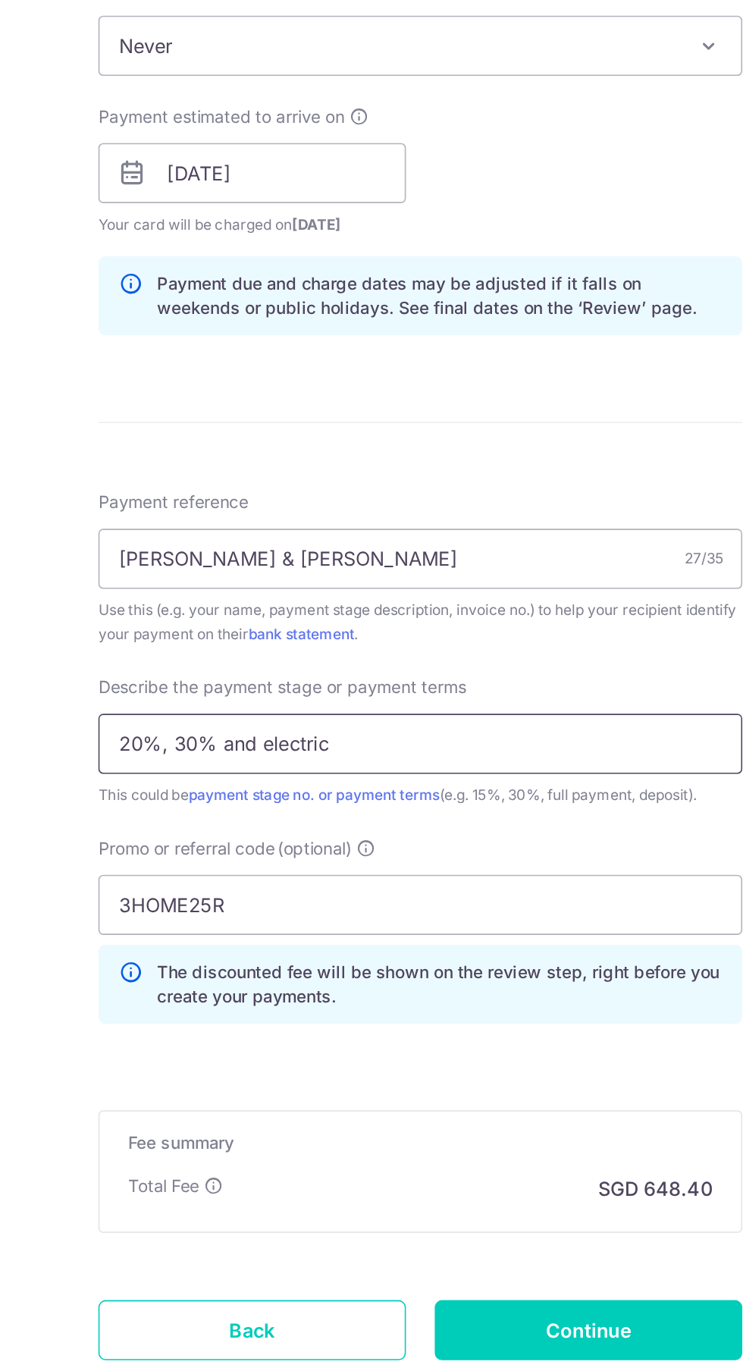
click at [236, 969] on input "20%, 30% and electric" at bounding box center [371, 975] width 406 height 38
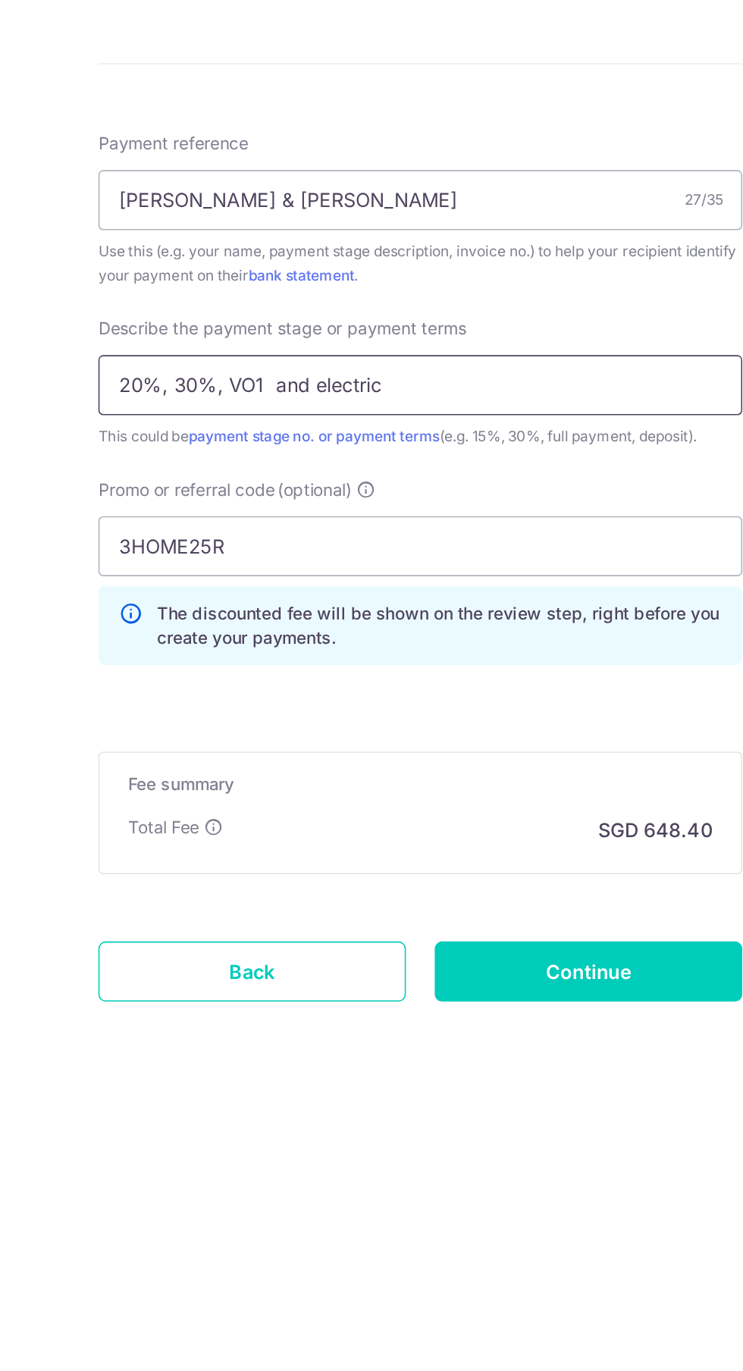
click at [350, 976] on input "20%, 30%, VO1 and electric" at bounding box center [371, 975] width 406 height 38
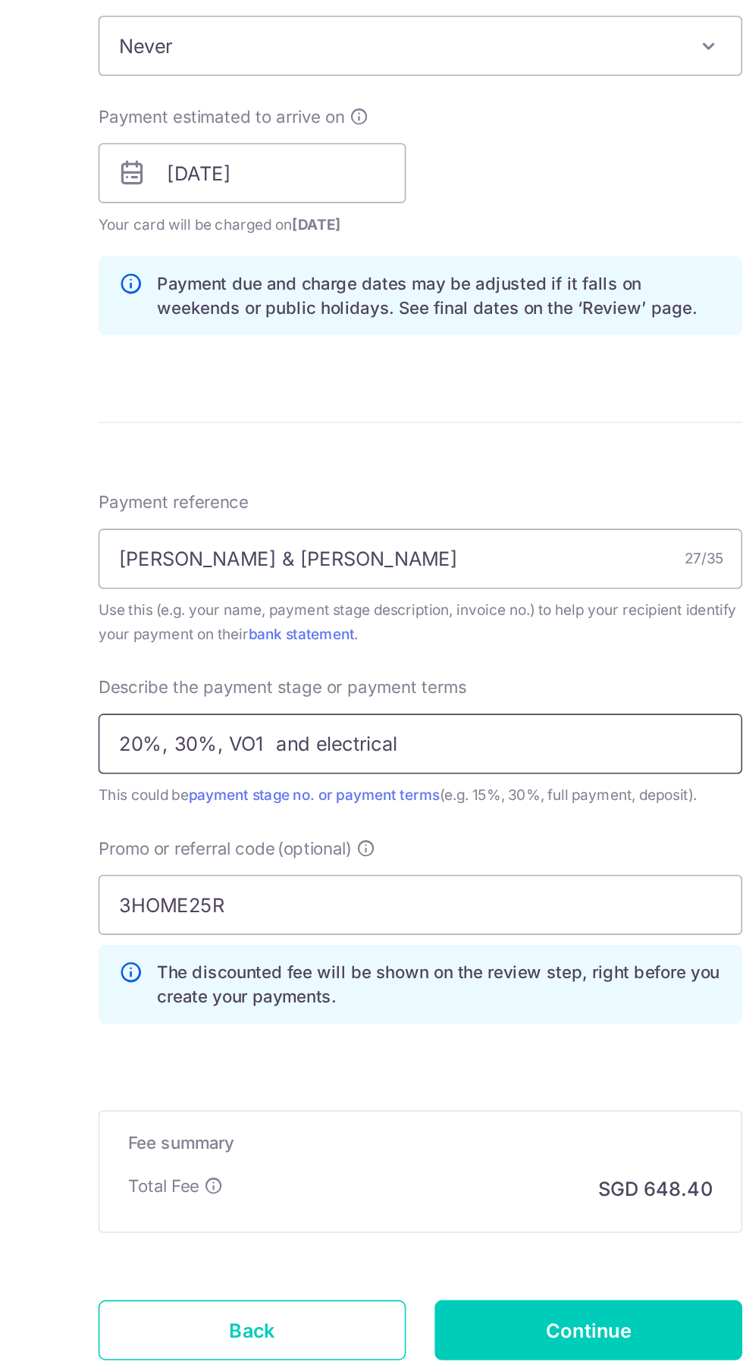
click at [225, 975] on input "20%, 30%, VO1 and electrical" at bounding box center [371, 975] width 406 height 38
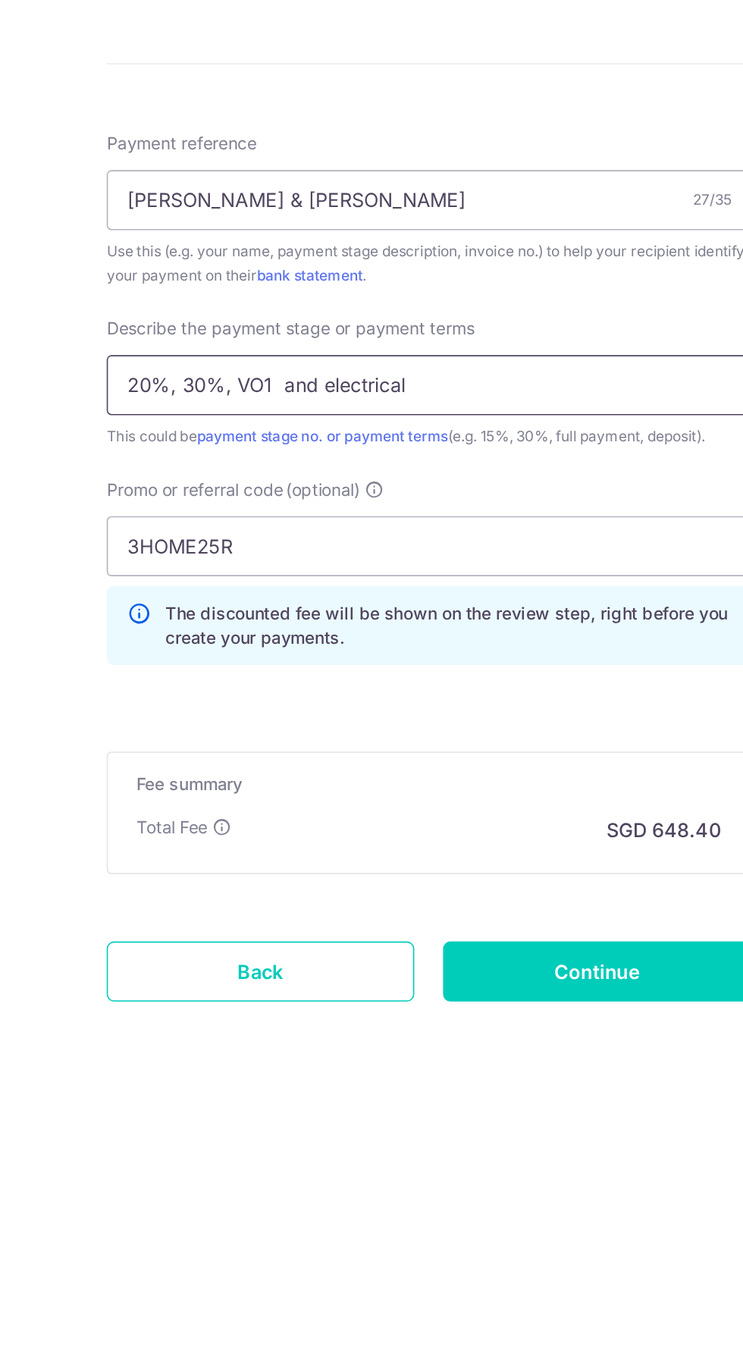
click at [235, 974] on input "20%, 30%, VO1 and electrical" at bounding box center [371, 975] width 406 height 38
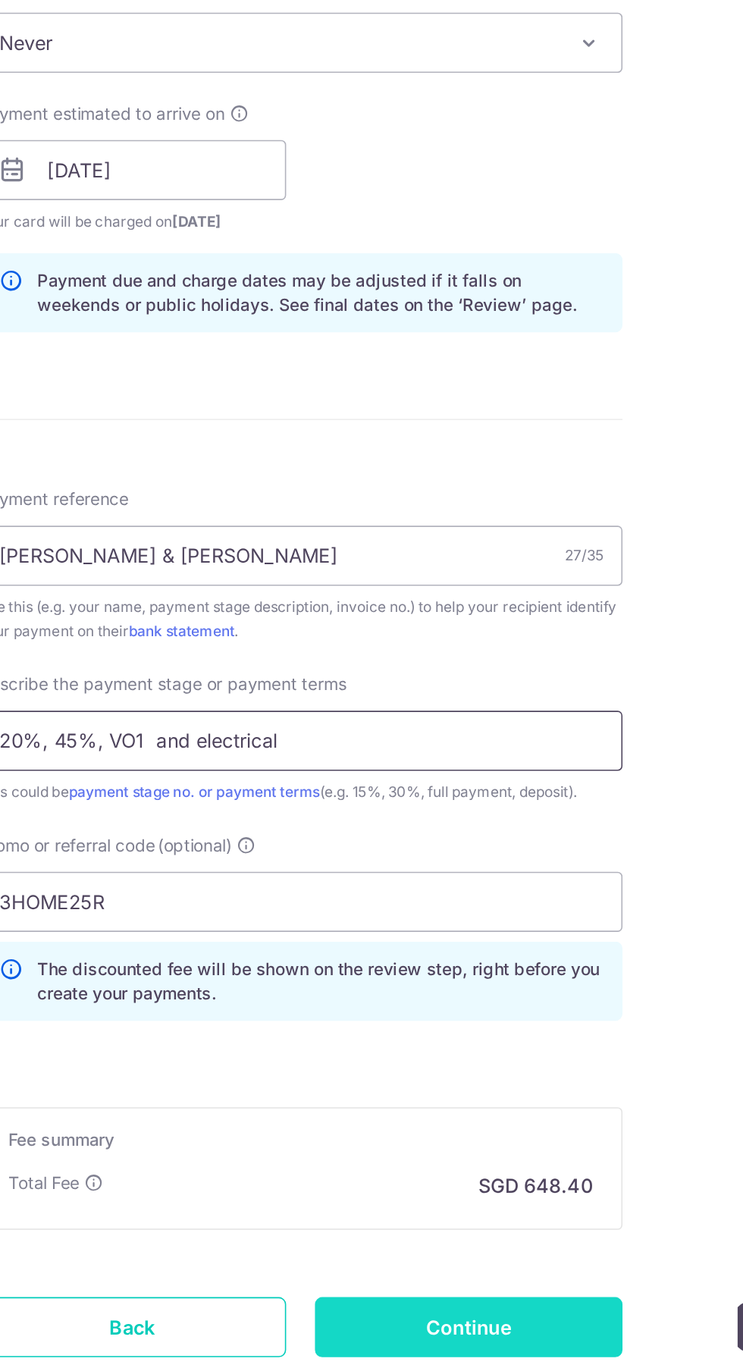
type input "20%, 45%, VO1 and electrical"
click at [456, 1324] on input "Continue" at bounding box center [478, 1343] width 194 height 38
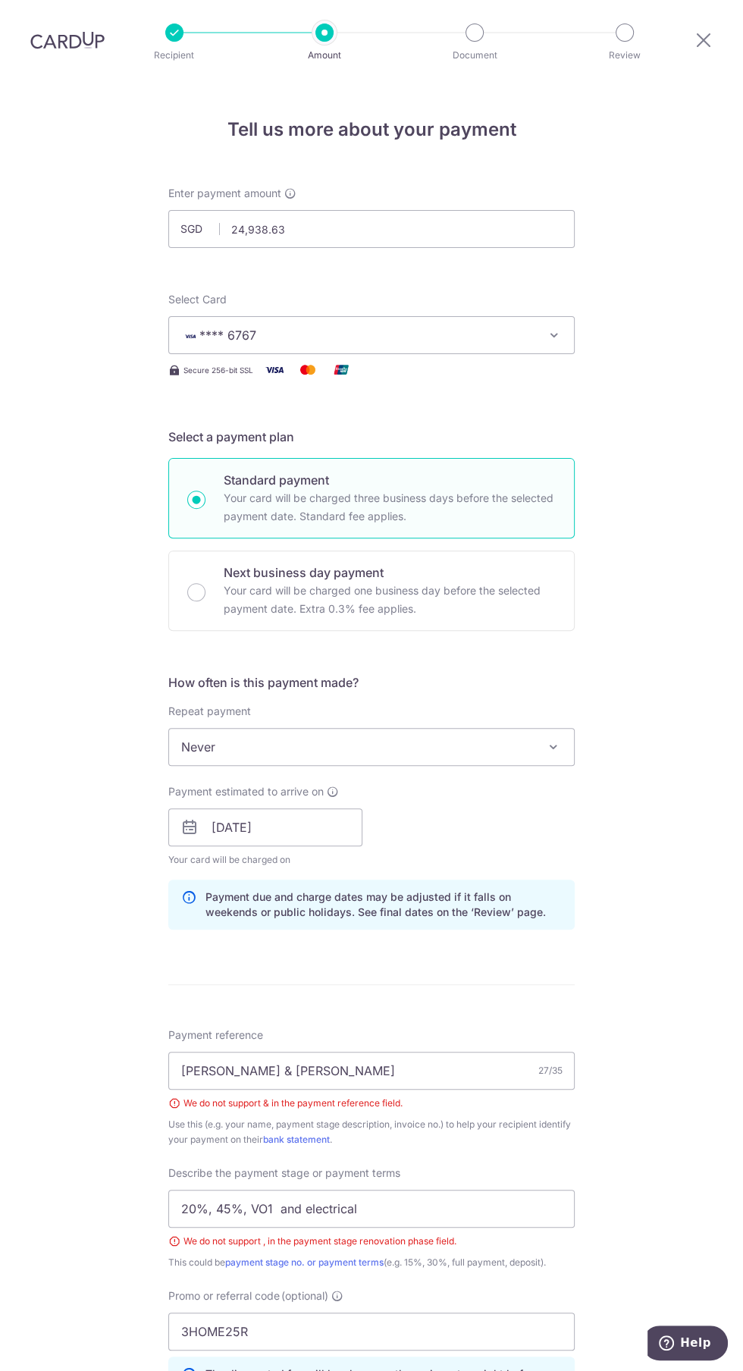
scroll to position [257, 0]
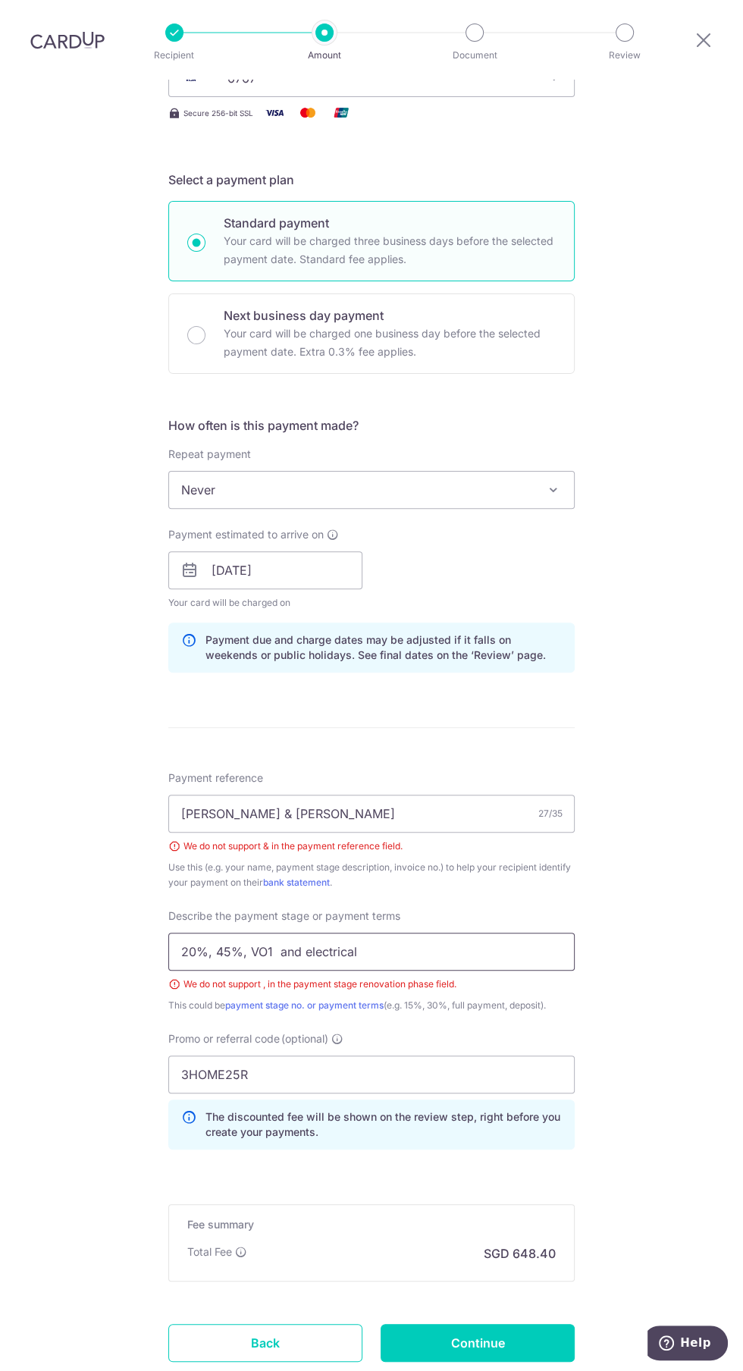
click at [459, 932] on input "20%, 45%, VO1 and electrical" at bounding box center [371, 951] width 406 height 38
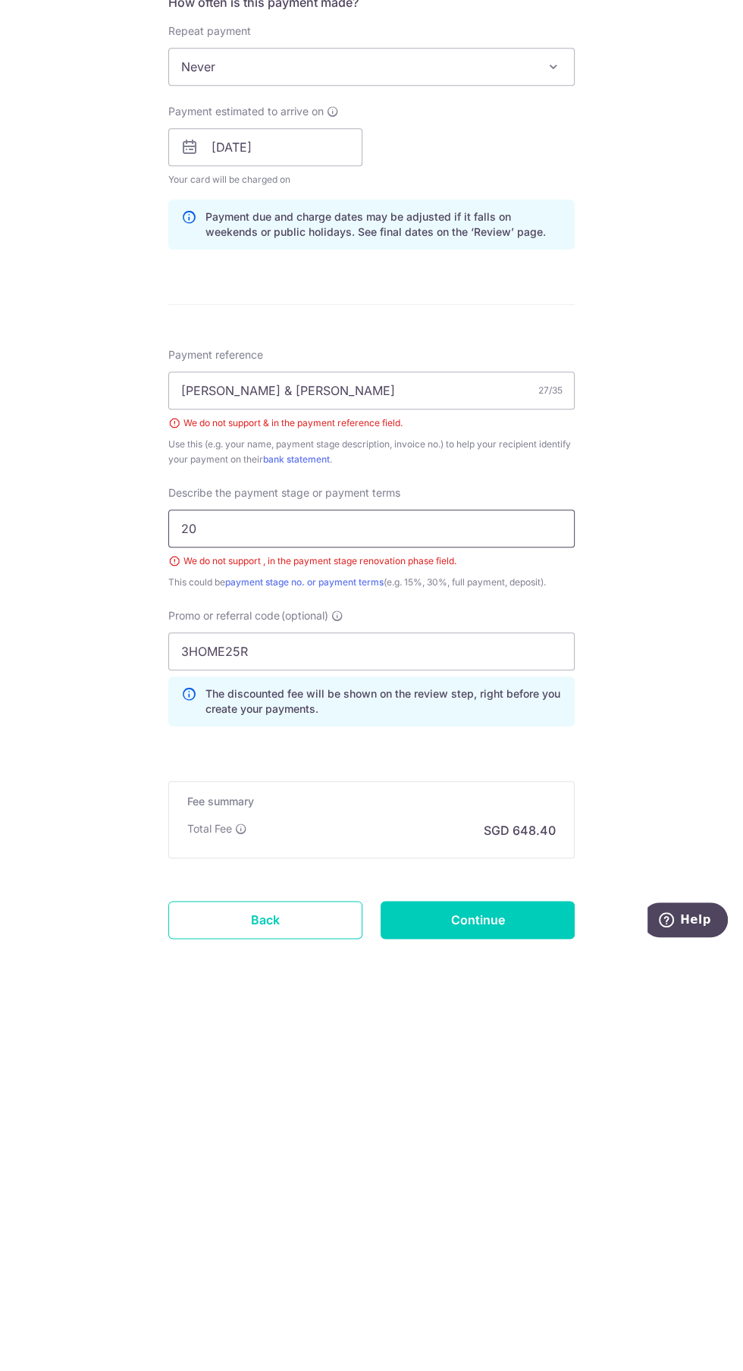
type input "2"
type input "85%"
click at [385, 794] on input "Zee Lai Zihui & Jarret Goh" at bounding box center [371, 813] width 406 height 38
click at [254, 794] on input "Zee Lai Zihui & Jarret Goh" at bounding box center [371, 813] width 406 height 38
click at [273, 794] on input "Zee Lai Zihui & Jarret Goh" at bounding box center [371, 813] width 406 height 38
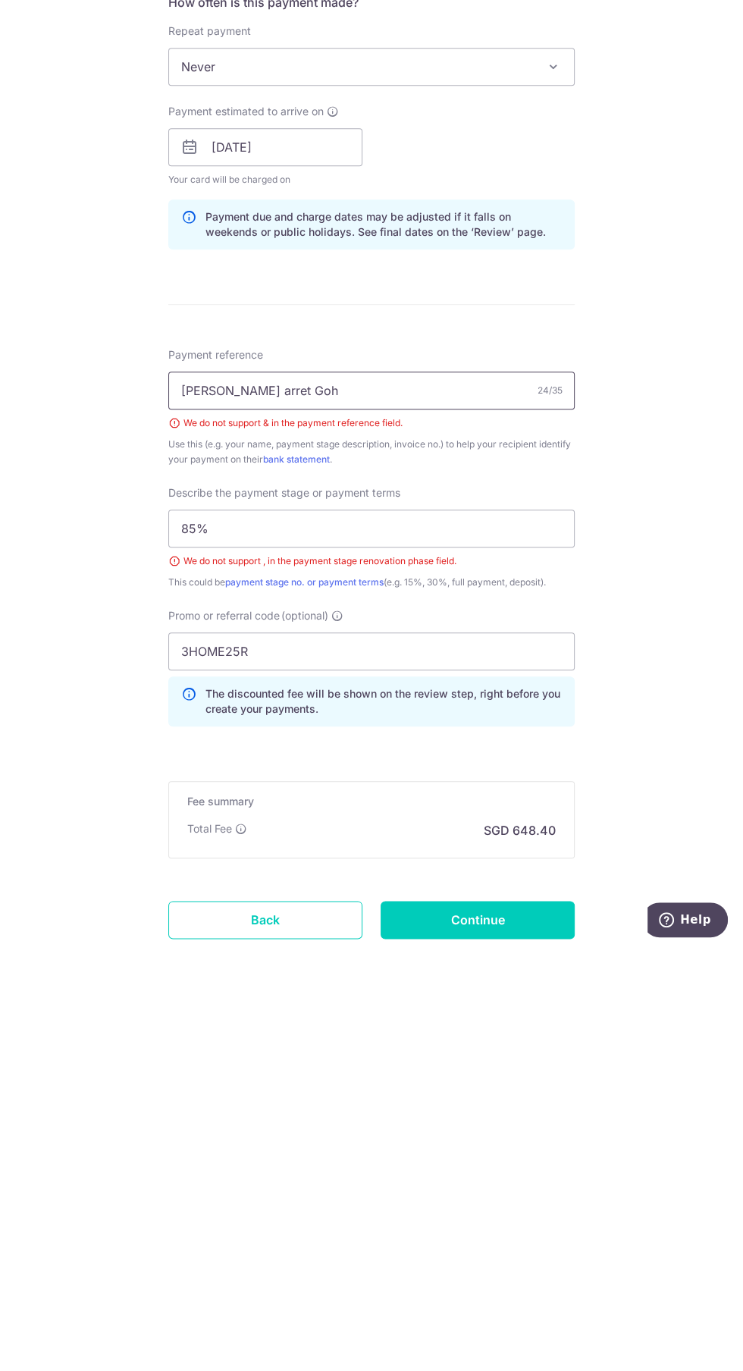
click at [390, 794] on input "Zee Lai Zihui arret Goh" at bounding box center [371, 813] width 406 height 38
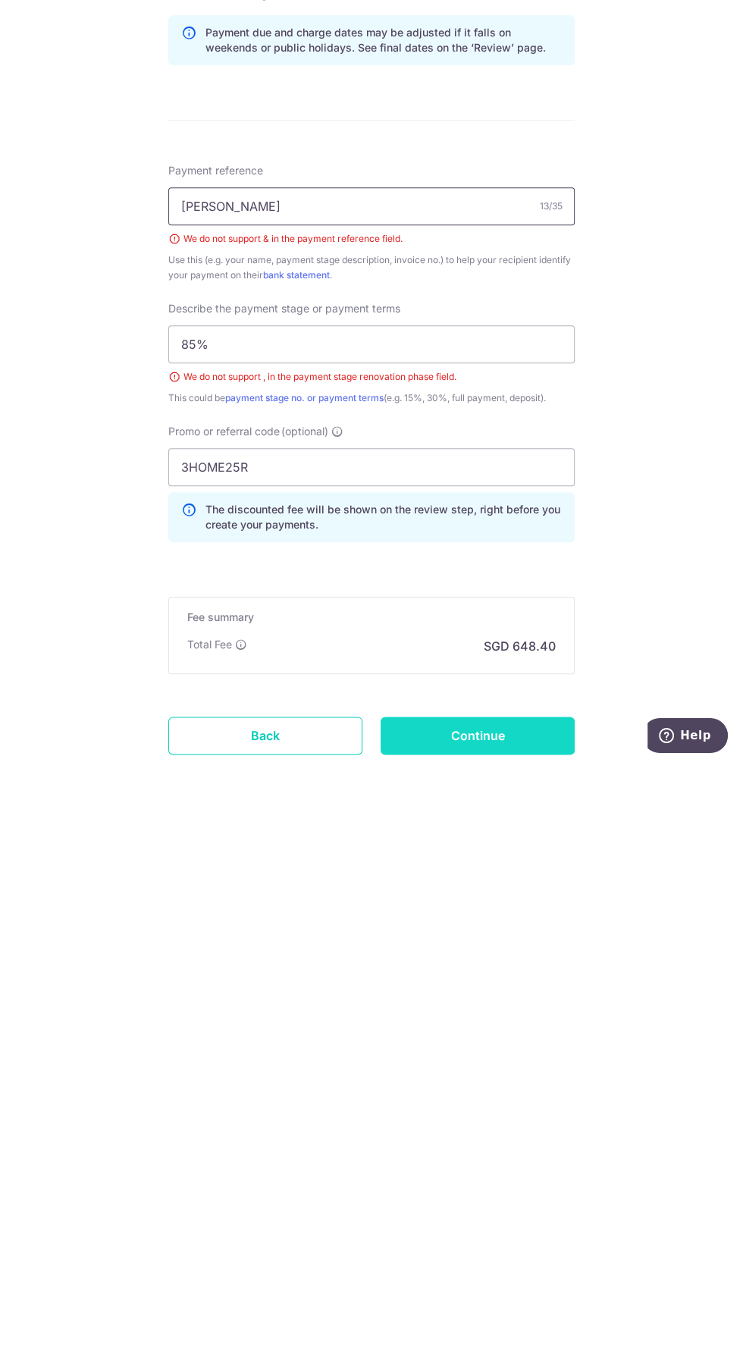
type input "[PERSON_NAME]"
click at [475, 1324] on input "Continue" at bounding box center [478, 1343] width 194 height 38
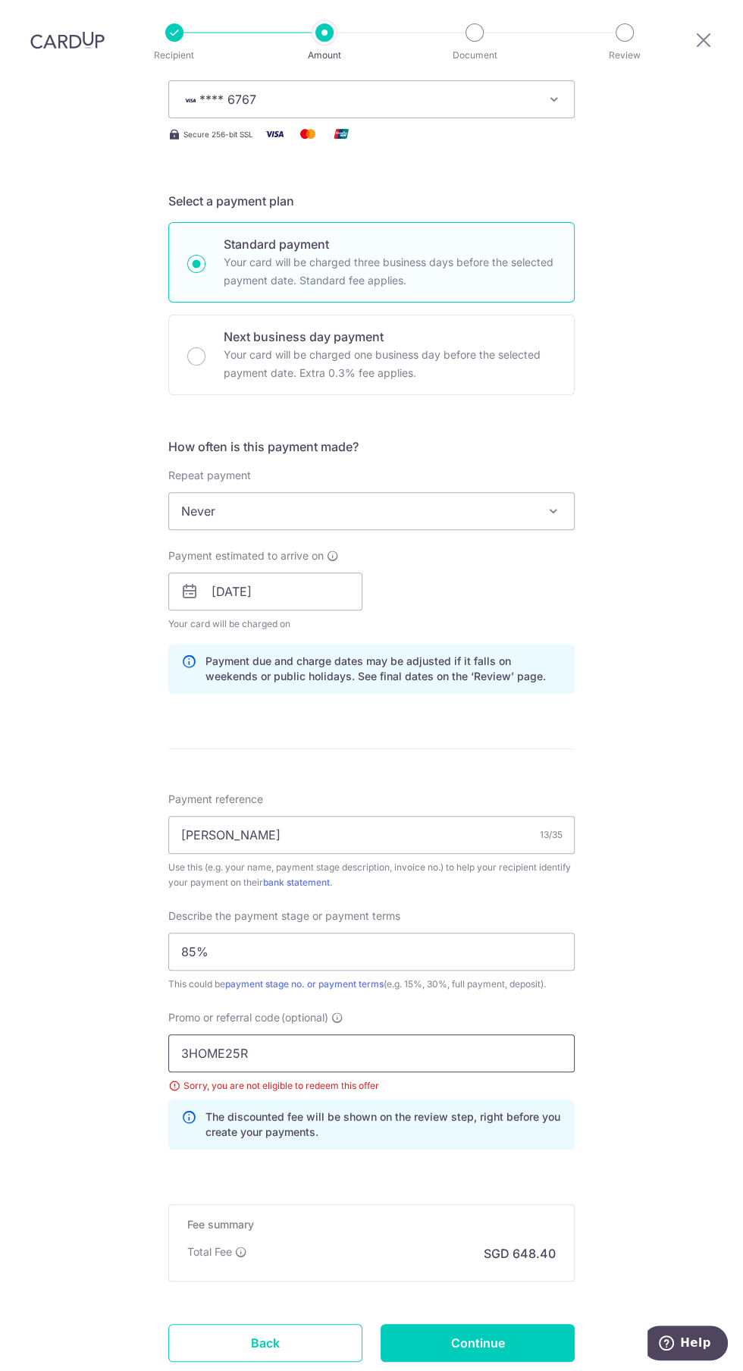
click at [476, 1034] on input "3HOME25R" at bounding box center [371, 1053] width 406 height 38
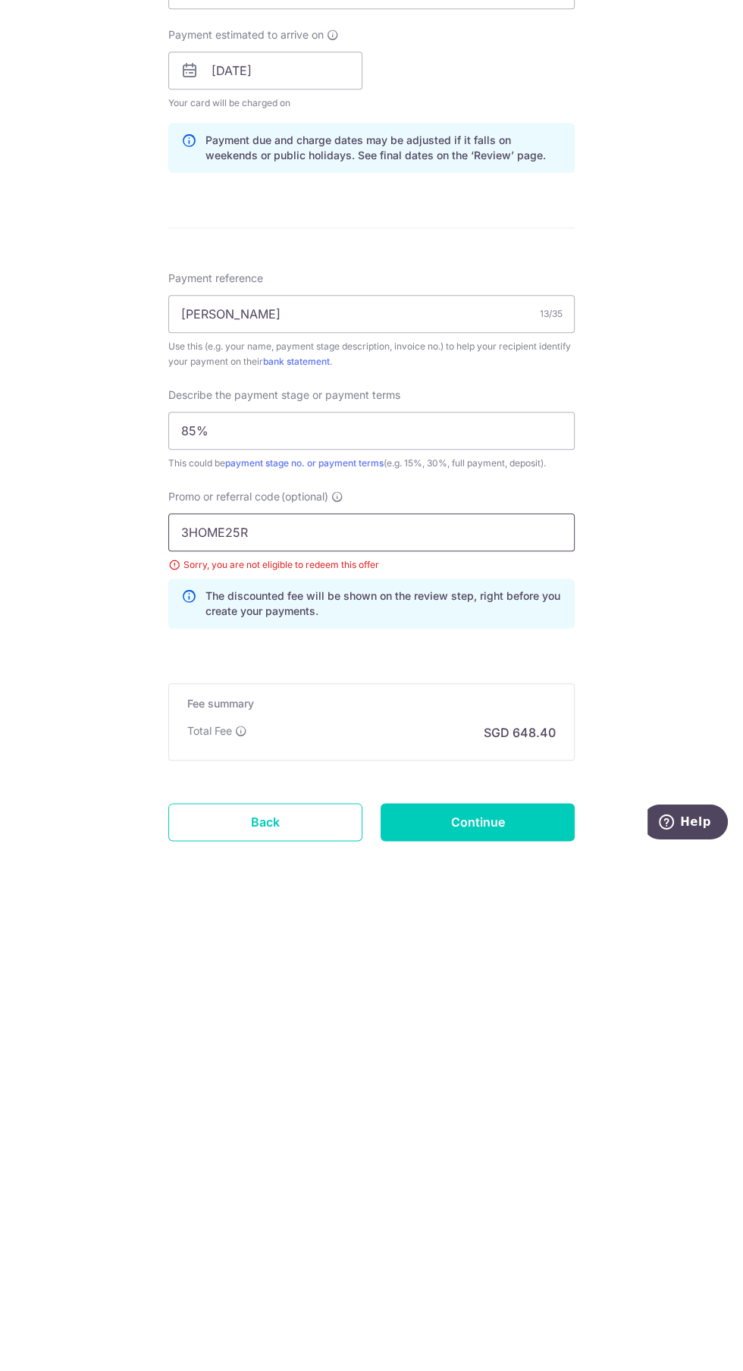
scroll to position [100, 0]
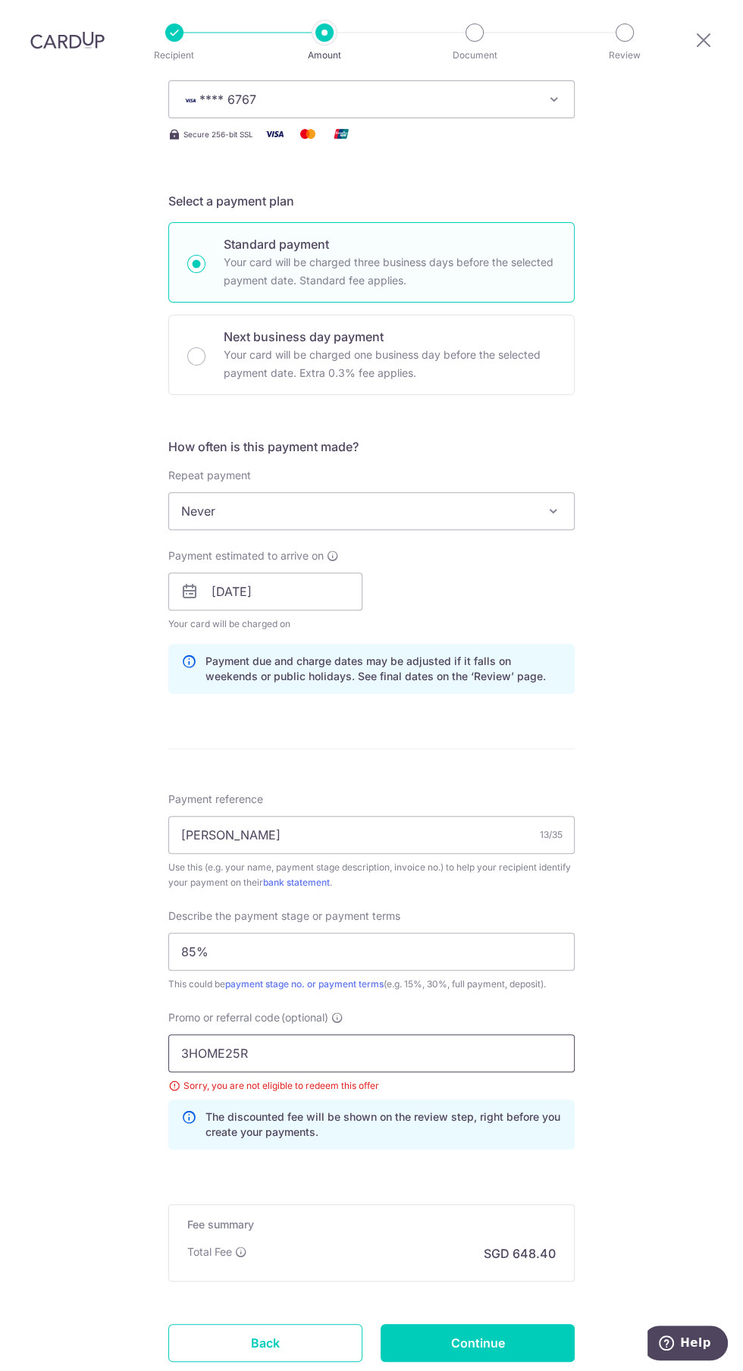
click at [200, 1034] on input "3HOME25R" at bounding box center [371, 1053] width 406 height 38
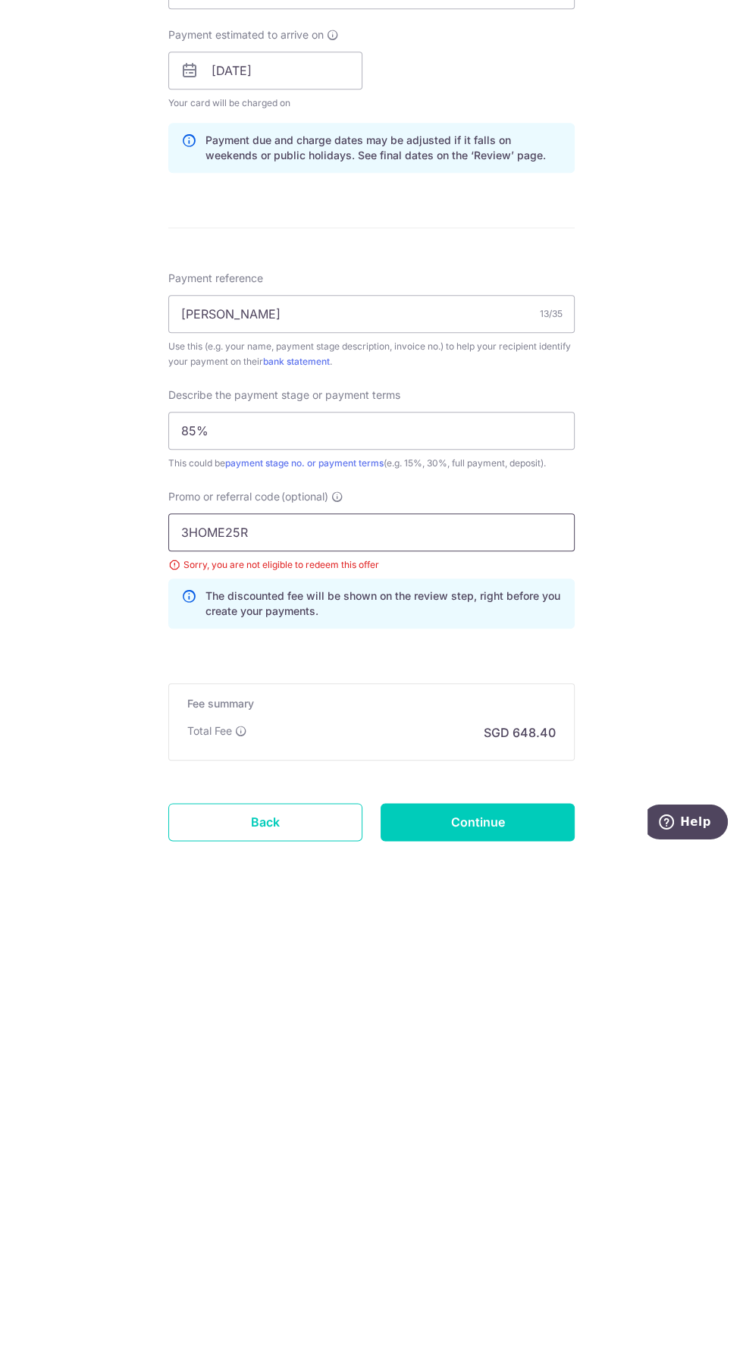
click at [346, 1034] on input "3HOME25R" at bounding box center [371, 1053] width 406 height 38
type input "3"
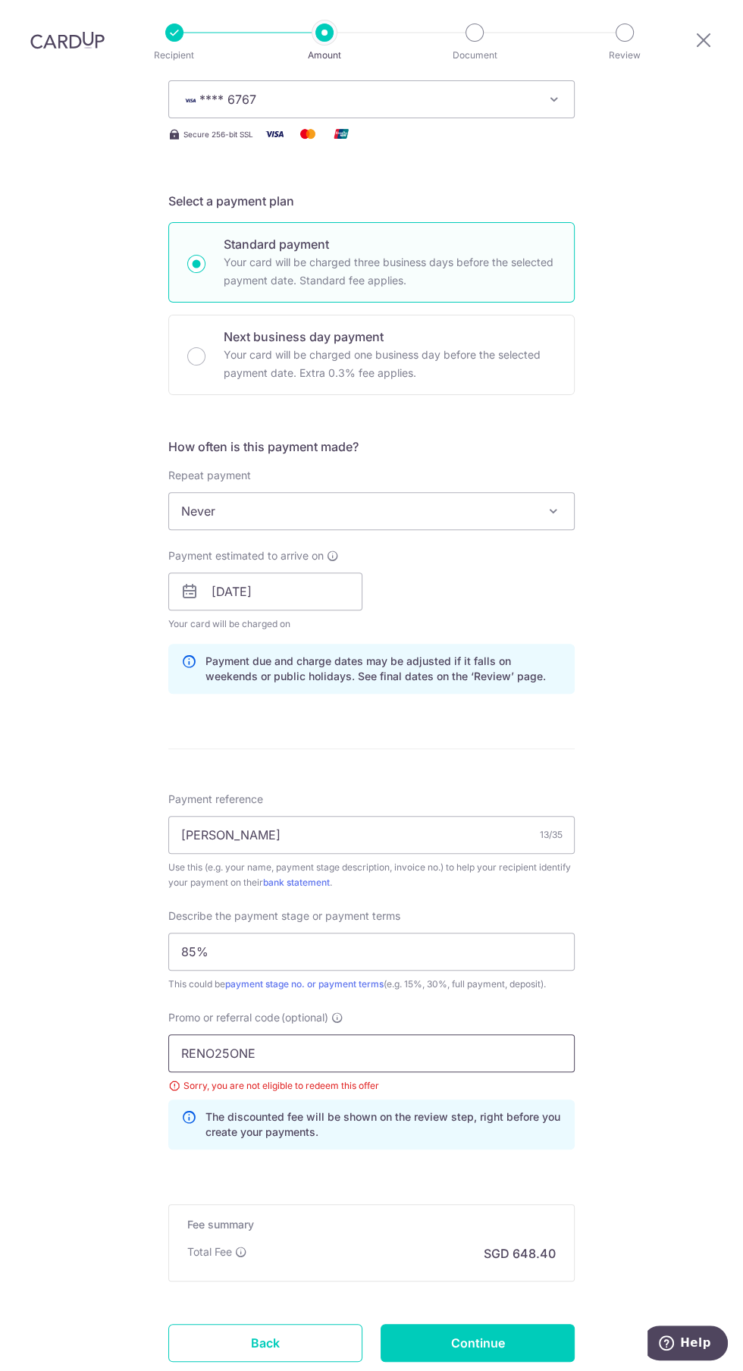
scroll to position [230, 0]
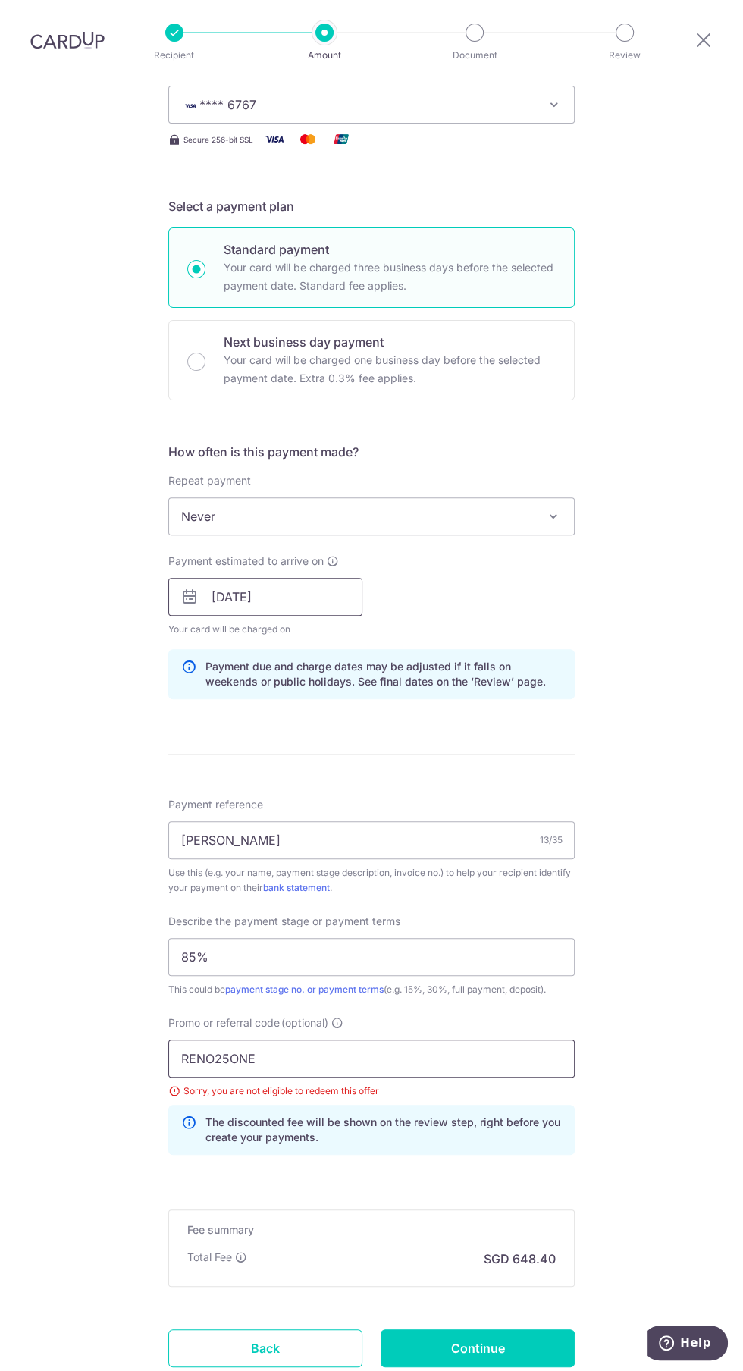
type input "RENO25ONE"
click at [300, 578] on input "10/10/2025" at bounding box center [265, 597] width 194 height 38
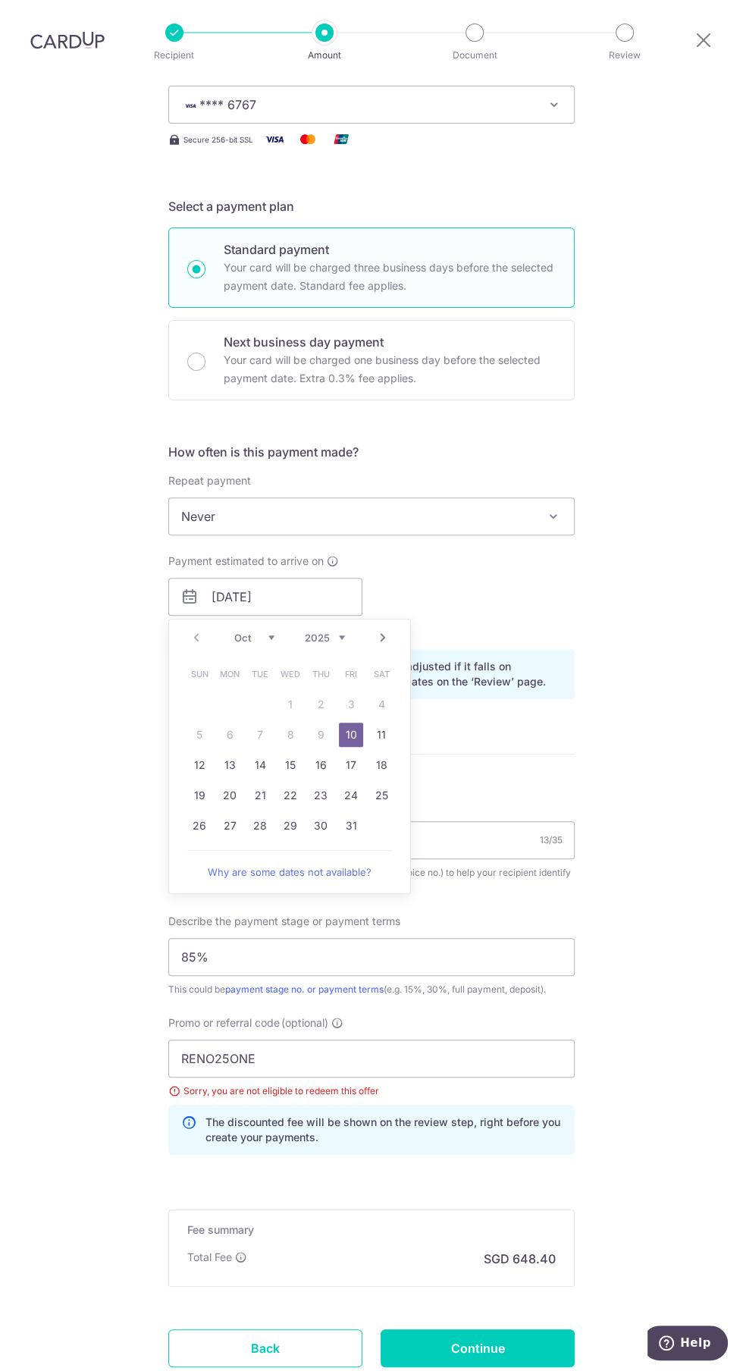
click at [346, 722] on link "10" at bounding box center [351, 734] width 24 height 24
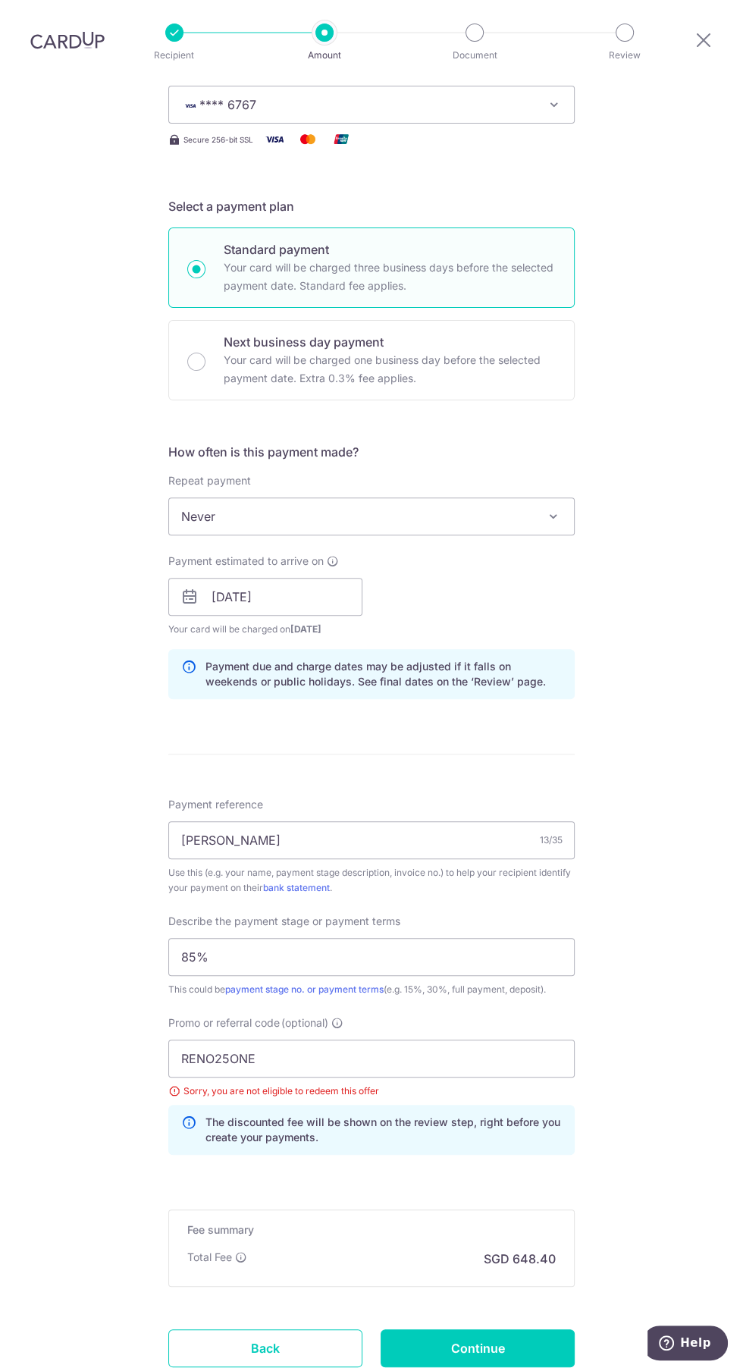
scroll to position [236, 0]
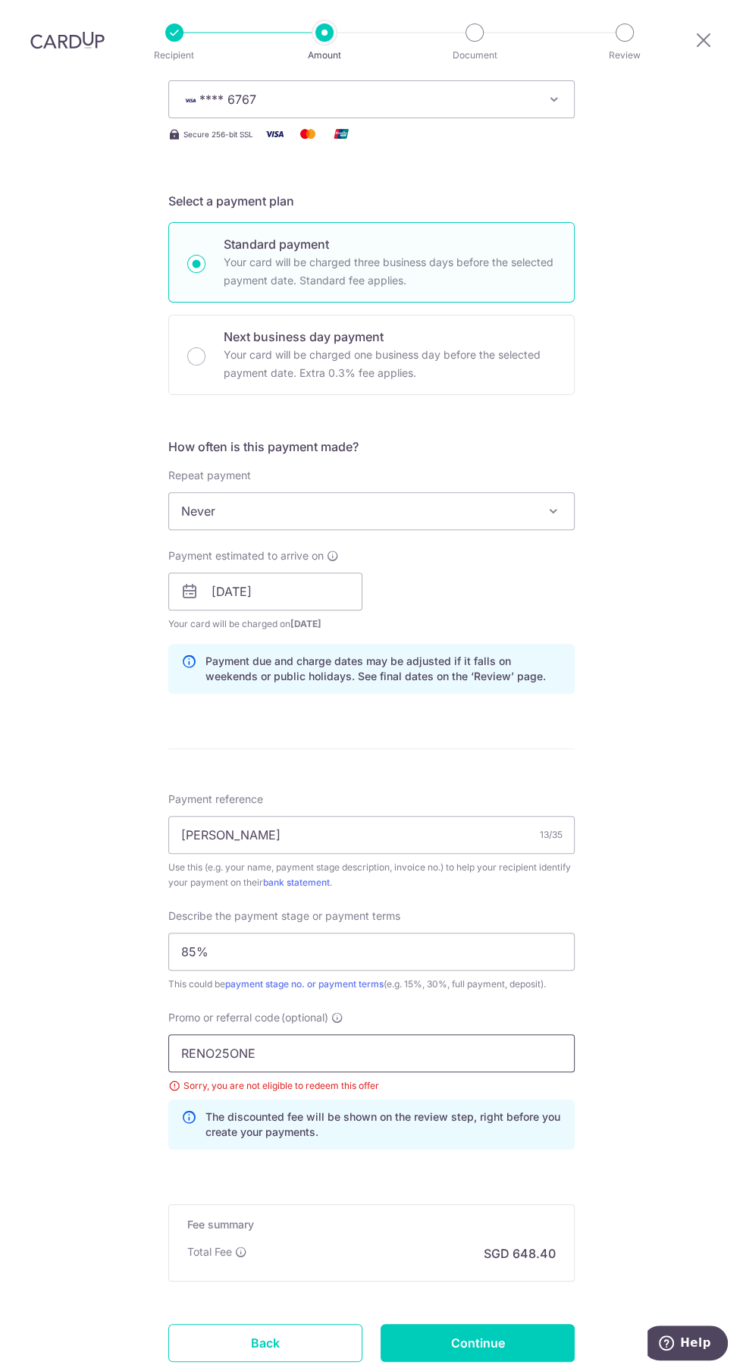
click at [437, 1034] on input "RENO25ONE" at bounding box center [371, 1053] width 406 height 38
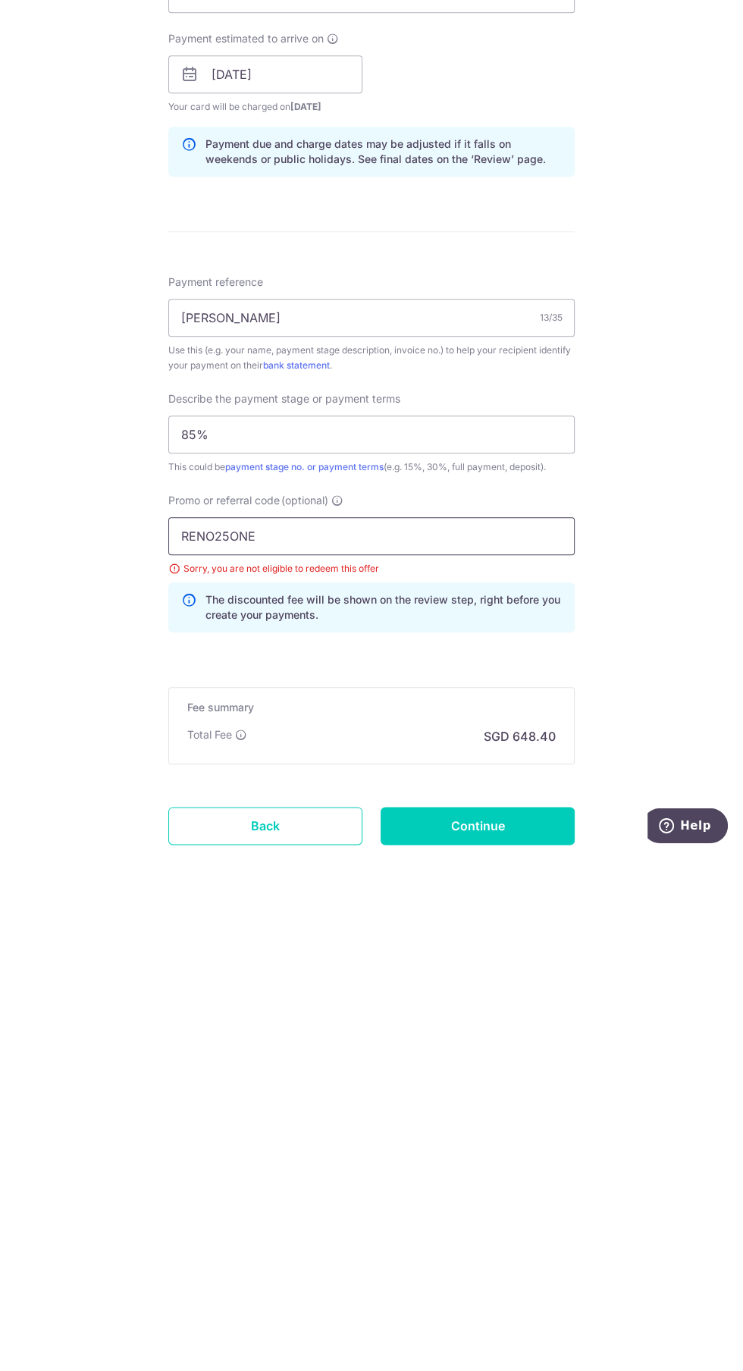
scroll to position [100, 0]
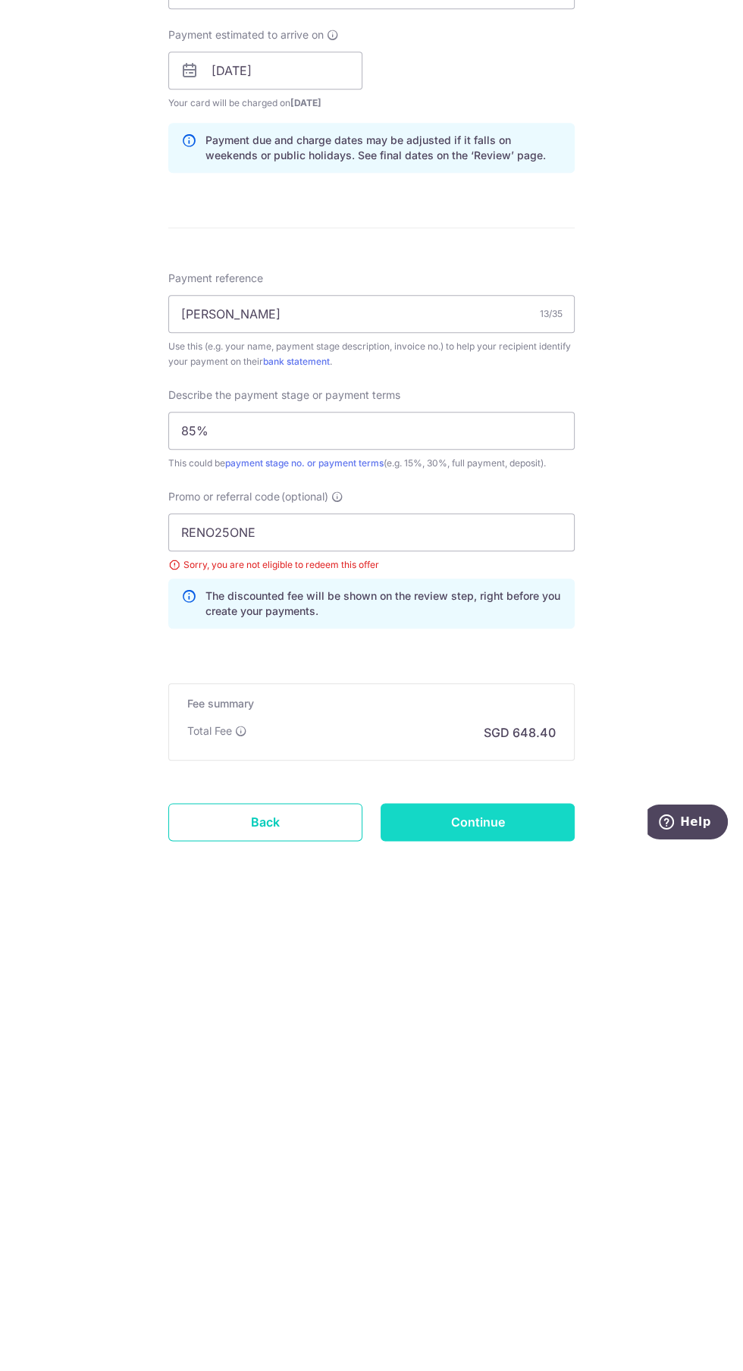
click at [498, 1324] on input "Continue" at bounding box center [478, 1343] width 194 height 38
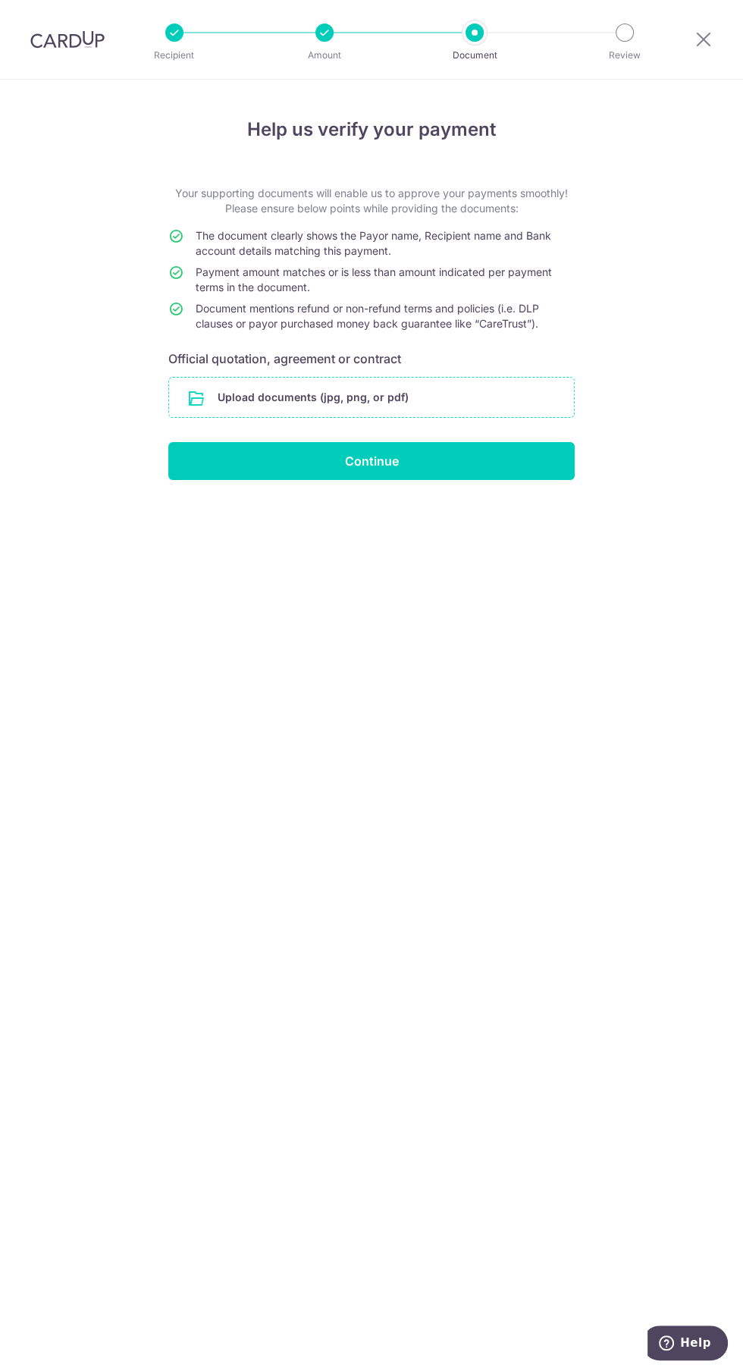
click at [439, 389] on input "file" at bounding box center [371, 397] width 405 height 39
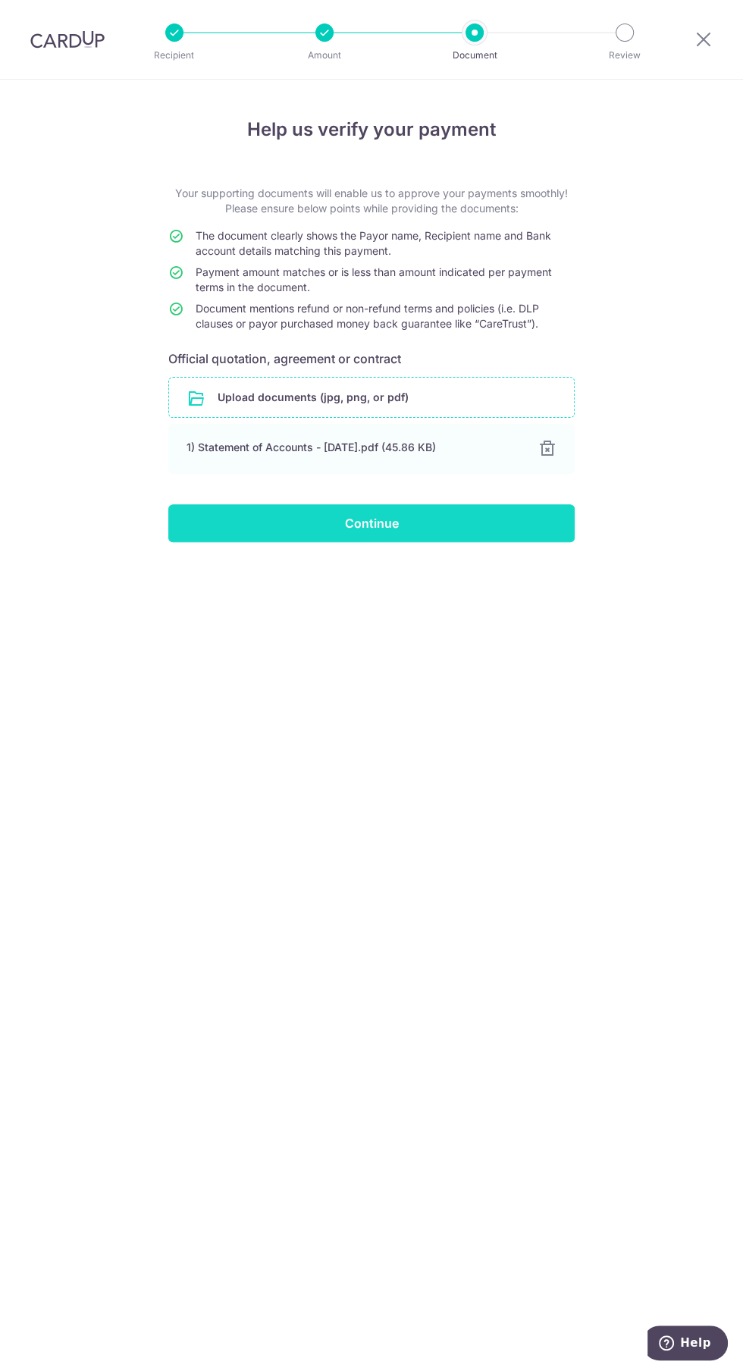
click at [227, 512] on input "Continue" at bounding box center [371, 523] width 406 height 38
